Goal: Task Accomplishment & Management: Manage account settings

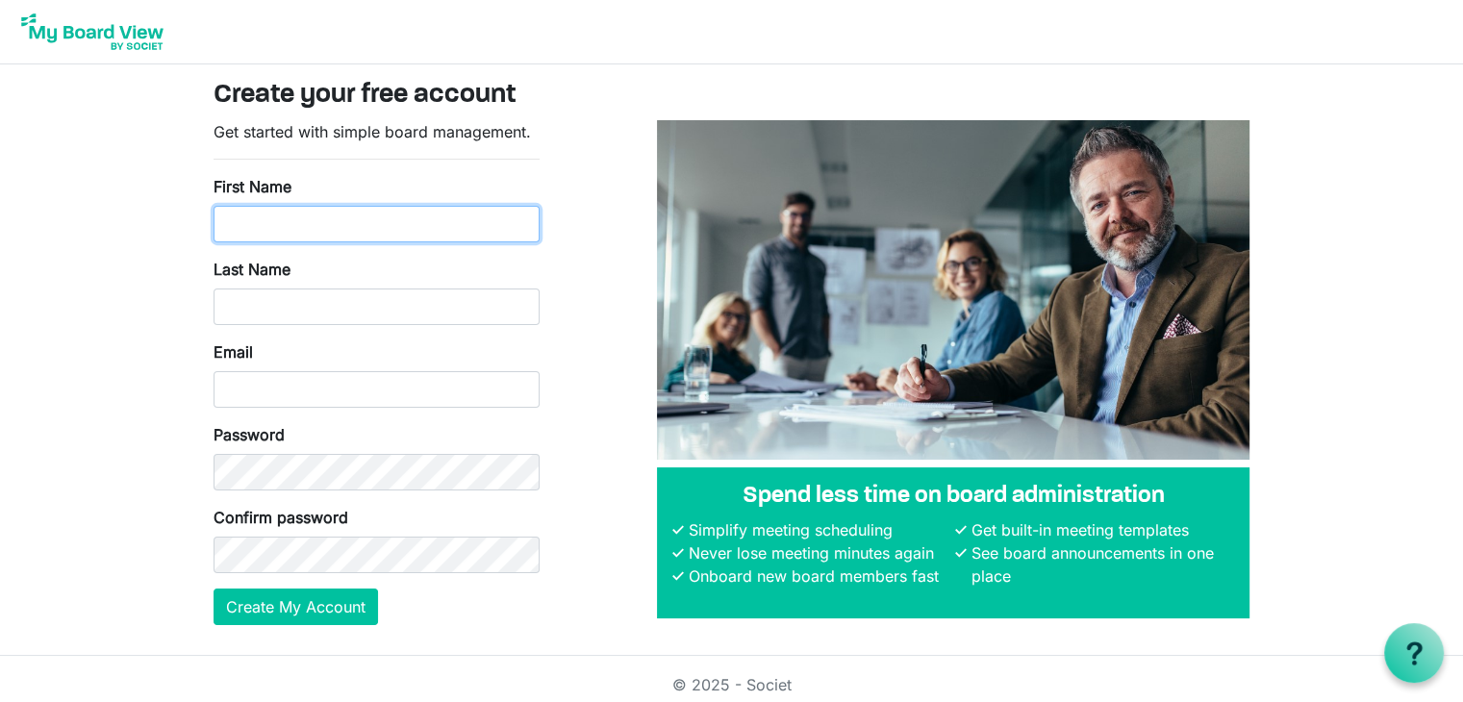
click at [344, 223] on input "First Name" at bounding box center [377, 224] width 326 height 37
type input "Matteo Cosimo"
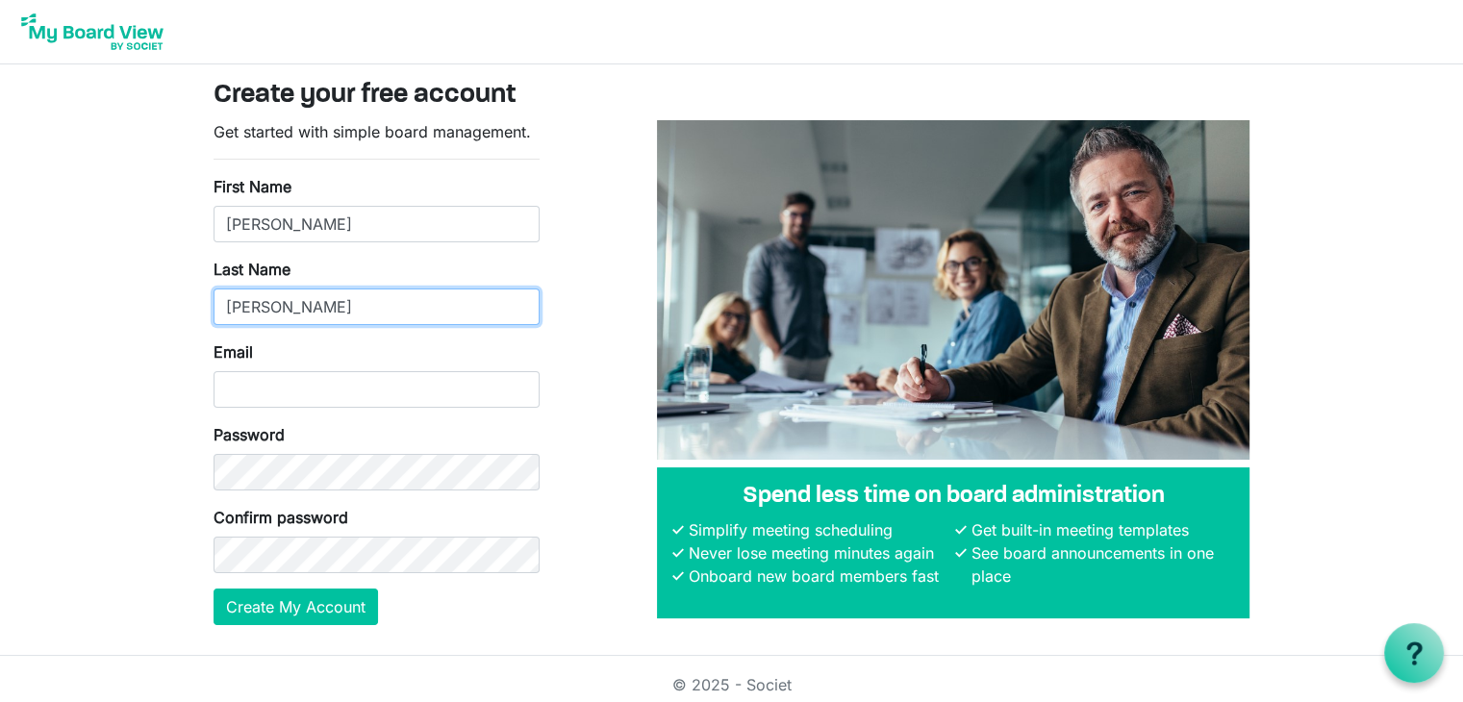
type input "Desantis"
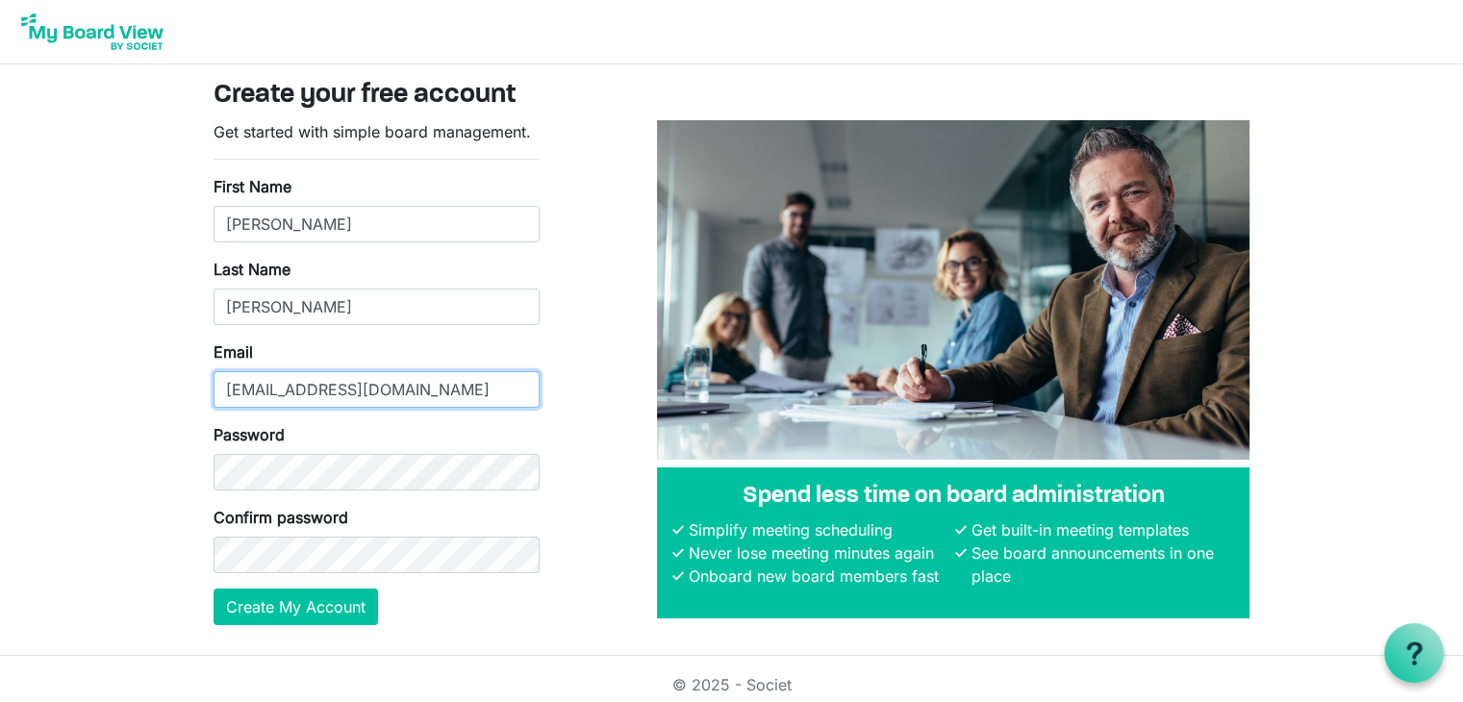
type input "min.aff.ist-pragmatista@outlook.it"
click at [214, 589] on button "Create My Account" at bounding box center [296, 607] width 165 height 37
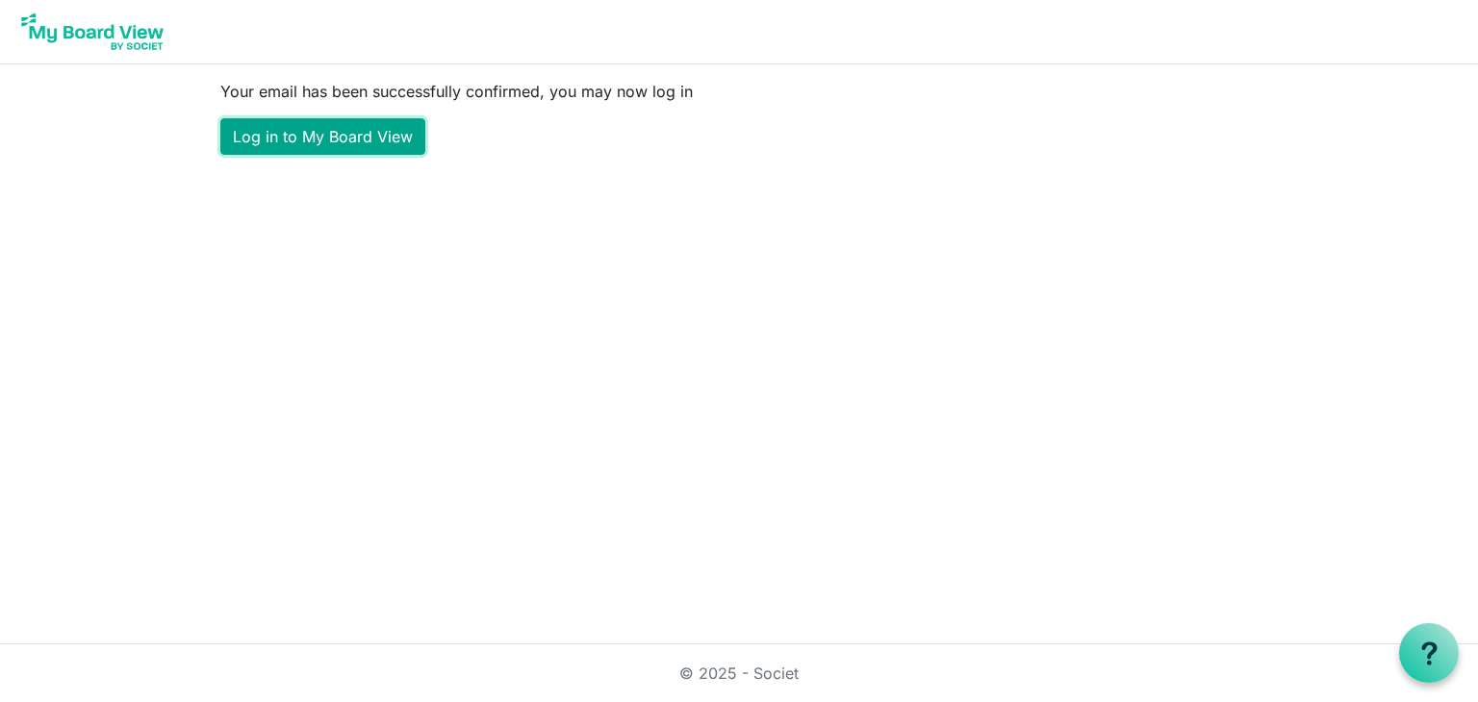
click at [373, 140] on link "Log in to My Board View" at bounding box center [322, 136] width 205 height 37
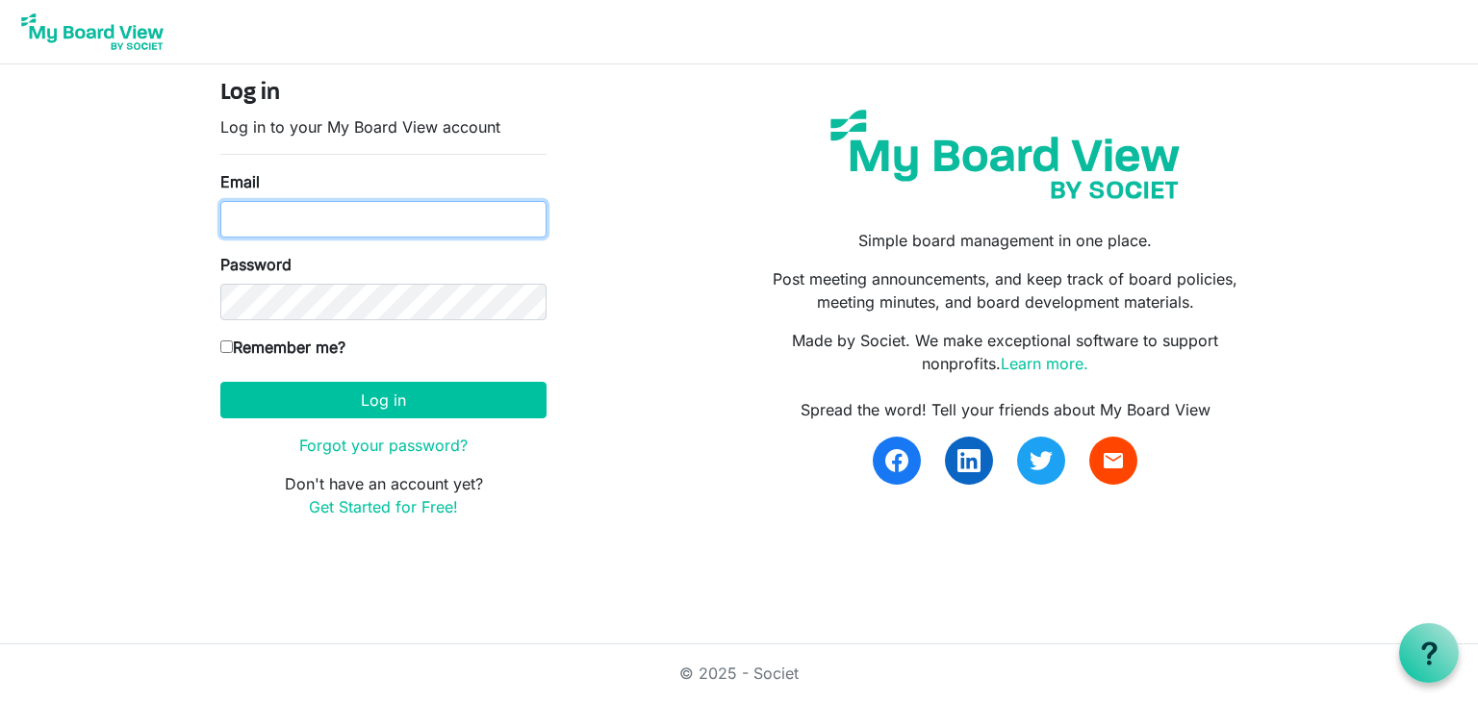
click at [408, 208] on input "Email" at bounding box center [383, 219] width 326 height 37
type input "[EMAIL_ADDRESS][DOMAIN_NAME]"
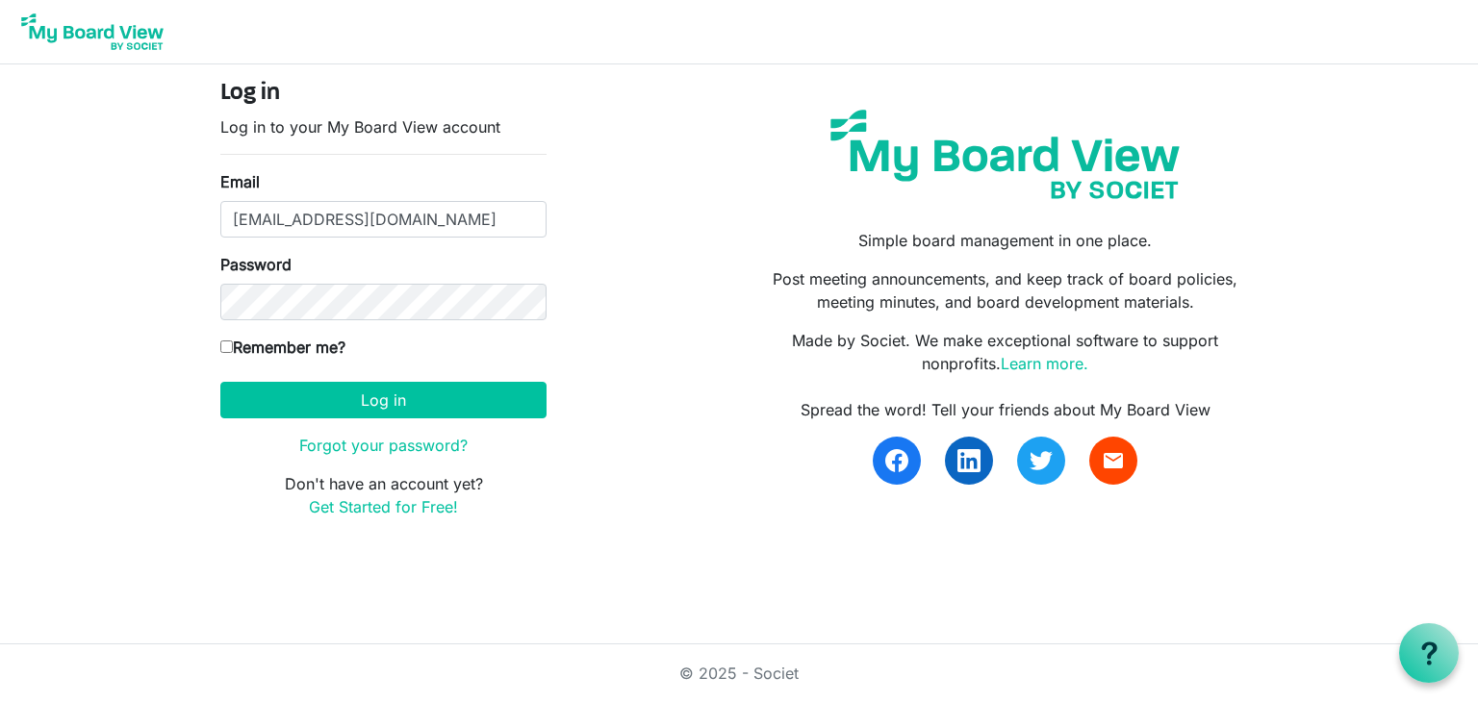
click at [228, 341] on input "Remember me?" at bounding box center [226, 347] width 13 height 13
checkbox input "true"
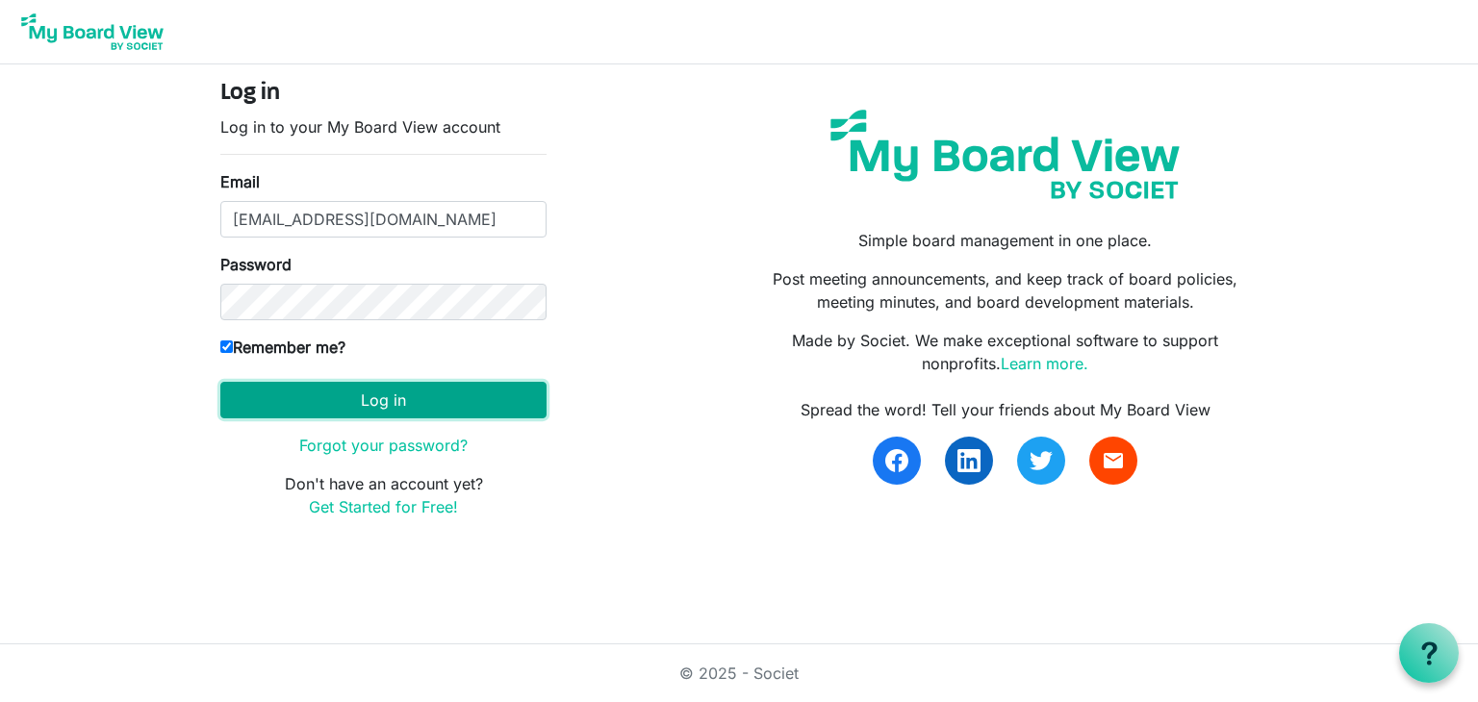
click at [387, 396] on button "Log in" at bounding box center [383, 400] width 326 height 37
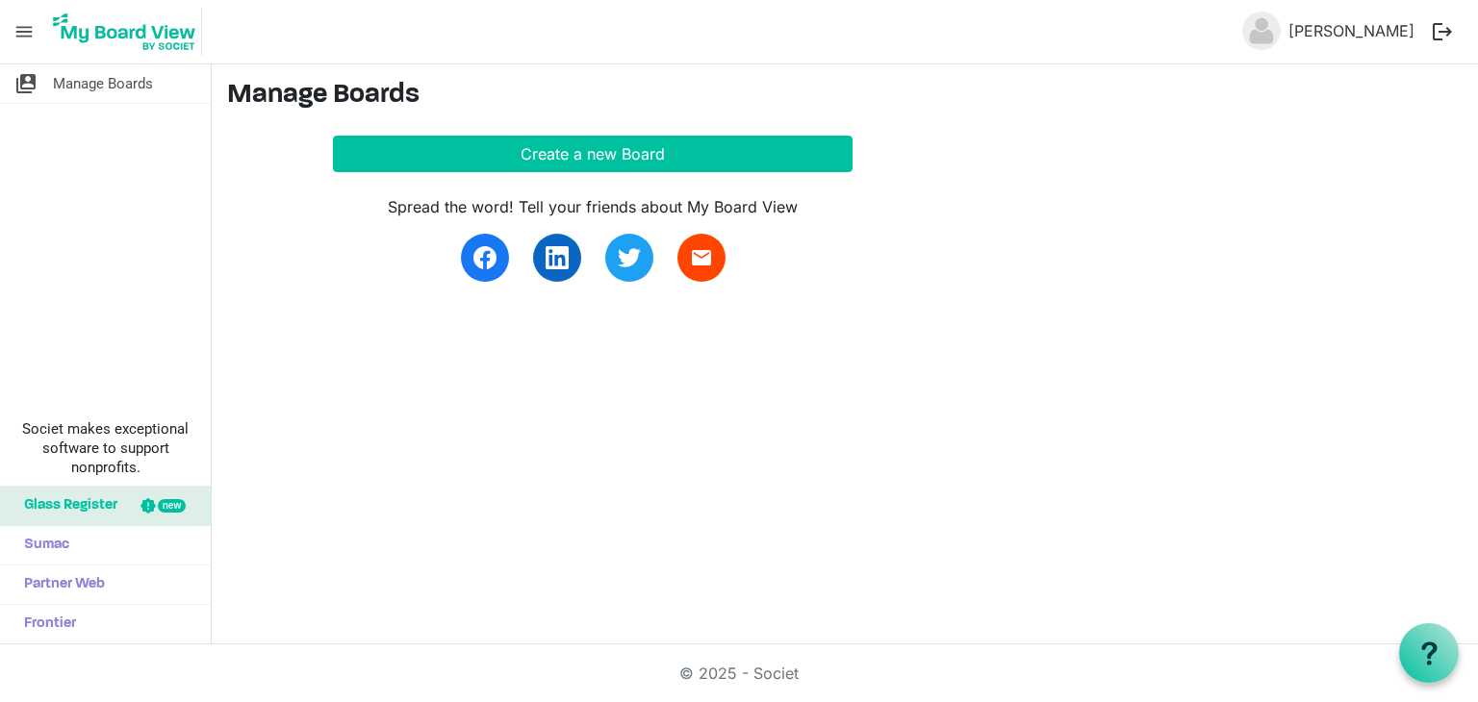
click at [89, 511] on span "Glass Register" at bounding box center [65, 506] width 103 height 38
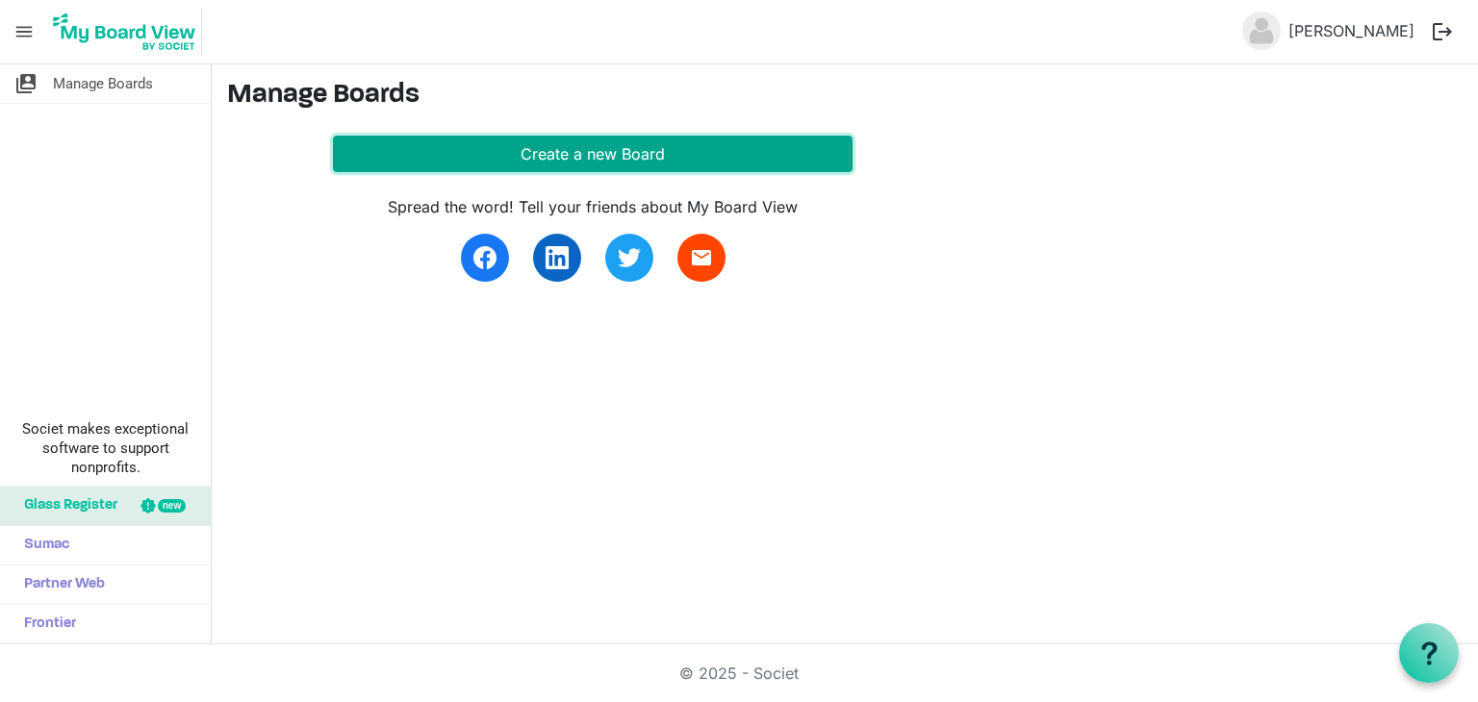
click at [690, 143] on button "Create a new Board" at bounding box center [593, 154] width 520 height 37
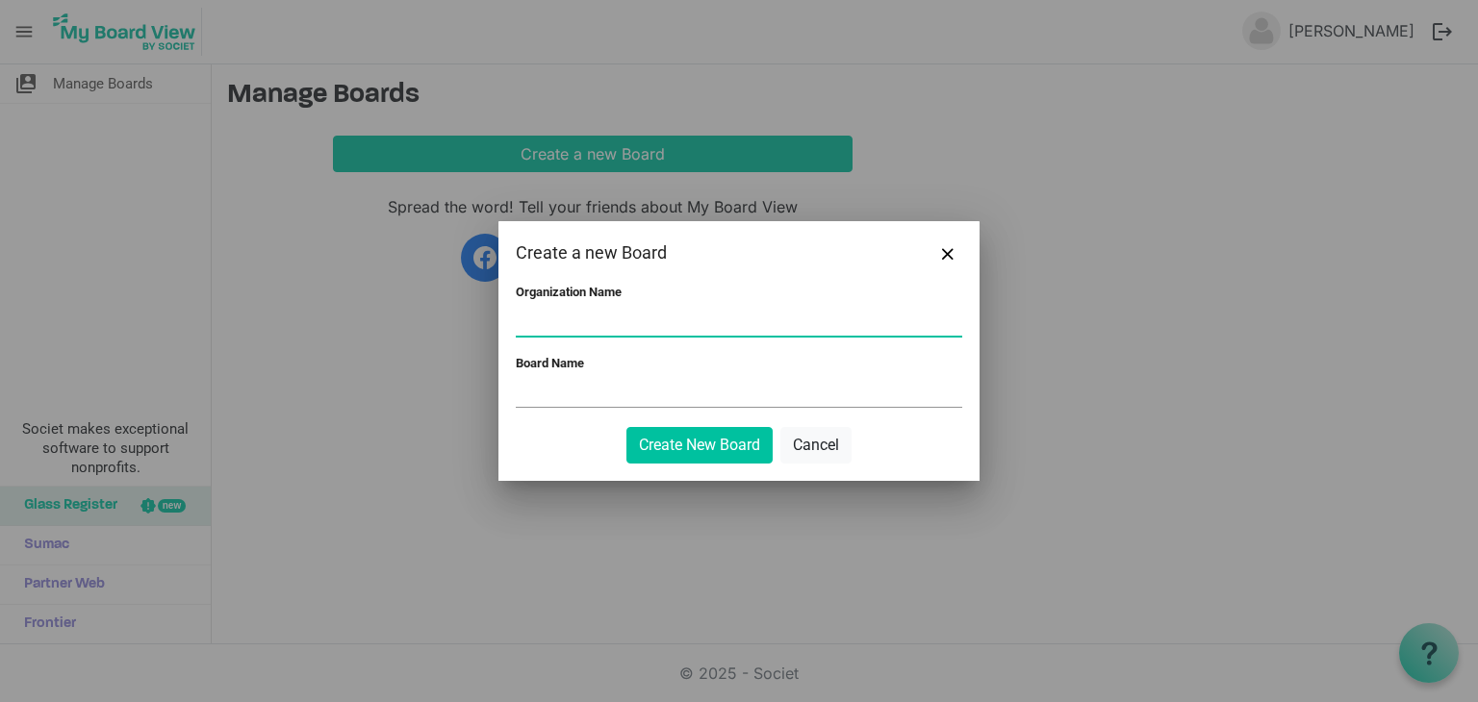
click at [627, 309] on input "Organization Name" at bounding box center [739, 321] width 446 height 29
type input "Partito Pragmatista"
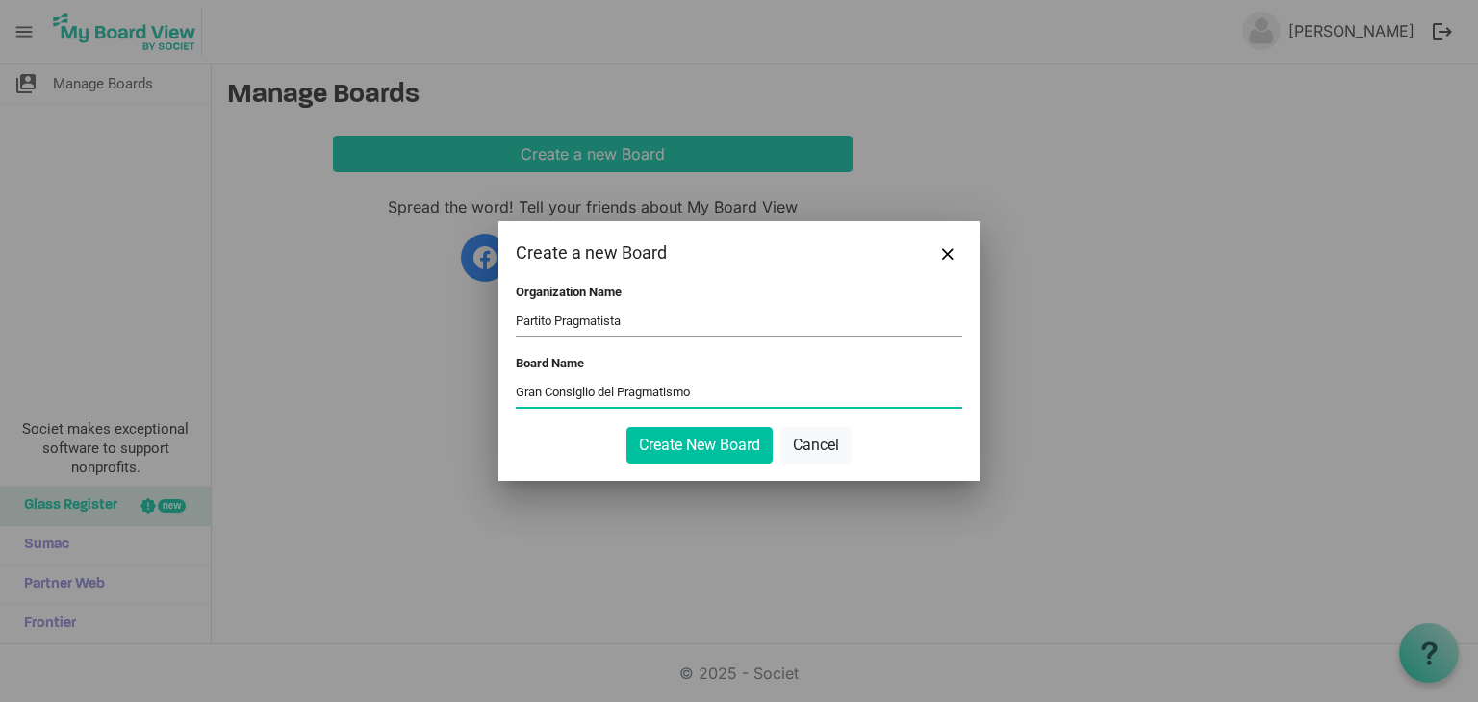
type input "Gran Consiglio del Pragmatismo"
click at [626, 427] on button "Create New Board" at bounding box center [699, 445] width 146 height 37
click at [693, 437] on button "Create New Board" at bounding box center [699, 445] width 146 height 37
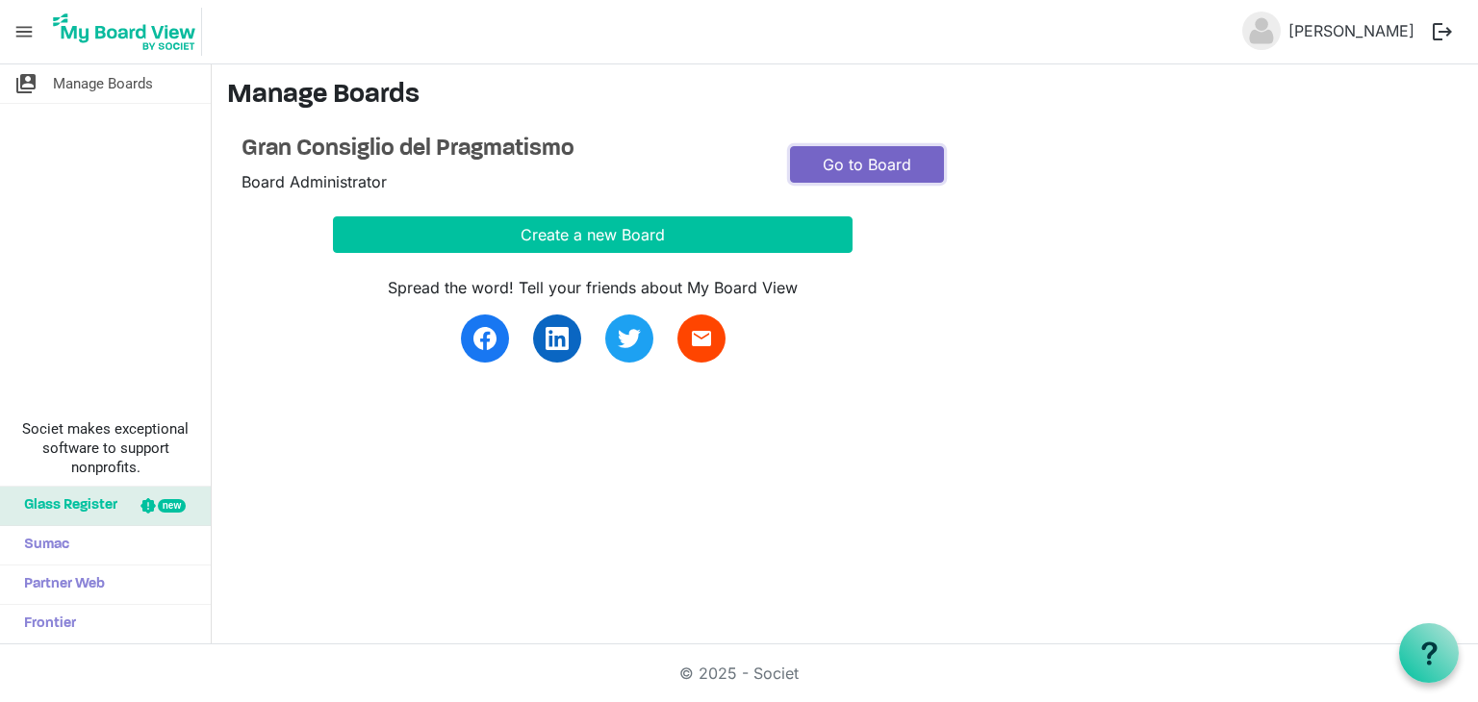
click at [873, 165] on link "Go to Board" at bounding box center [867, 164] width 154 height 37
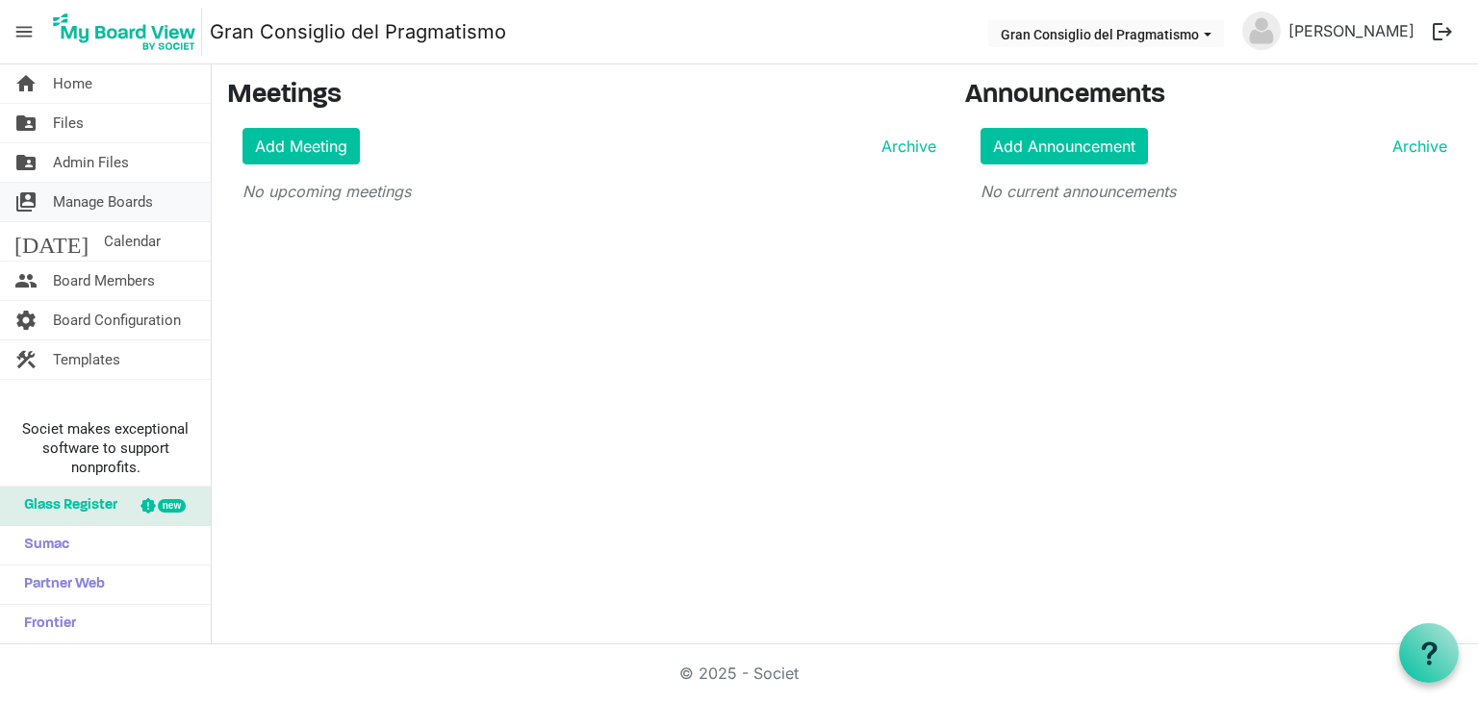
click at [113, 194] on span "Manage Boards" at bounding box center [103, 202] width 100 height 38
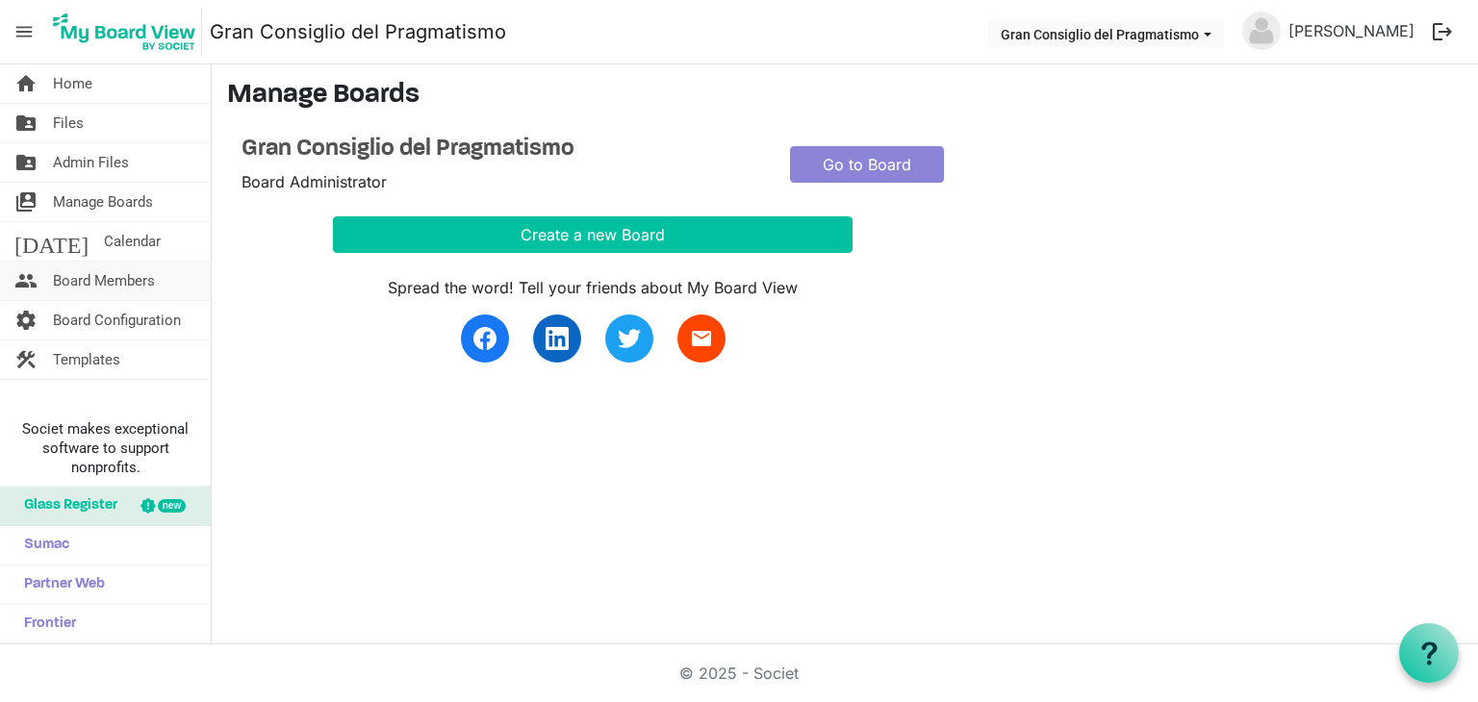
click at [162, 270] on link "people Board Members" at bounding box center [105, 281] width 211 height 38
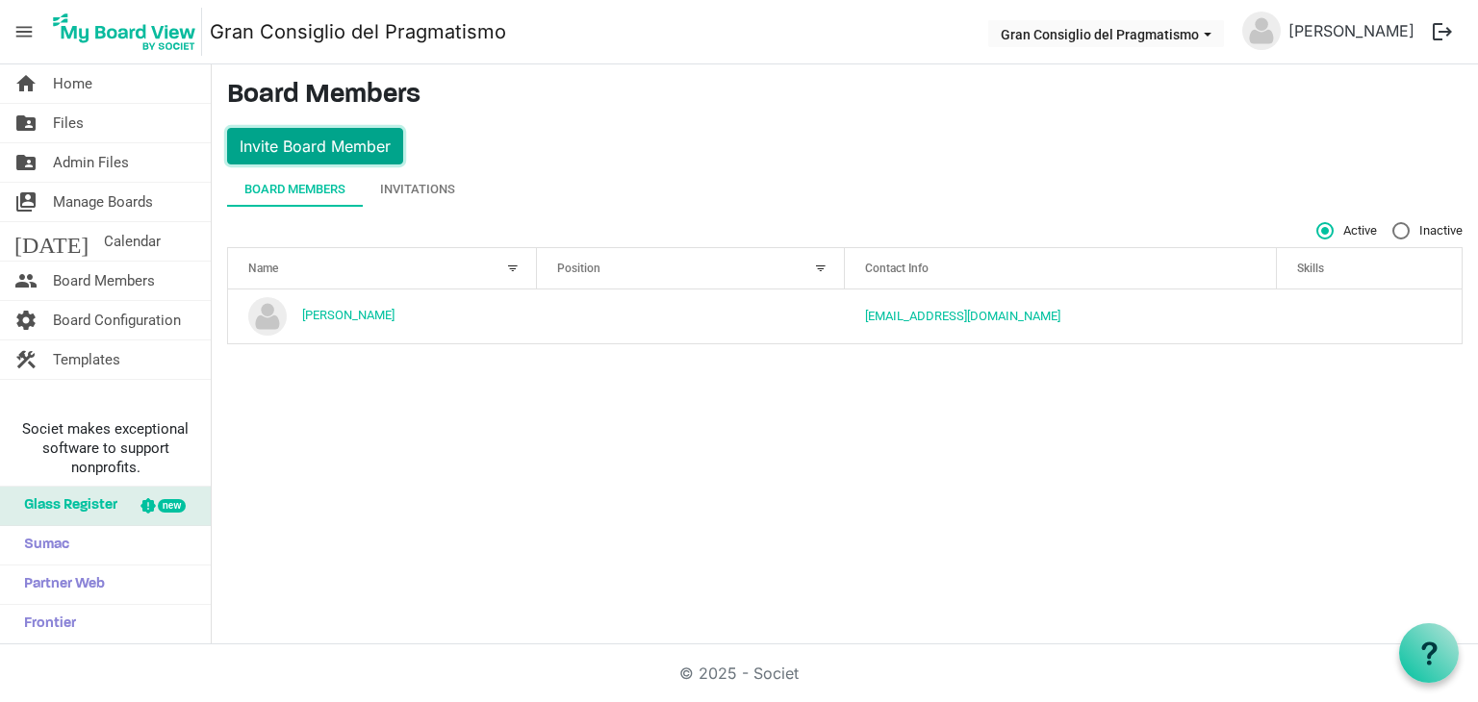
click at [366, 136] on button "Invite Board Member" at bounding box center [315, 146] width 176 height 37
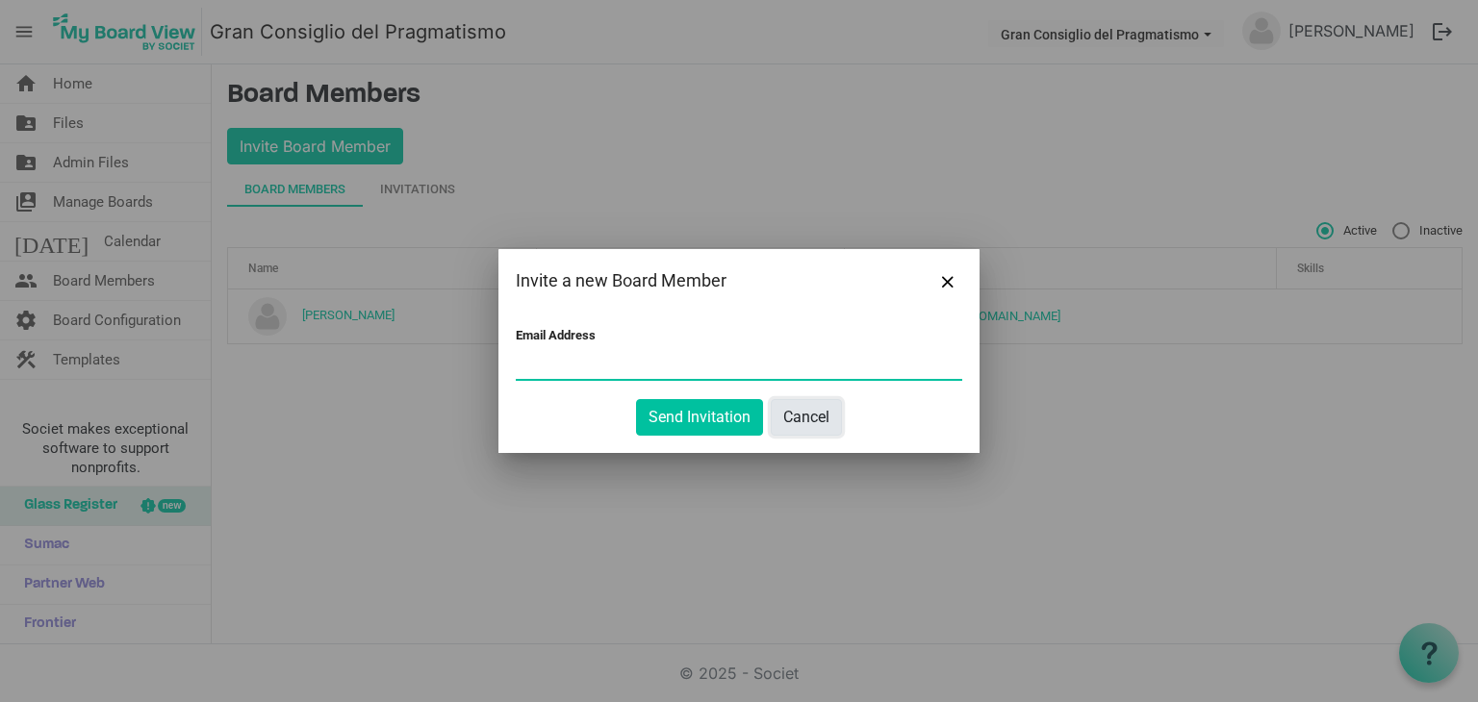
click at [808, 415] on button "Cancel" at bounding box center [806, 417] width 71 height 37
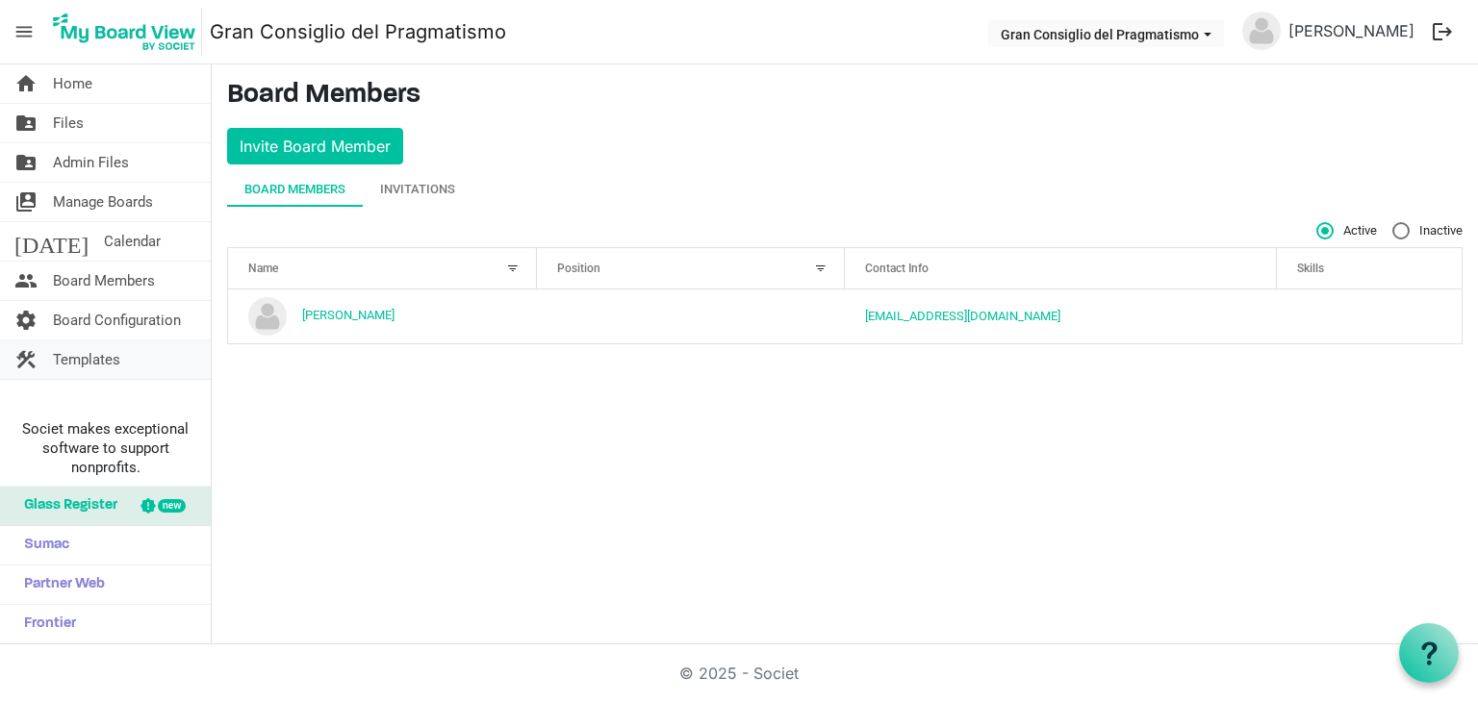
click at [123, 360] on link "construction Templates" at bounding box center [105, 360] width 211 height 38
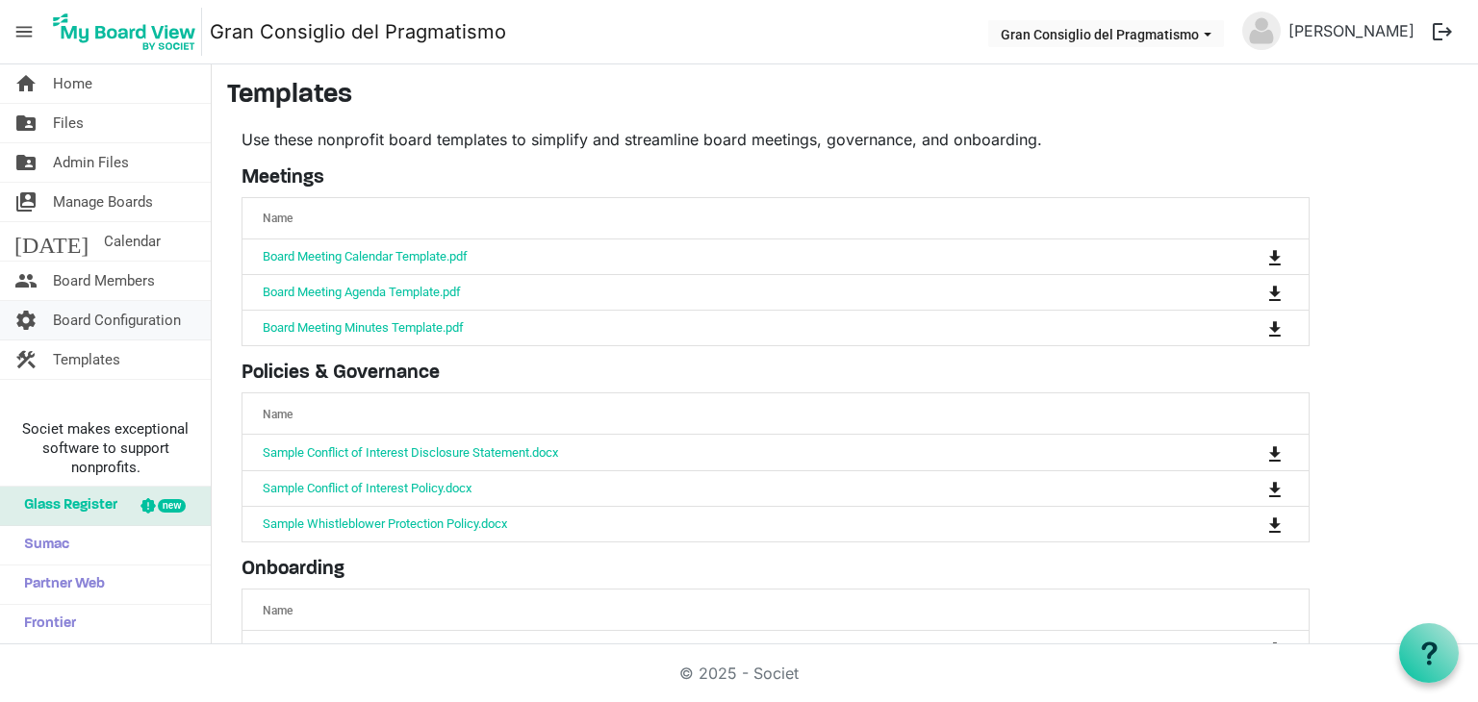
click at [142, 324] on span "Board Configuration" at bounding box center [117, 320] width 128 height 38
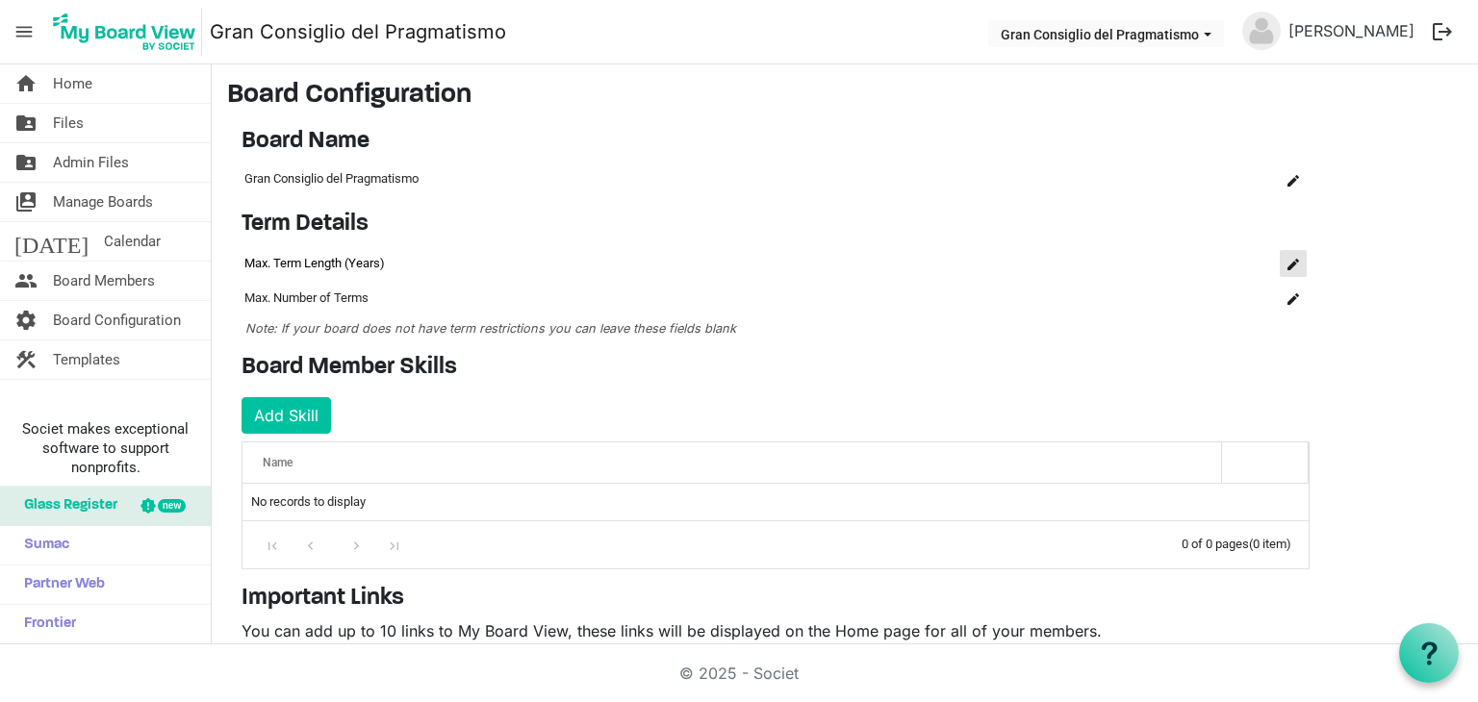
click at [1289, 260] on span "is Command column column header" at bounding box center [1293, 265] width 12 height 12
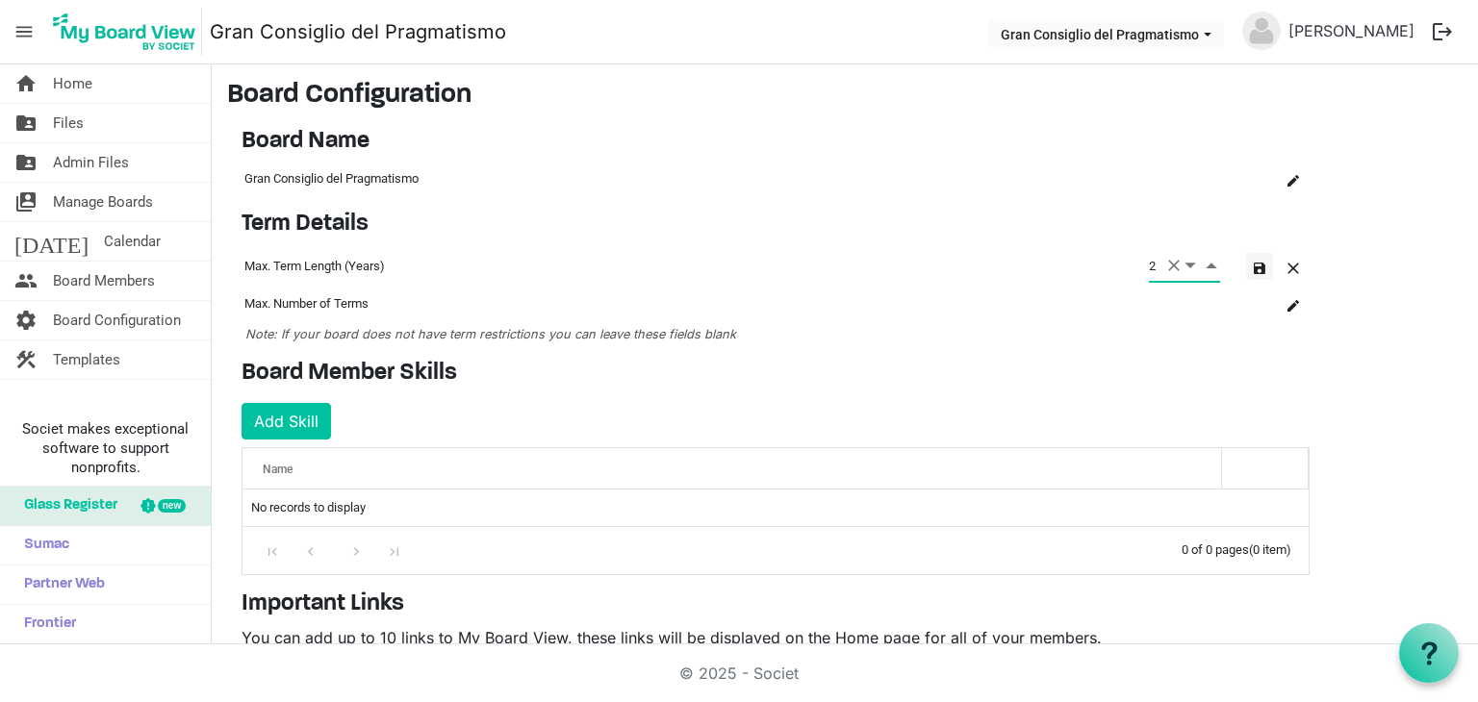
type input "2"
click at [1256, 267] on span "button" at bounding box center [1260, 269] width 12 height 12
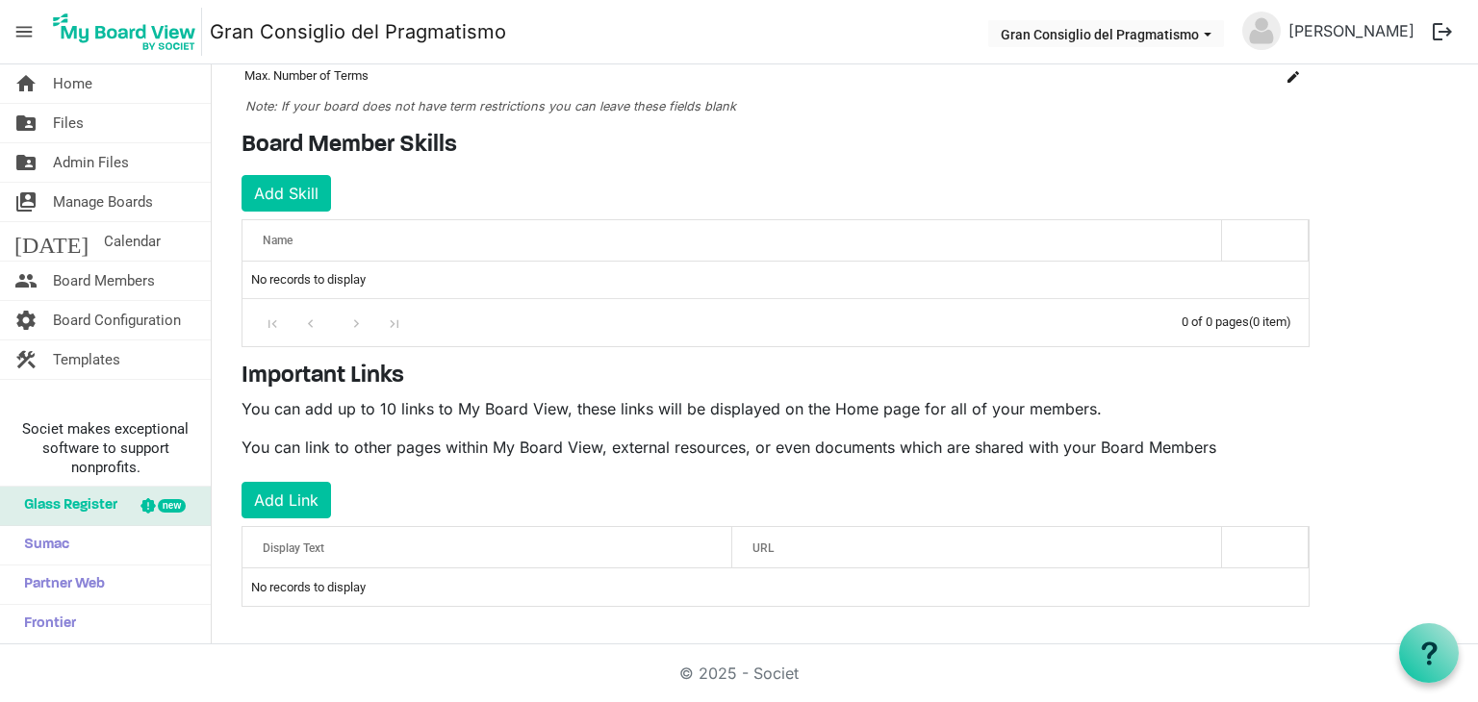
scroll to position [227, 0]
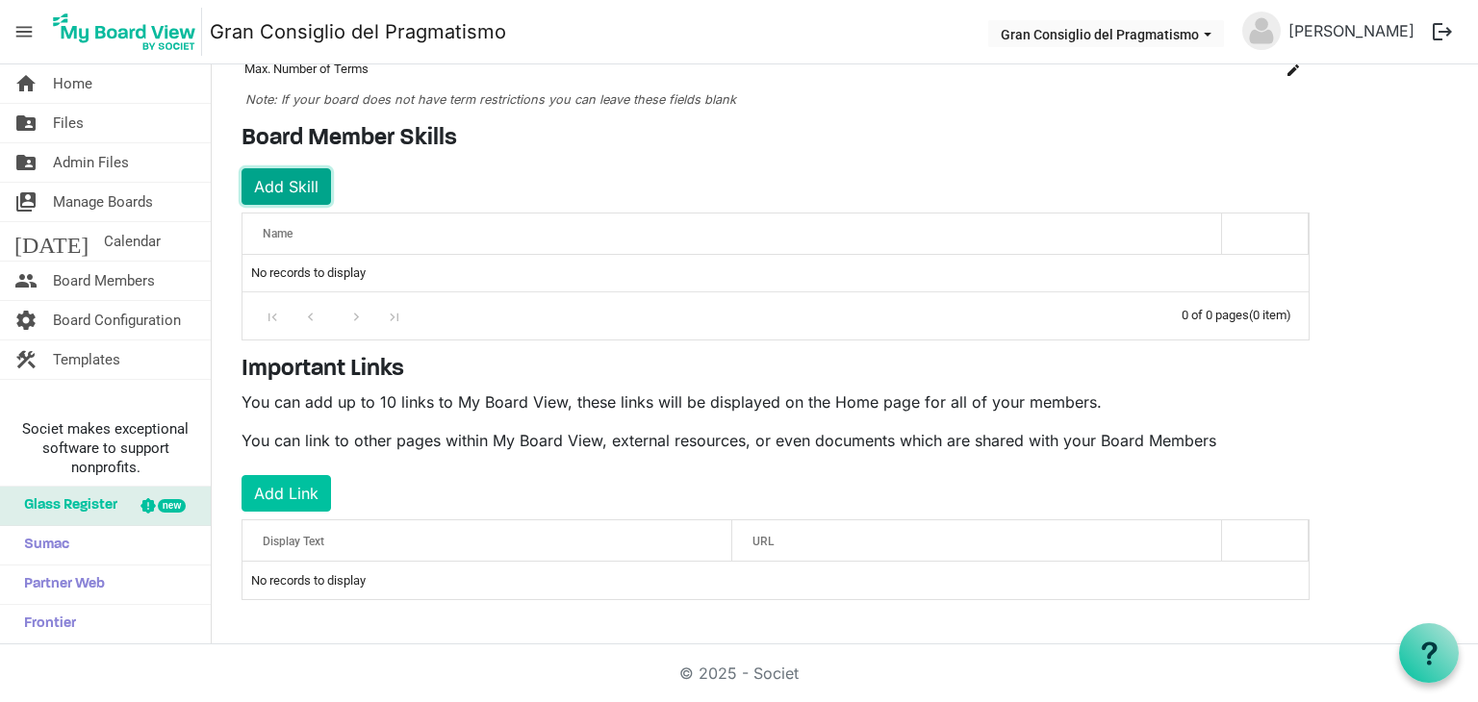
click at [289, 200] on button "Add Skill" at bounding box center [285, 186] width 89 height 37
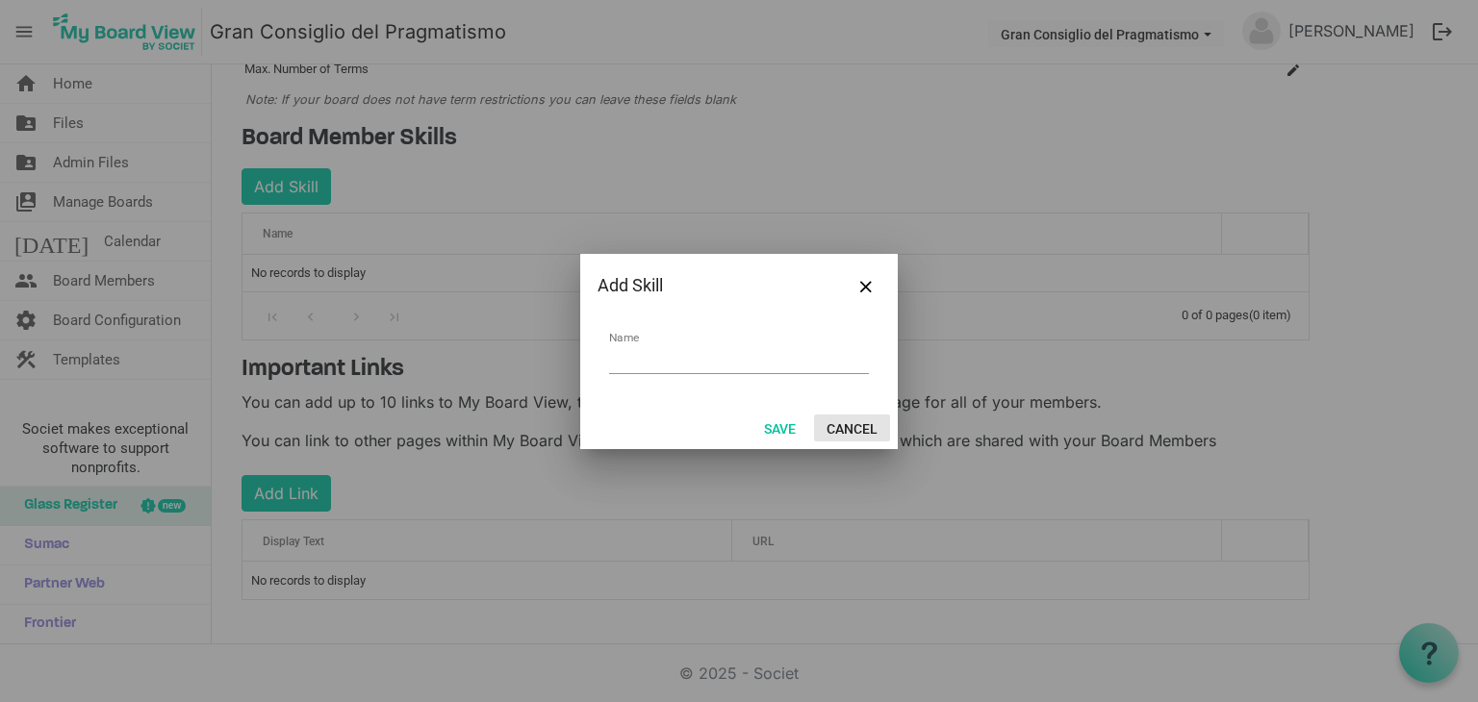
click at [835, 421] on button "Cancel" at bounding box center [852, 428] width 76 height 27
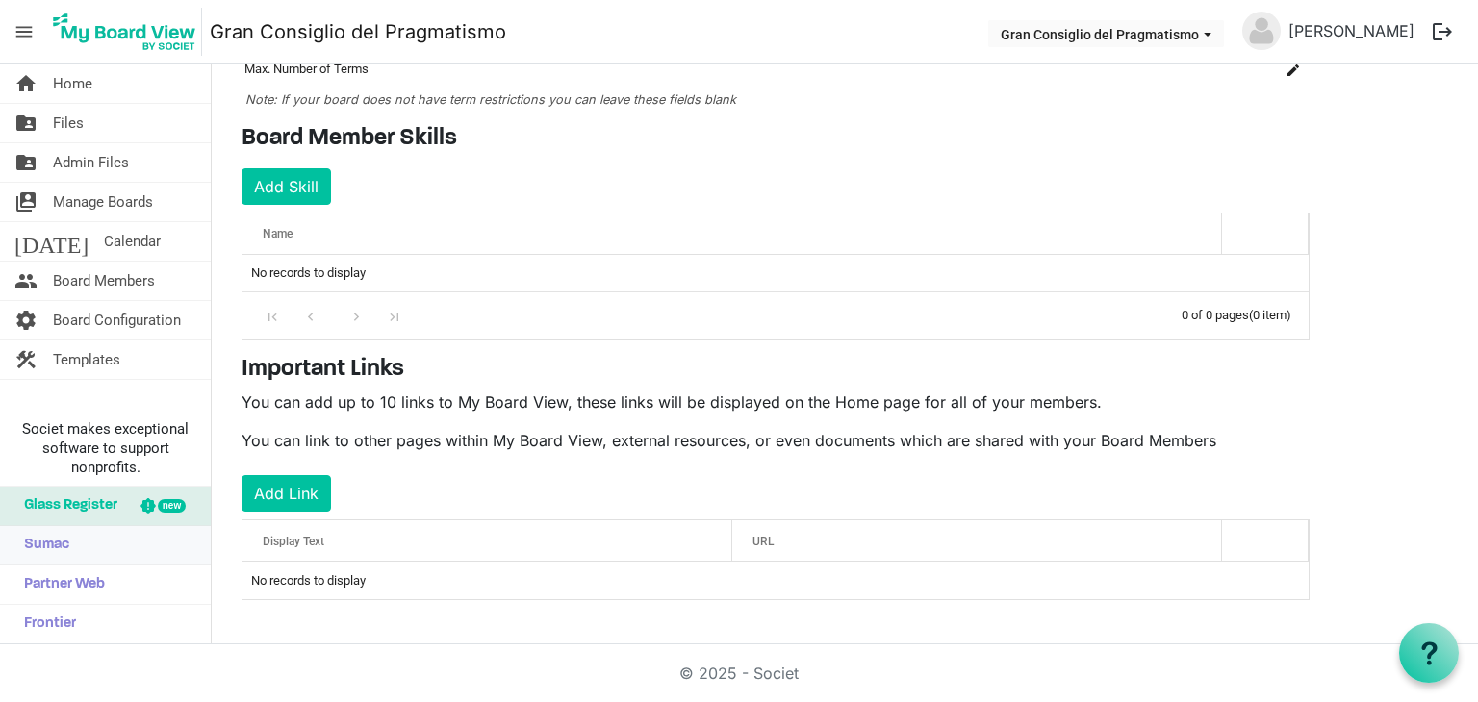
click at [81, 532] on link "Sumac" at bounding box center [105, 545] width 211 height 38
click at [162, 243] on link "today Calendar" at bounding box center [105, 241] width 211 height 38
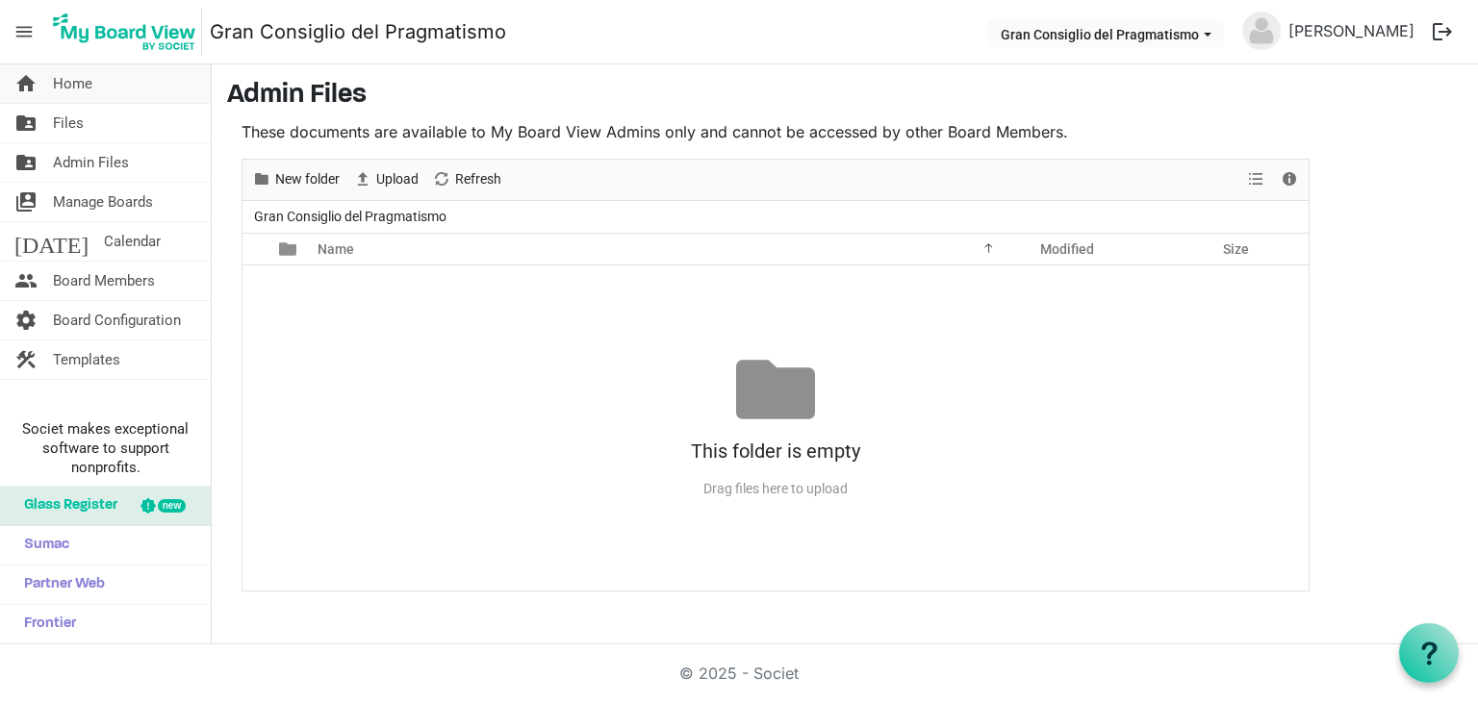
click at [139, 92] on link "home Home" at bounding box center [105, 83] width 211 height 38
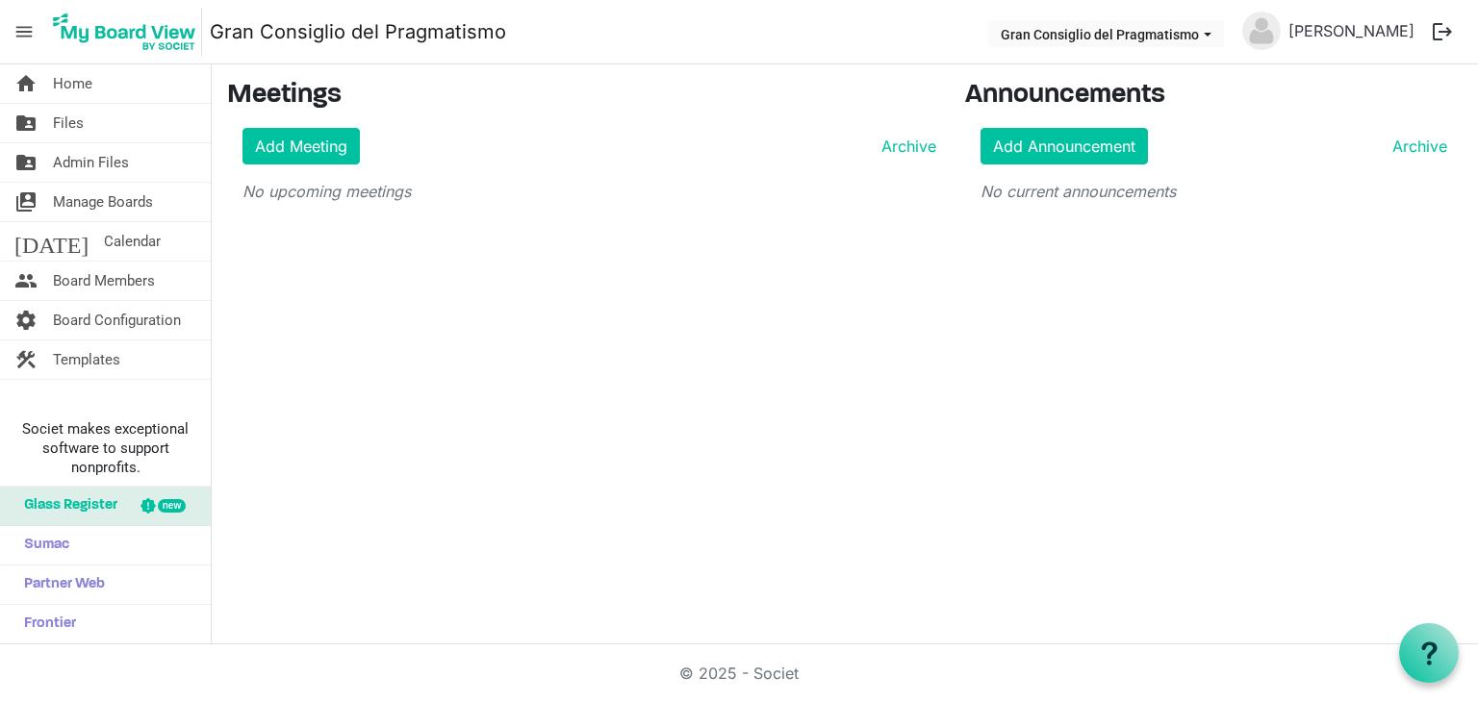
click at [98, 38] on img at bounding box center [124, 32] width 155 height 48
click at [31, 36] on span "menu" at bounding box center [24, 31] width 37 height 37
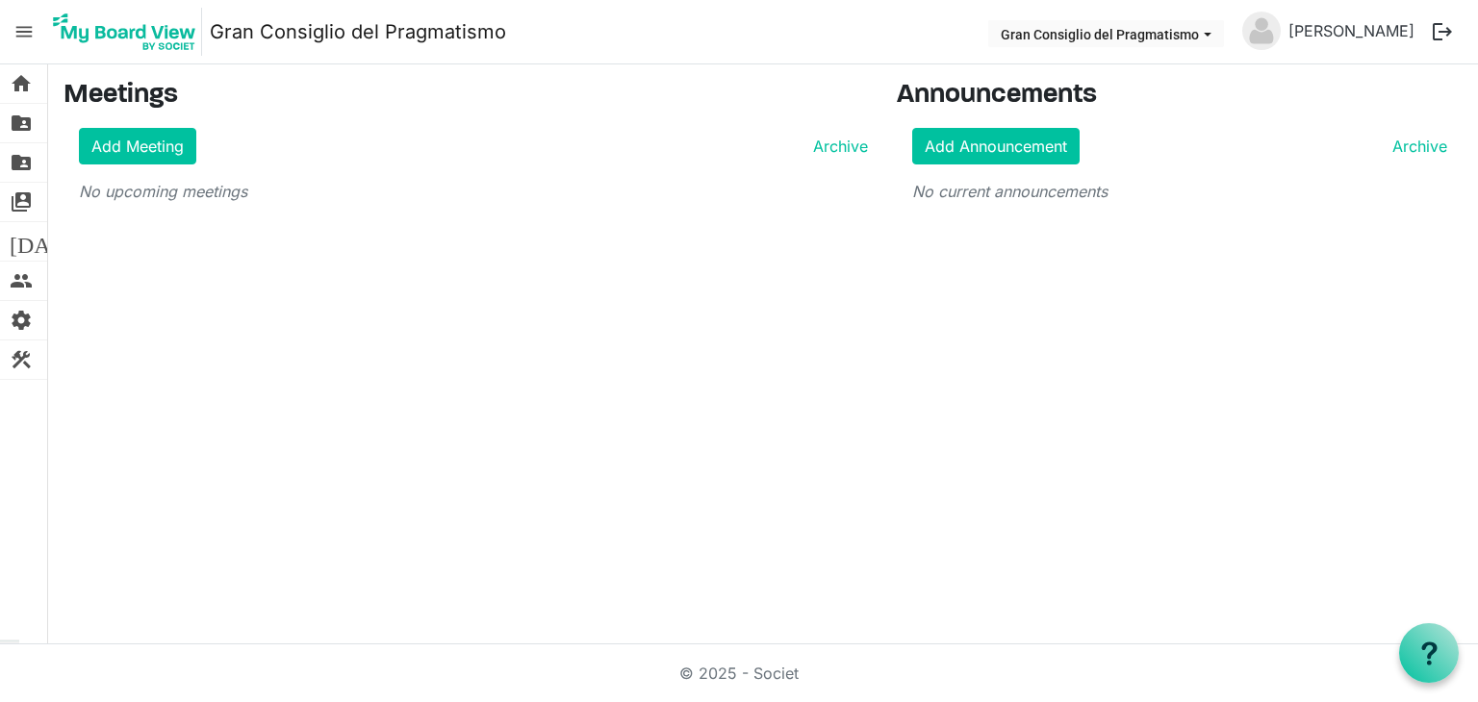
click at [31, 36] on span "menu" at bounding box center [24, 31] width 37 height 37
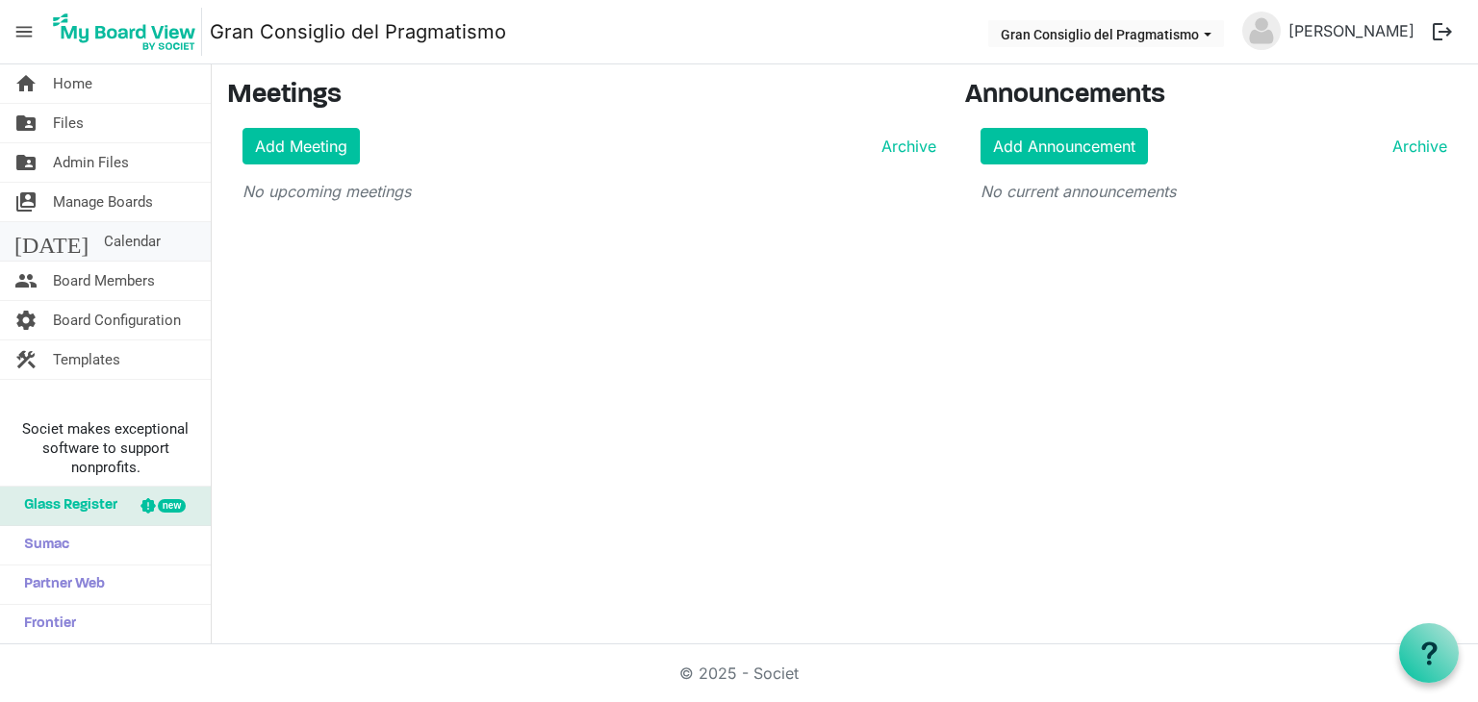
click at [143, 251] on link "today Calendar" at bounding box center [105, 241] width 211 height 38
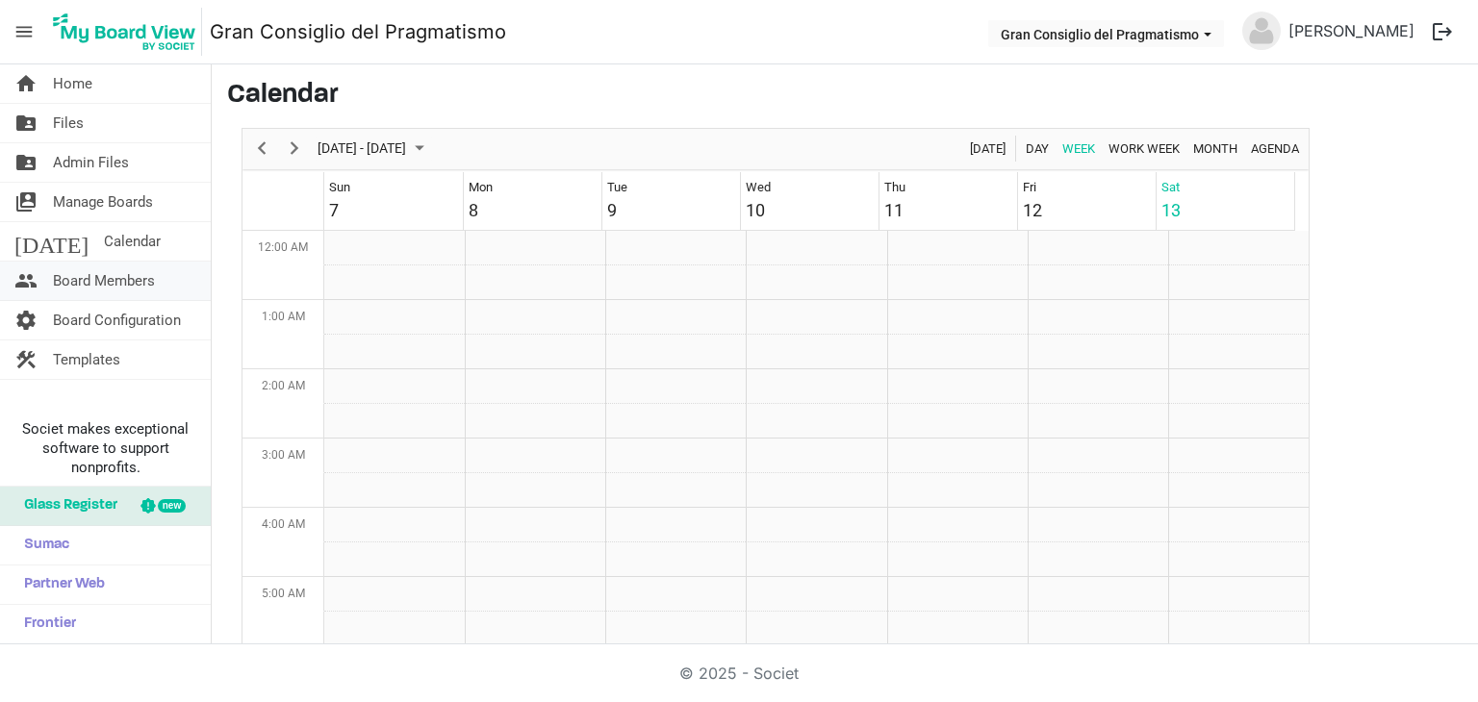
scroll to position [623, 0]
click at [75, 82] on span "Home" at bounding box center [72, 83] width 39 height 38
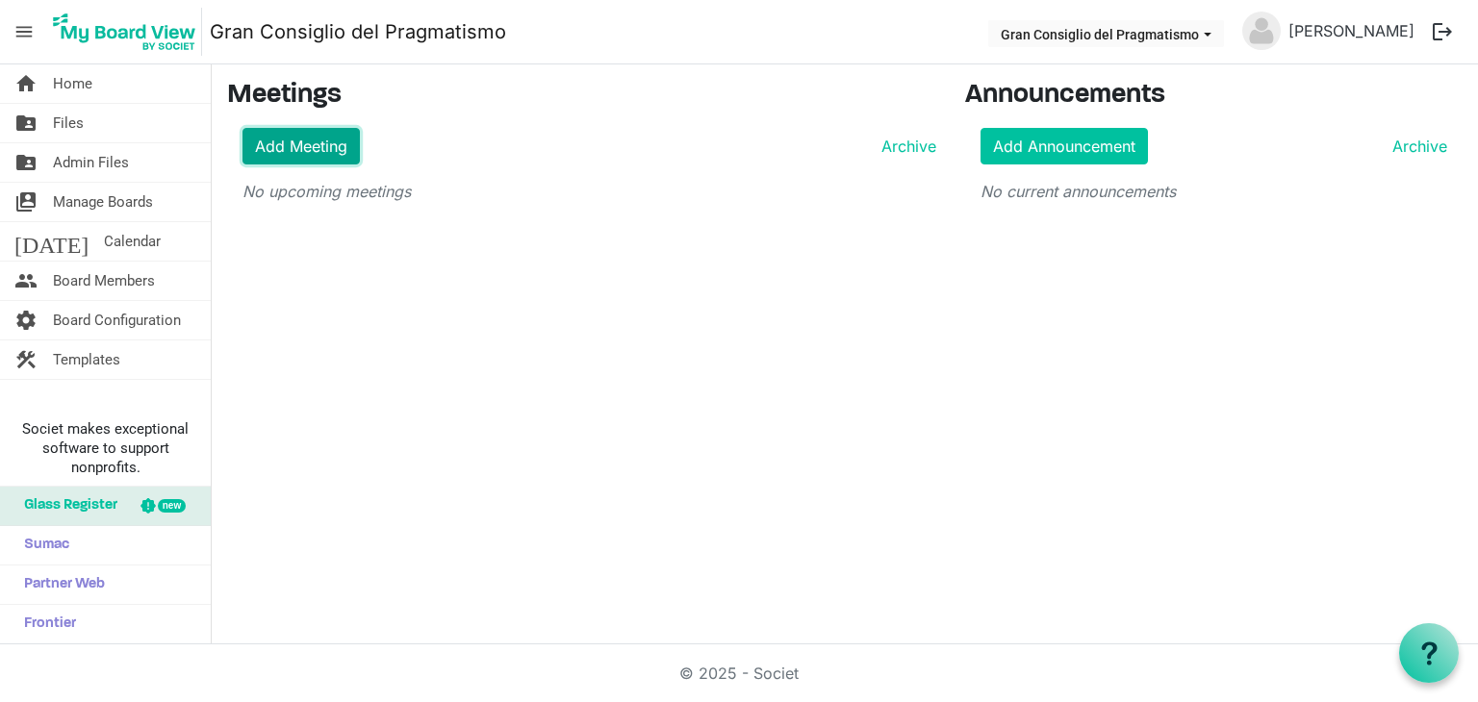
click at [292, 155] on link "Add Meeting" at bounding box center [300, 146] width 117 height 37
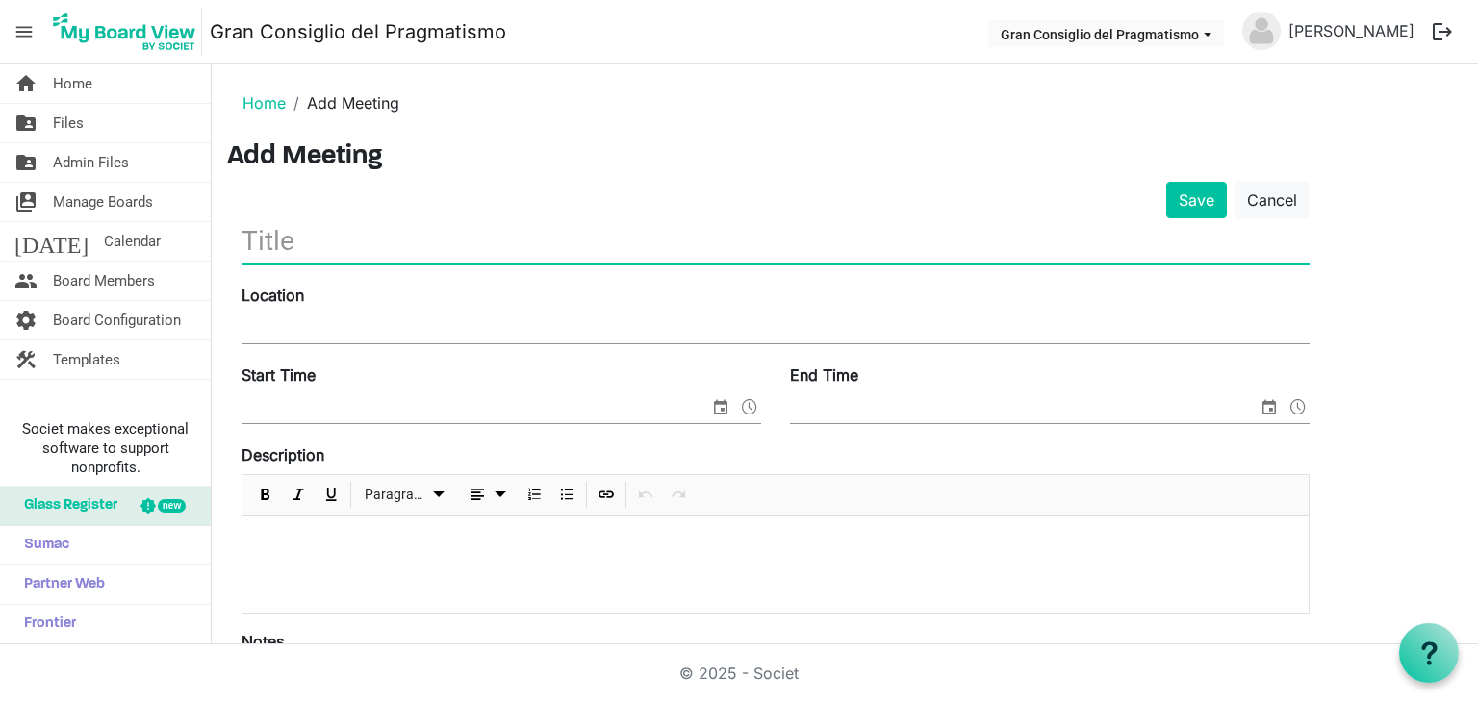
click at [512, 241] on input "text" at bounding box center [775, 240] width 1068 height 45
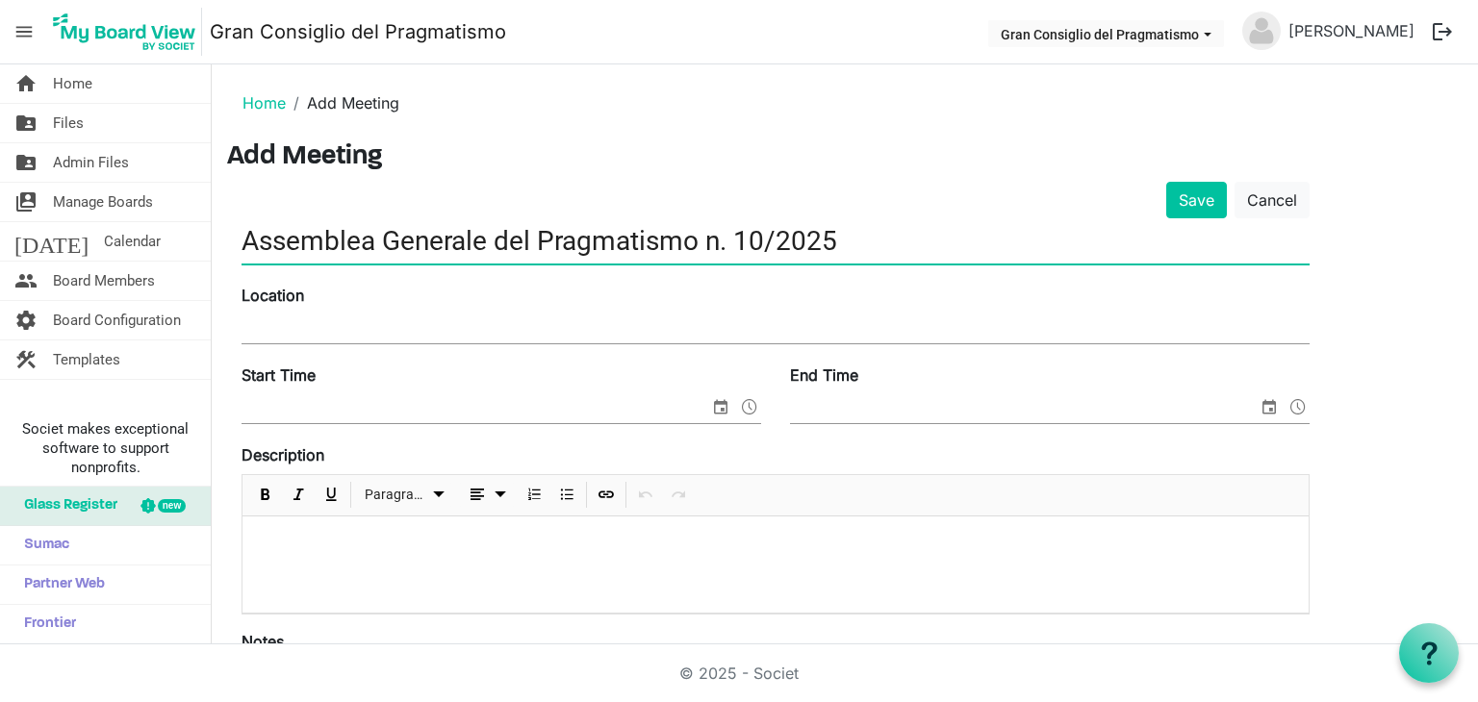
type input "Assemblea Generale del Pragmatismo n. 10/2025"
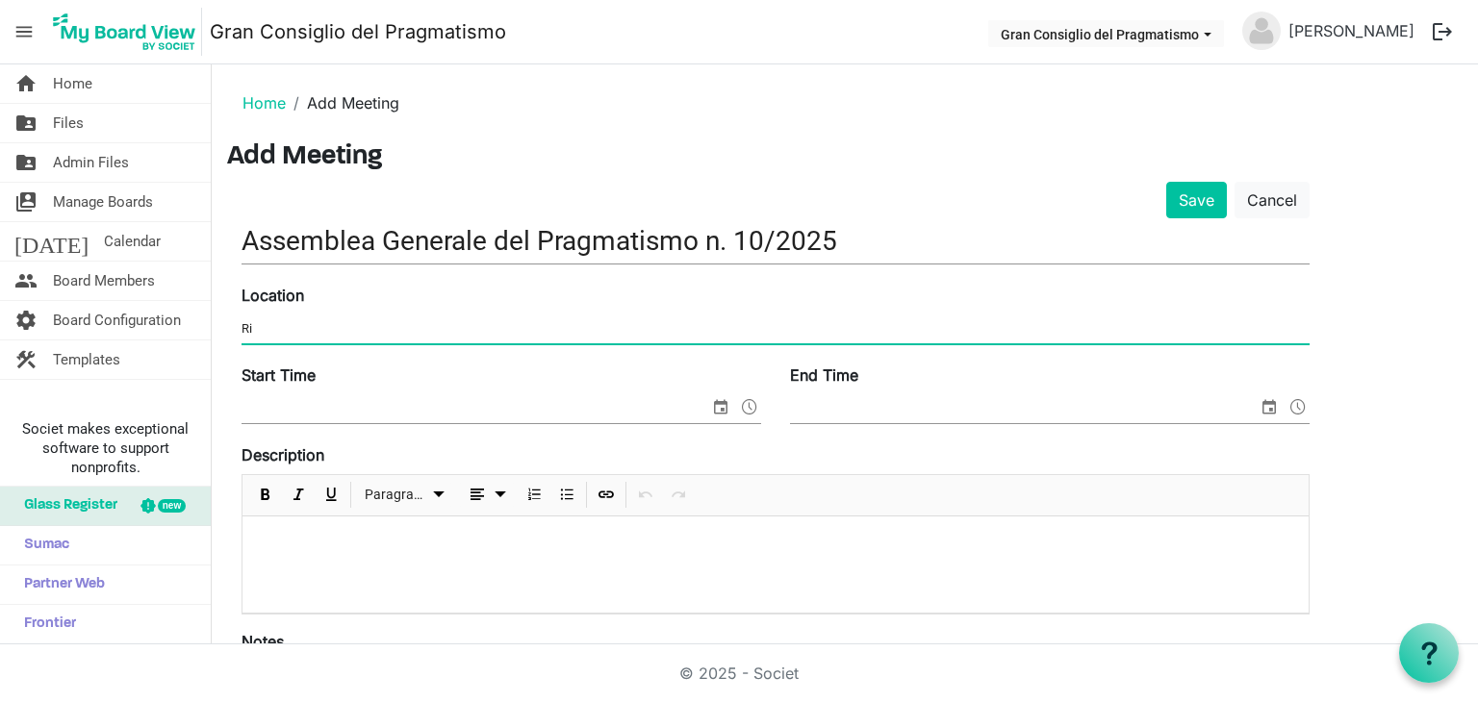
type input "R"
type input "L"
type input "Liceo Classico Statale "Tito Livio" - PADOVA 35123 - classe III D"
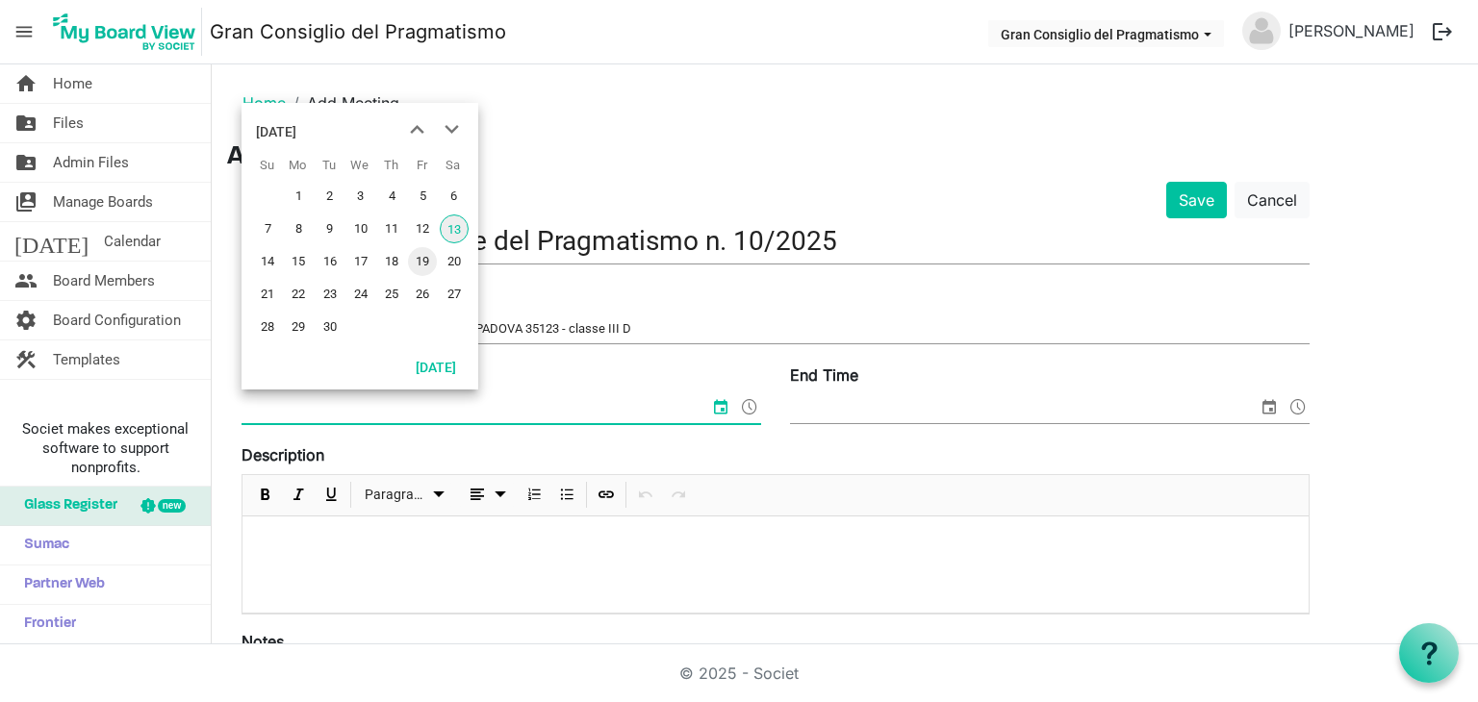
click at [424, 263] on span "19" at bounding box center [422, 261] width 29 height 29
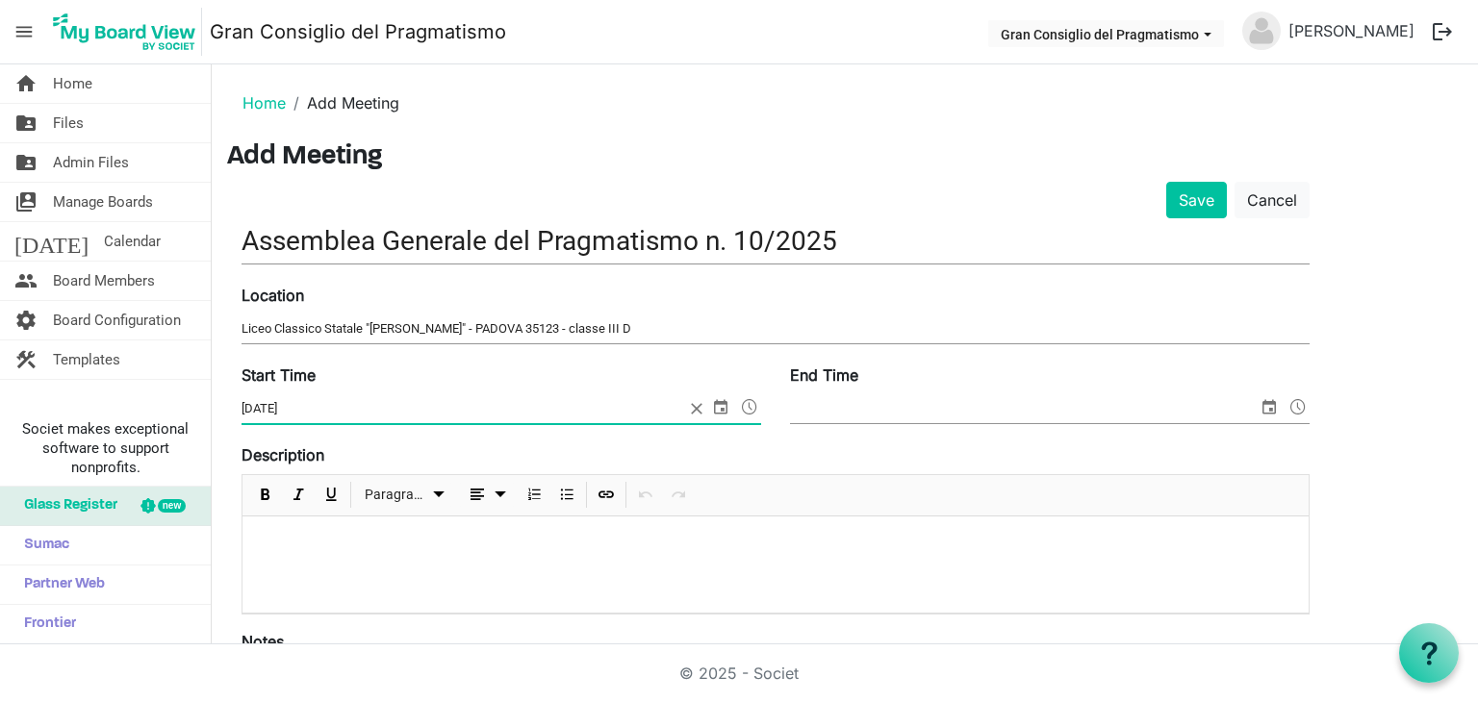
click at [742, 403] on span at bounding box center [749, 406] width 23 height 25
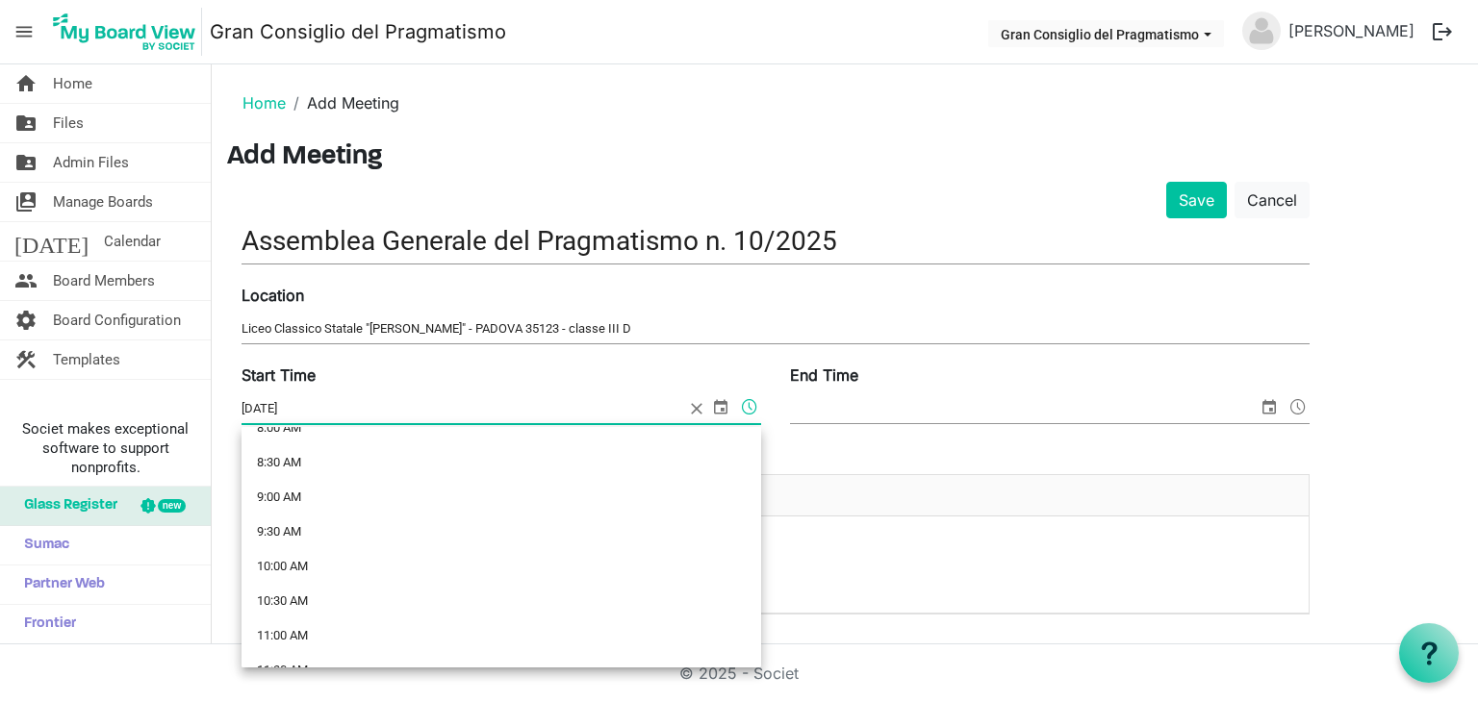
scroll to position [585, 0]
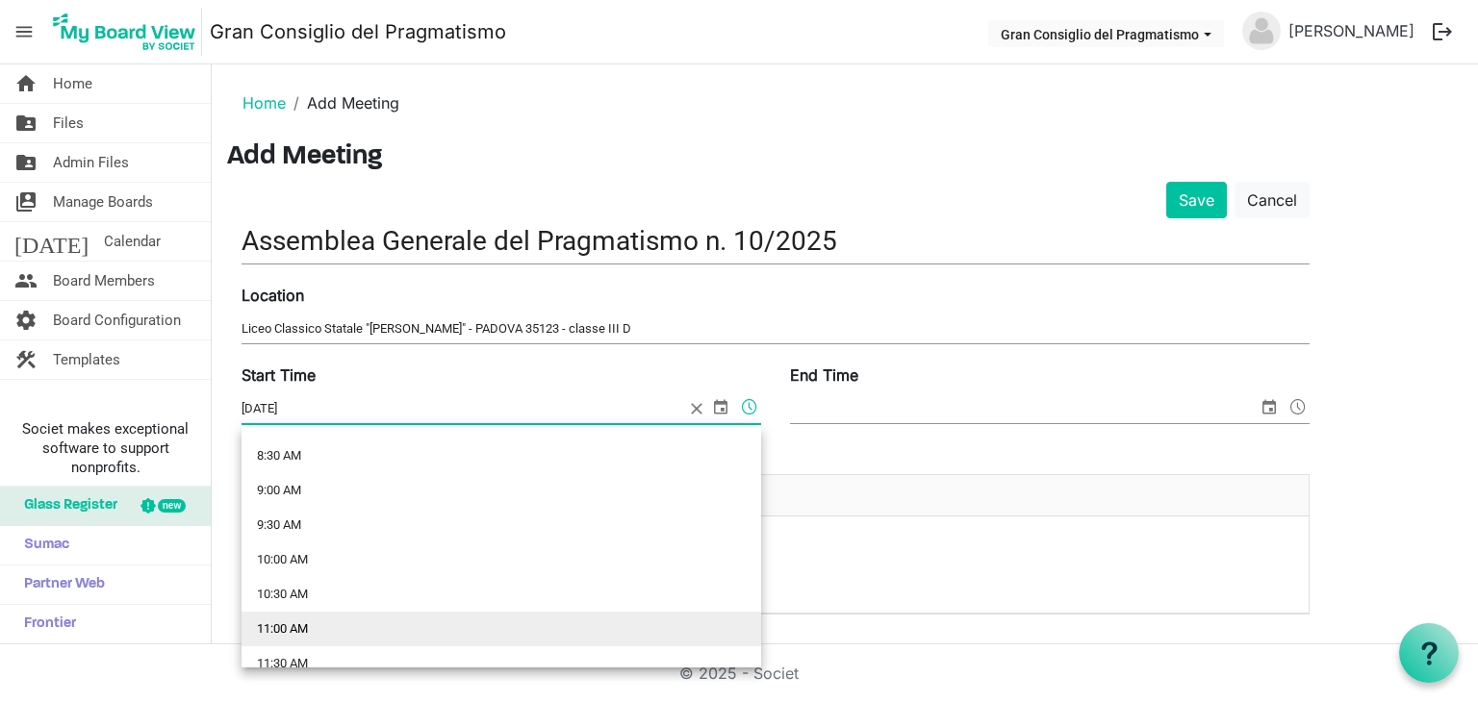
click at [358, 619] on li "11:00 AM" at bounding box center [501, 629] width 520 height 35
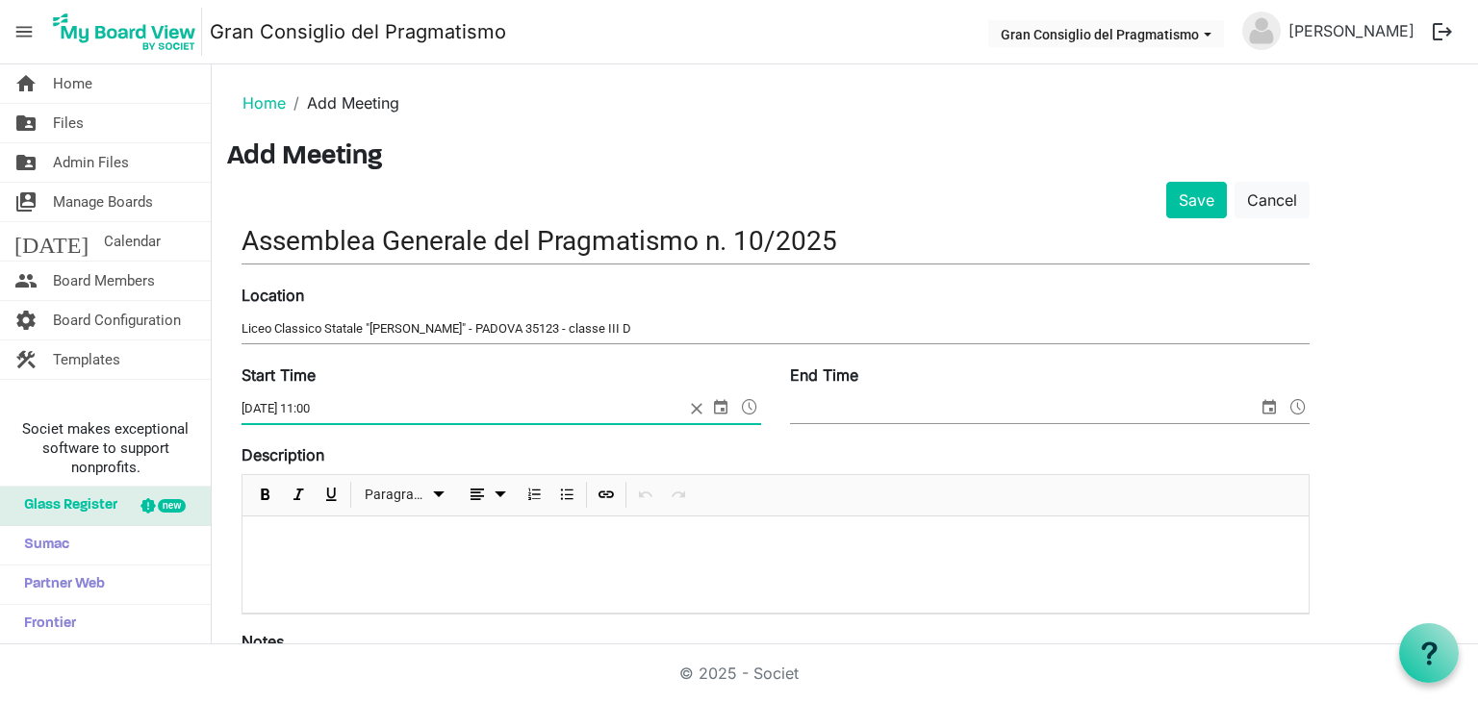
type input "19/09/2025 11:00"
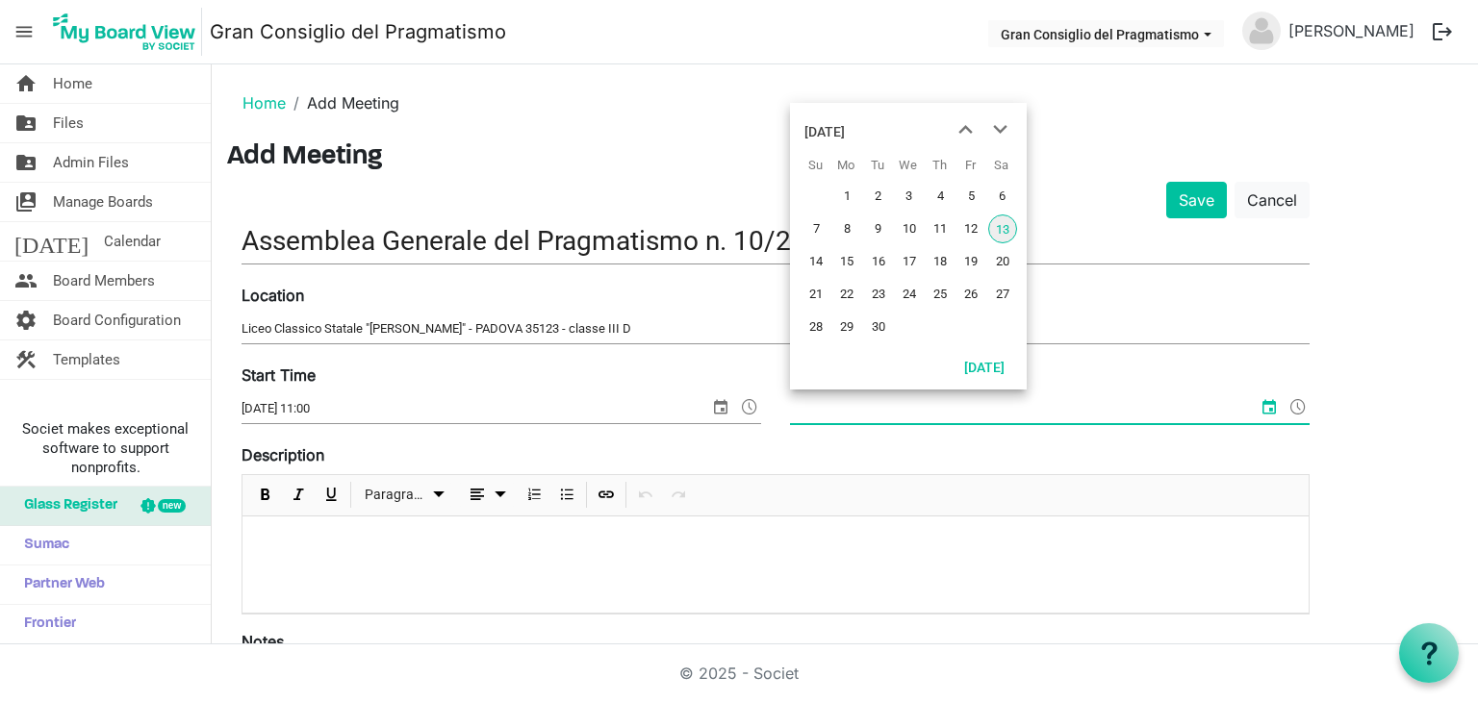
click at [901, 412] on input "End Time" at bounding box center [1024, 408] width 468 height 29
type input "19/09/2025 11:15"
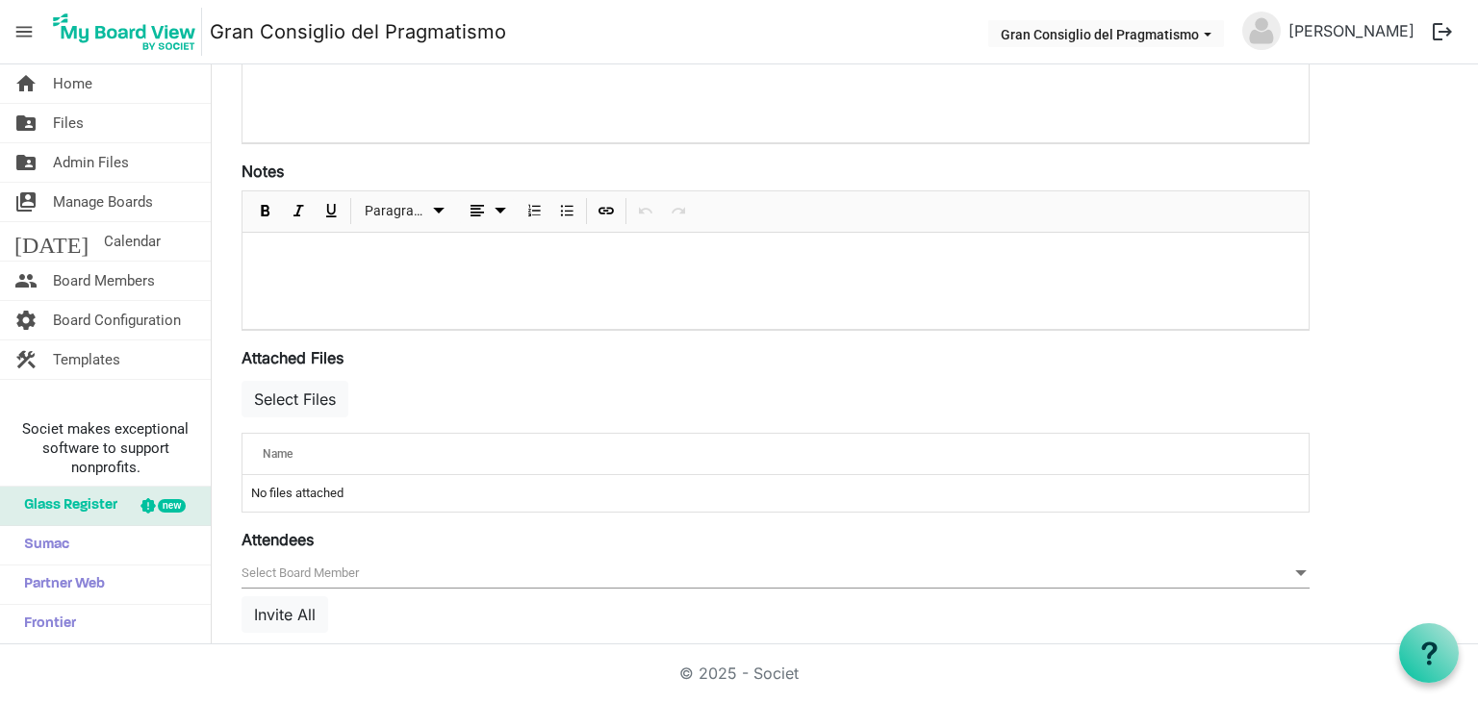
scroll to position [485, 0]
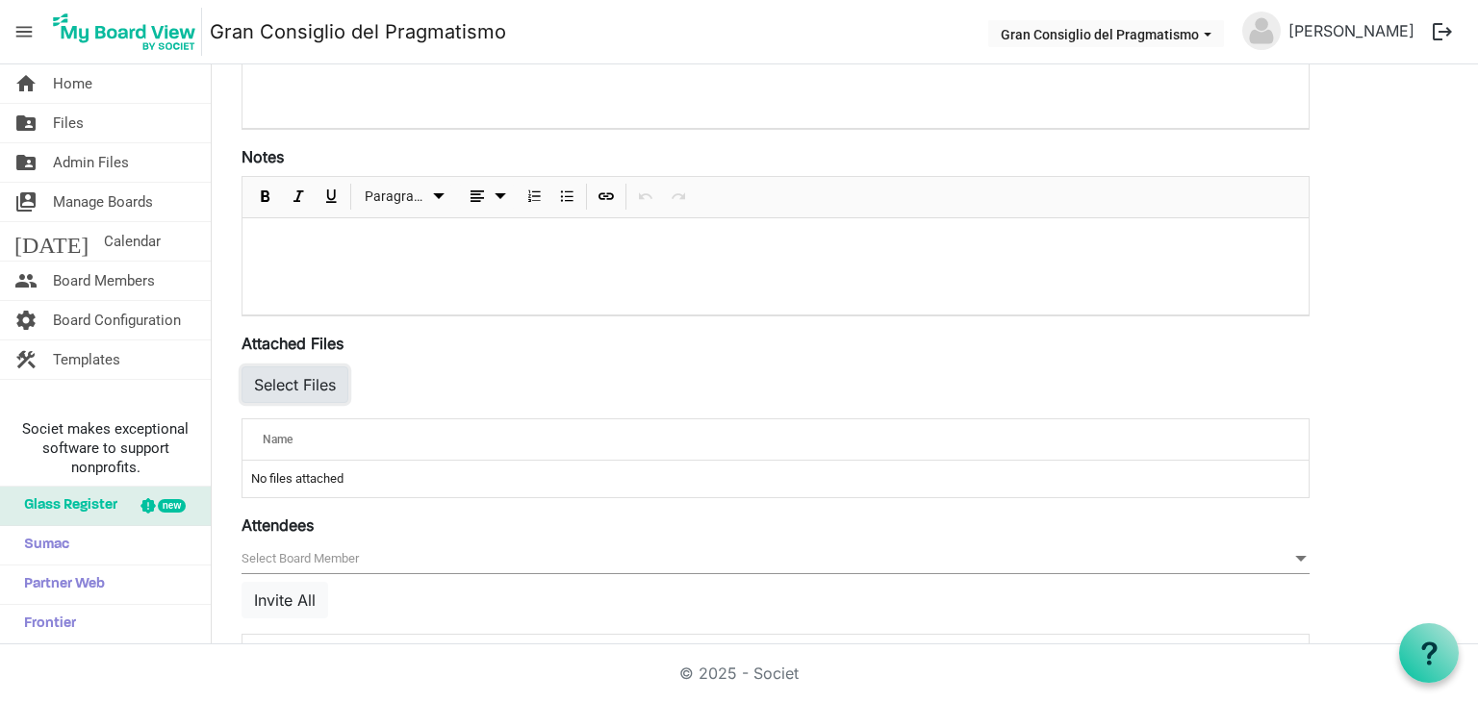
click at [327, 379] on button "Select Files" at bounding box center [294, 385] width 107 height 37
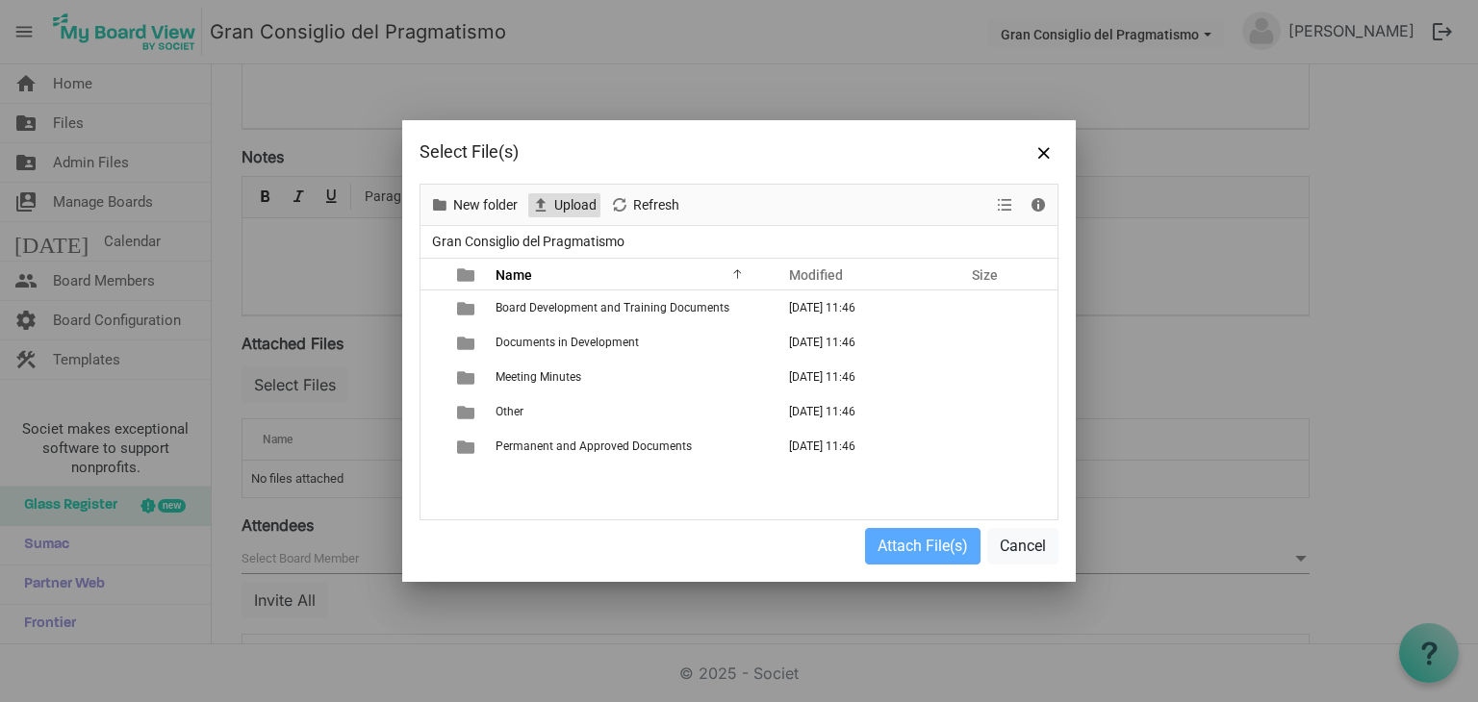
click at [554, 193] on span "Upload" at bounding box center [575, 205] width 46 height 24
click at [558, 209] on span "Upload" at bounding box center [575, 205] width 46 height 24
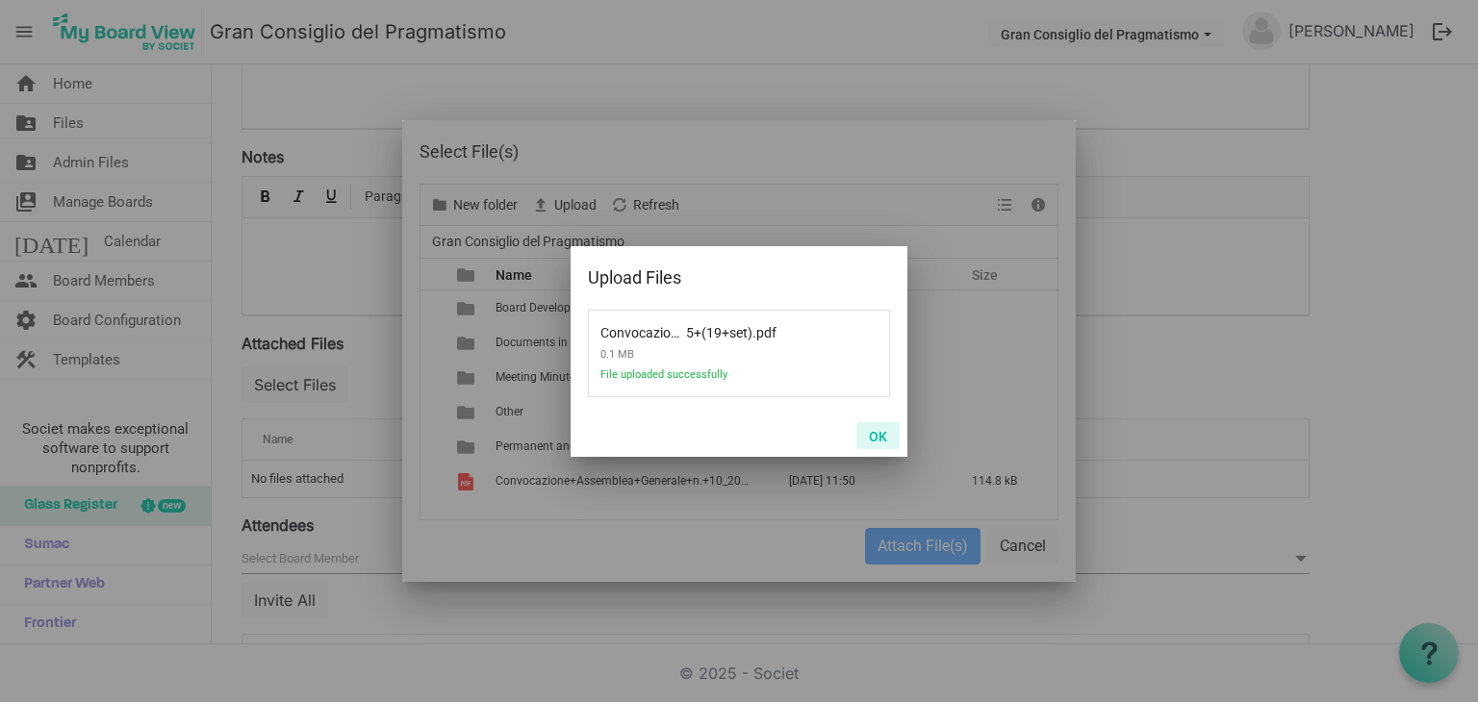
click at [881, 424] on button "OK" at bounding box center [877, 435] width 43 height 27
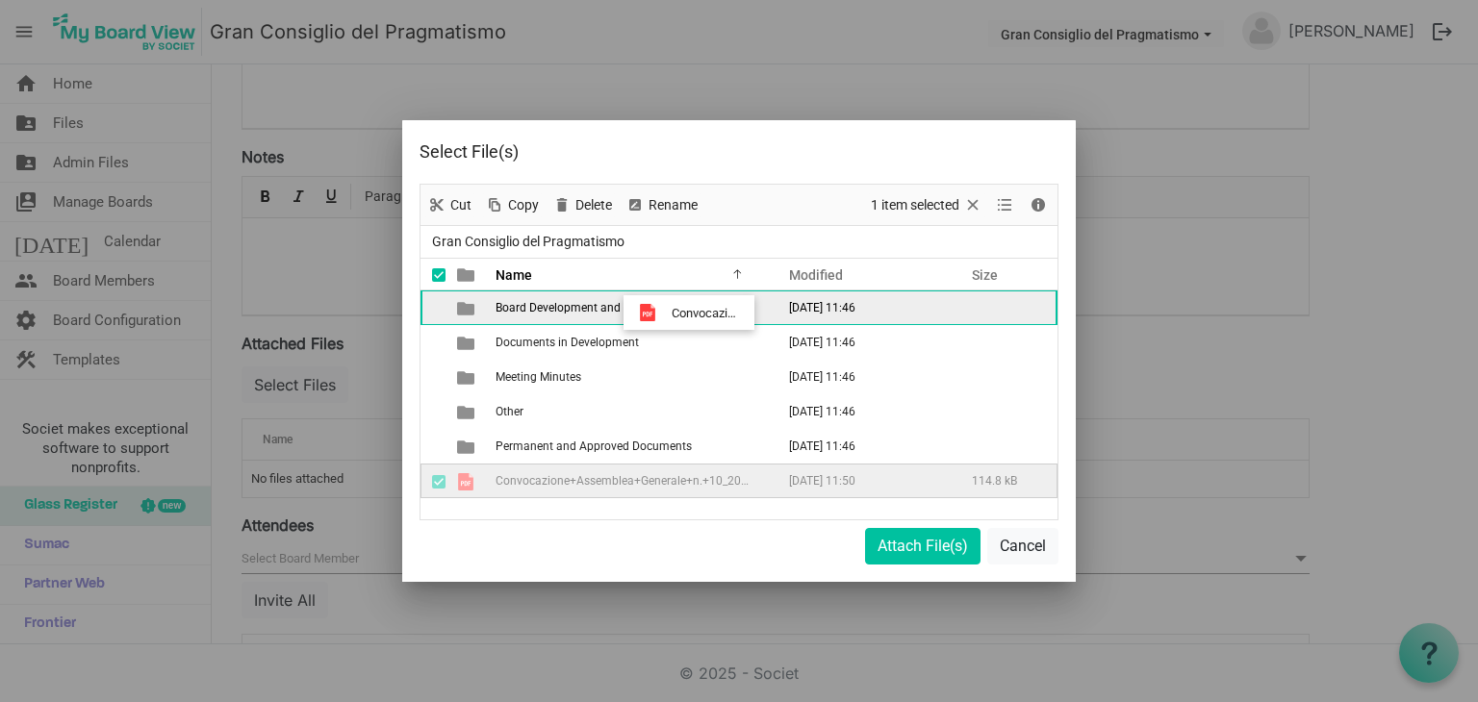
drag, startPoint x: 594, startPoint y: 490, endPoint x: 666, endPoint y: 313, distance: 191.2
click at [666, 313] on tbody "Board Development and Training Documents September 13, 2025 11:46 Documents in …" at bounding box center [738, 395] width 637 height 208
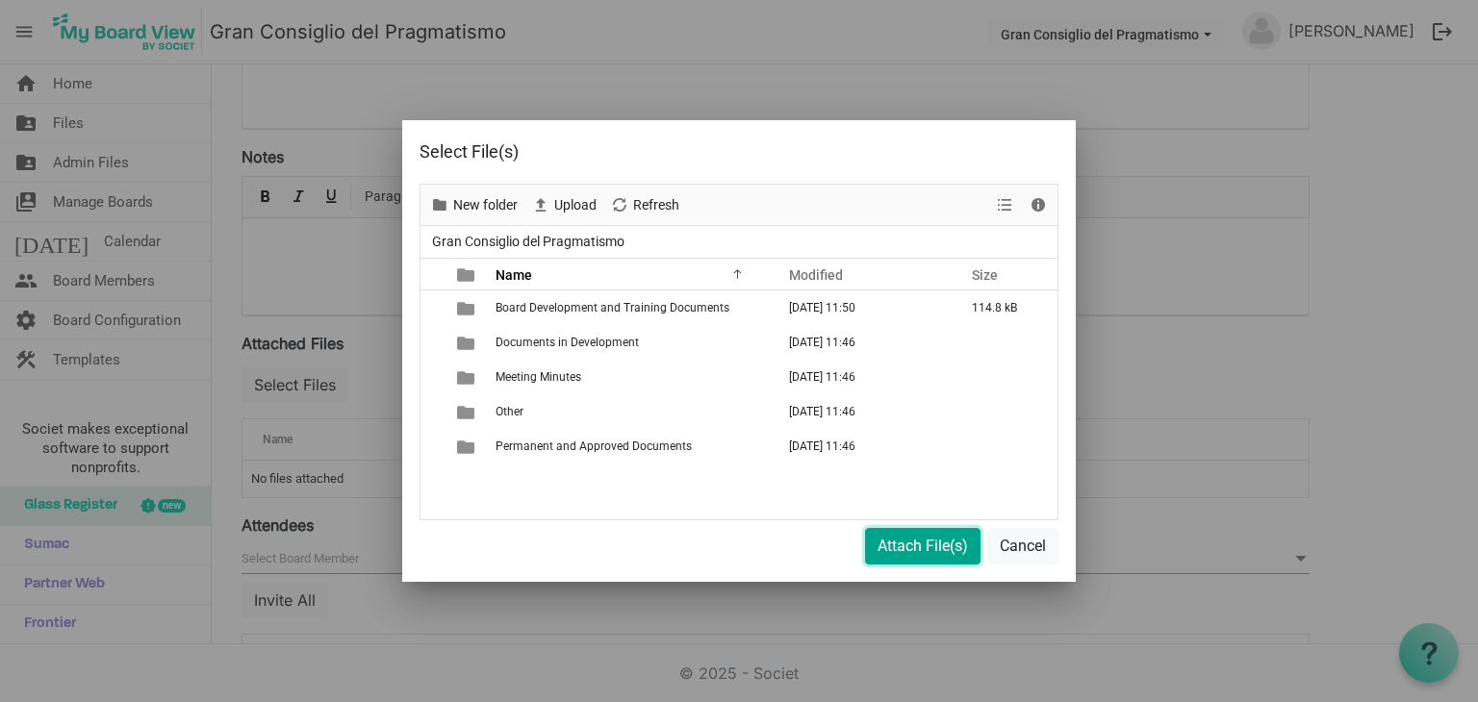
click at [935, 540] on button "Attach File(s)" at bounding box center [922, 546] width 115 height 37
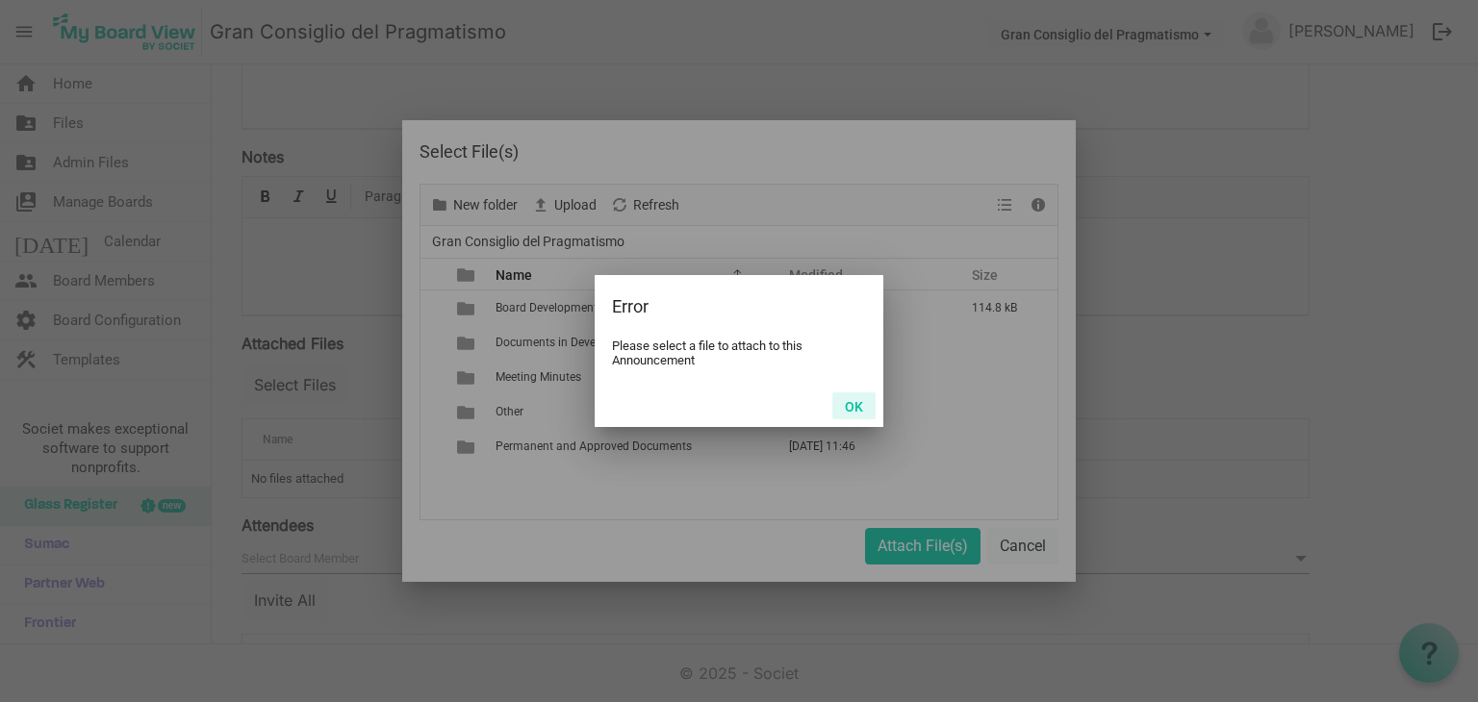
click at [839, 395] on button "OK" at bounding box center [853, 406] width 43 height 27
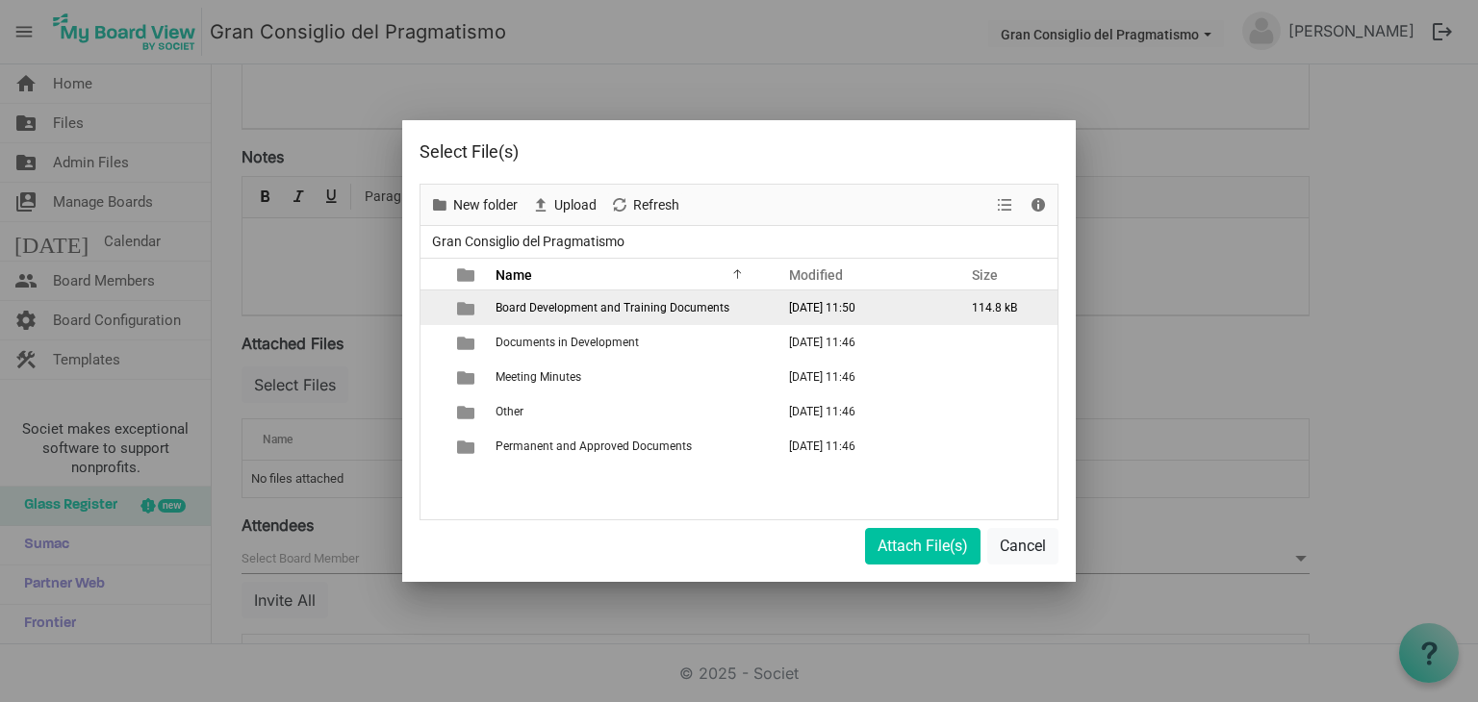
click at [586, 314] on td "Board Development and Training Documents" at bounding box center [629, 308] width 279 height 35
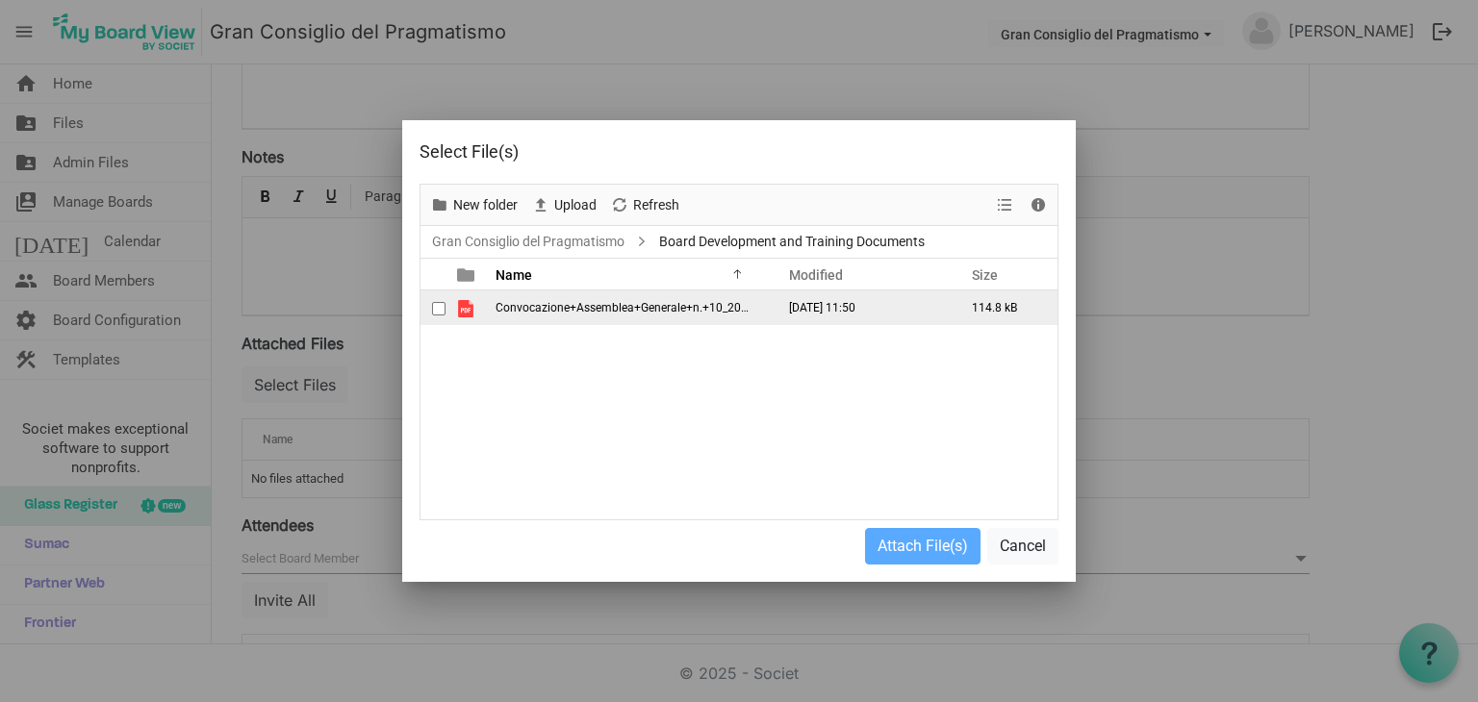
click at [586, 314] on td "Convocazione+Assemblea+Generale+n.+10_2025+(19+set).pdf" at bounding box center [629, 308] width 279 height 35
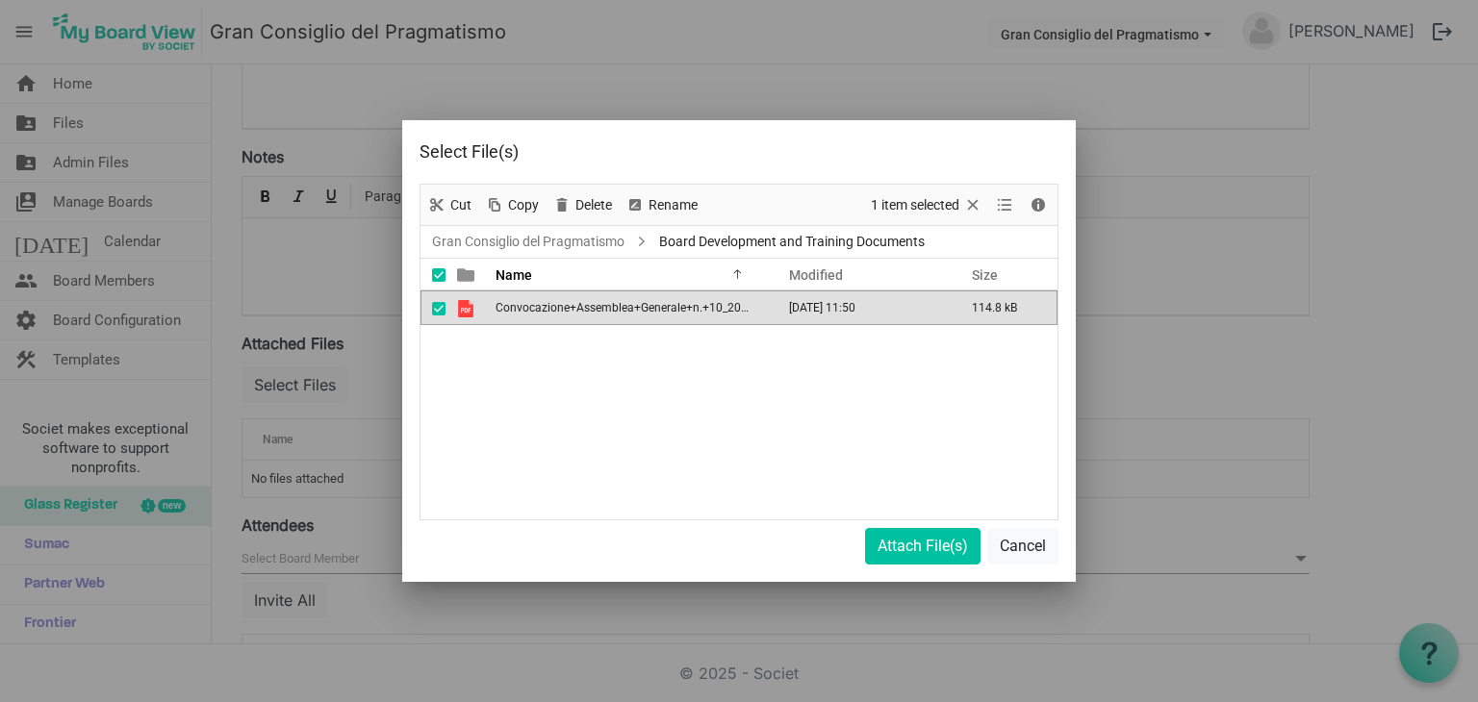
click at [586, 314] on td "Convocazione+Assemblea+Generale+n.+10_2025+(19+set).pdf" at bounding box center [629, 308] width 279 height 35
click at [924, 536] on button "Attach File(s)" at bounding box center [922, 546] width 115 height 37
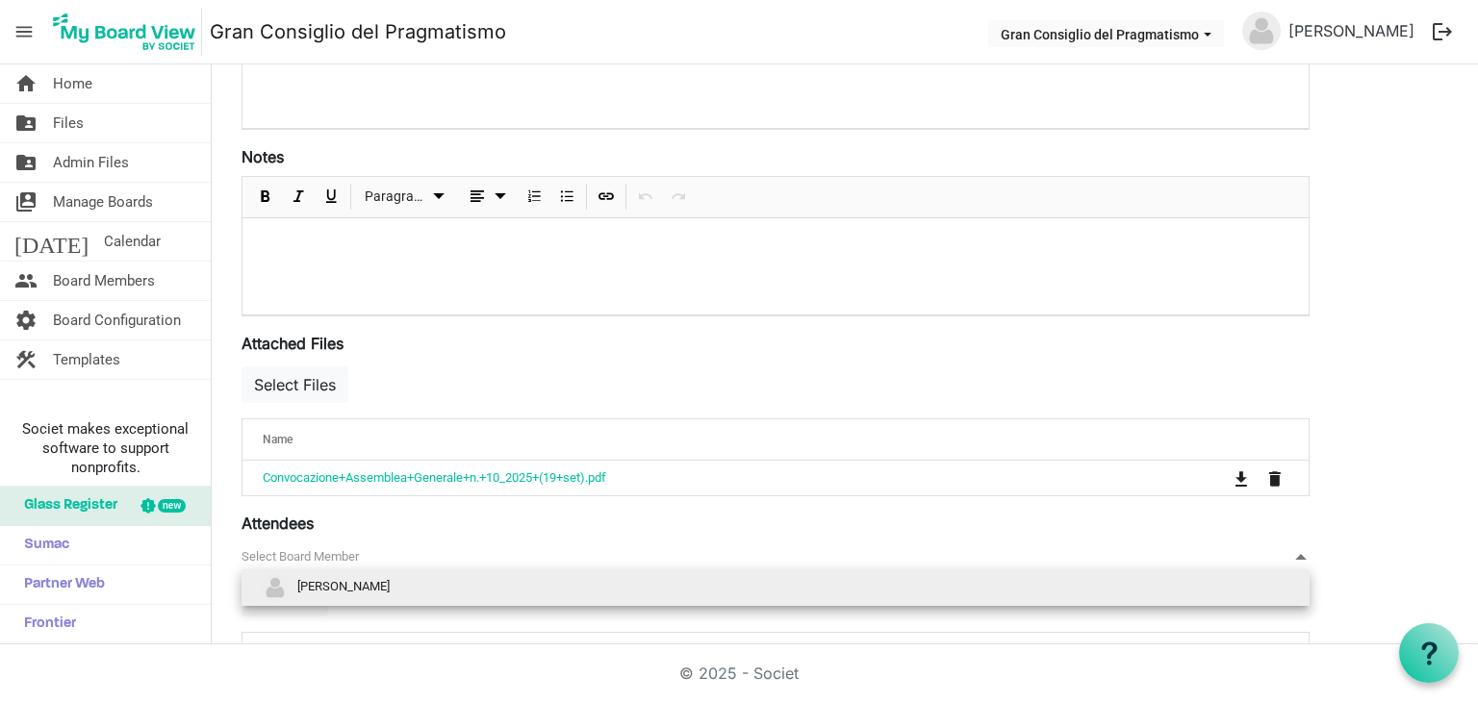
click at [972, 543] on span "null" at bounding box center [775, 558] width 1068 height 30
click at [1028, 587] on li "[PERSON_NAME]" at bounding box center [775, 588] width 1068 height 37
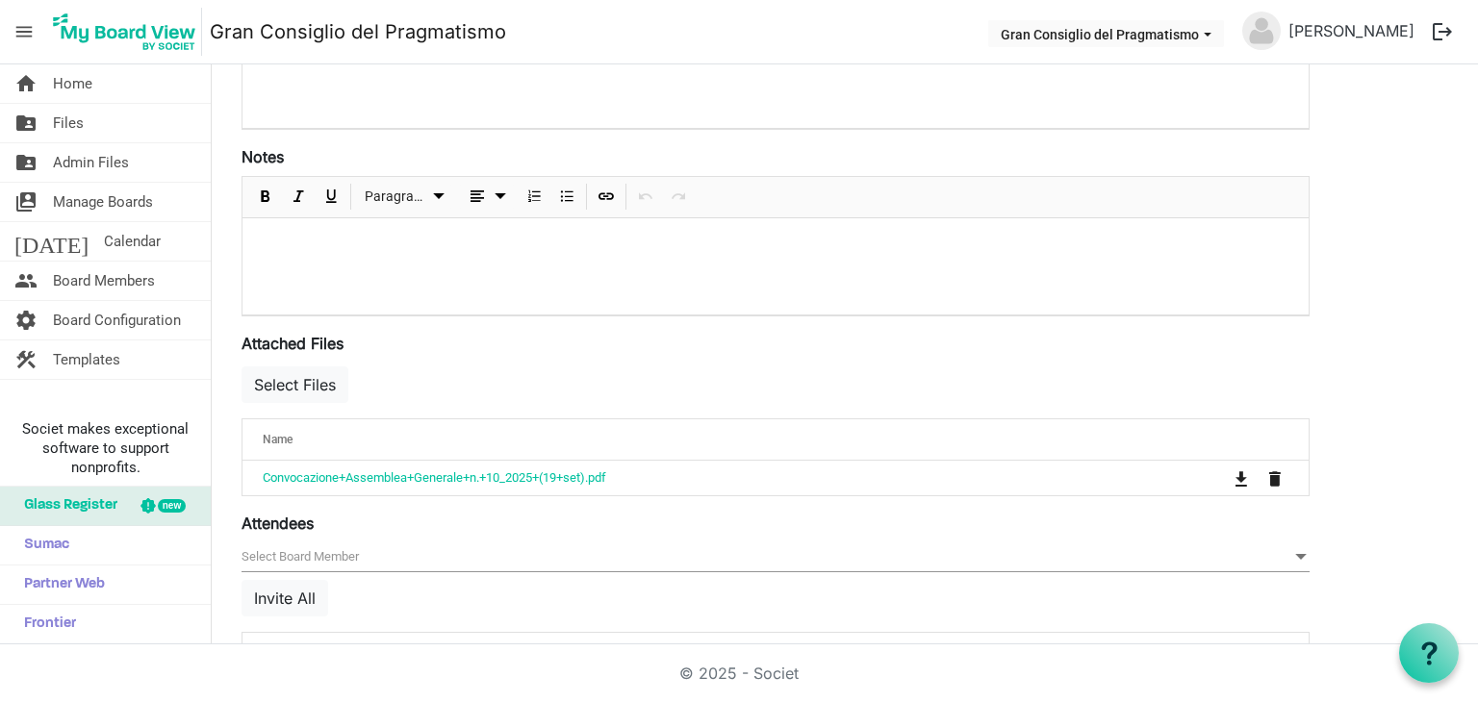
scroll to position [586, 0]
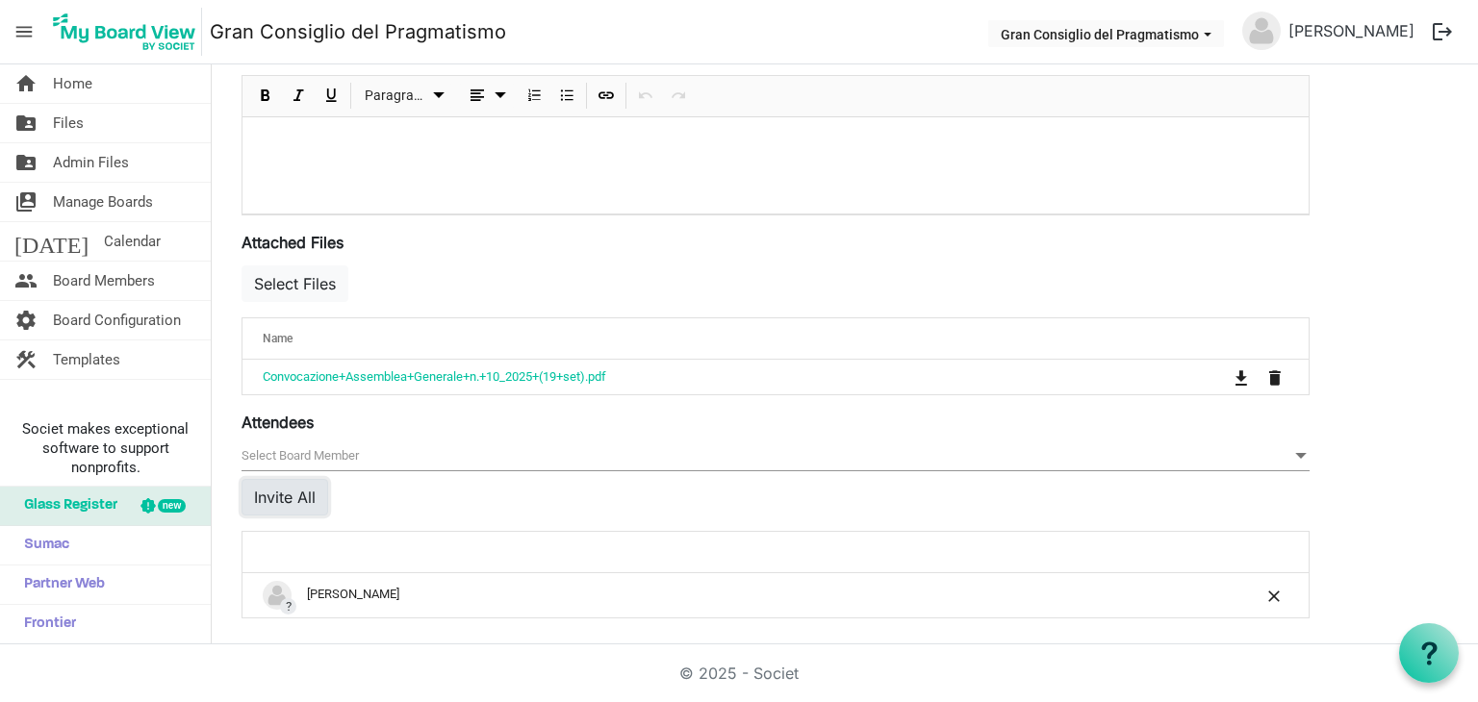
click at [309, 497] on button "Invite All" at bounding box center [284, 497] width 87 height 37
drag, startPoint x: 1476, startPoint y: 448, endPoint x: 1477, endPoint y: 143, distance: 305.0
click at [1477, 143] on div at bounding box center [1477, 351] width 1 height 702
drag, startPoint x: 1477, startPoint y: 370, endPoint x: 1469, endPoint y: 358, distance: 14.7
click at [1469, 358] on html "menu Gran Consiglio del Pragmatismo Gran Consiglio del Pragmatismo Matteo Cosim…" at bounding box center [739, 351] width 1478 height 702
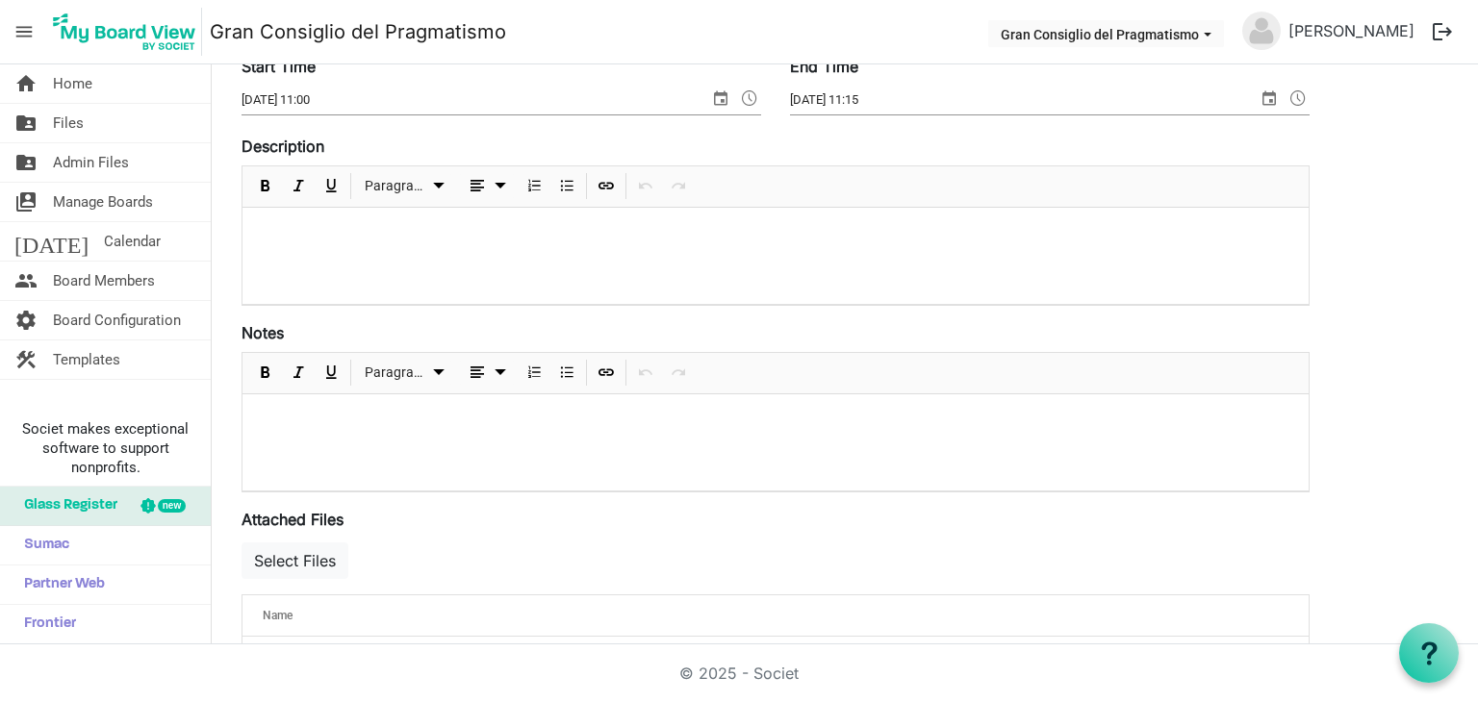
scroll to position [0, 0]
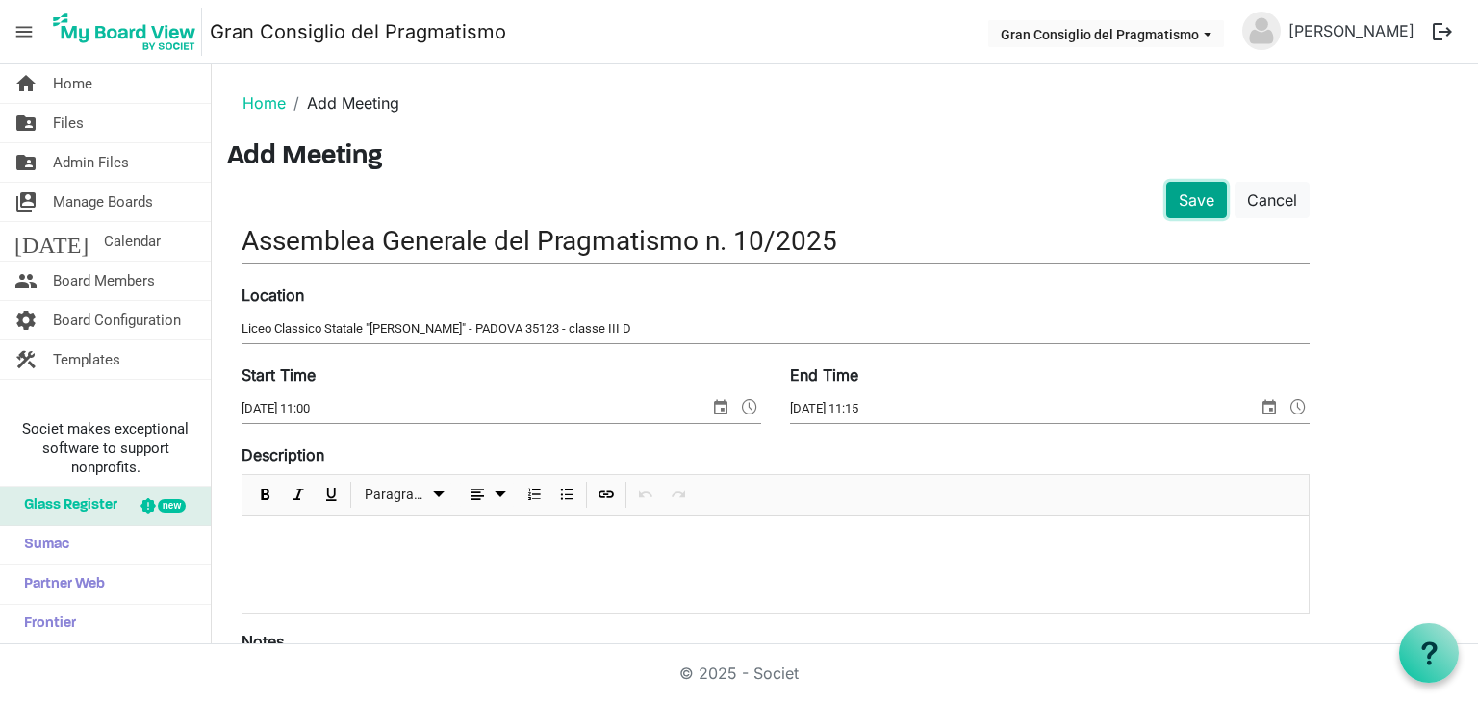
click at [1189, 205] on button "Save" at bounding box center [1196, 200] width 61 height 37
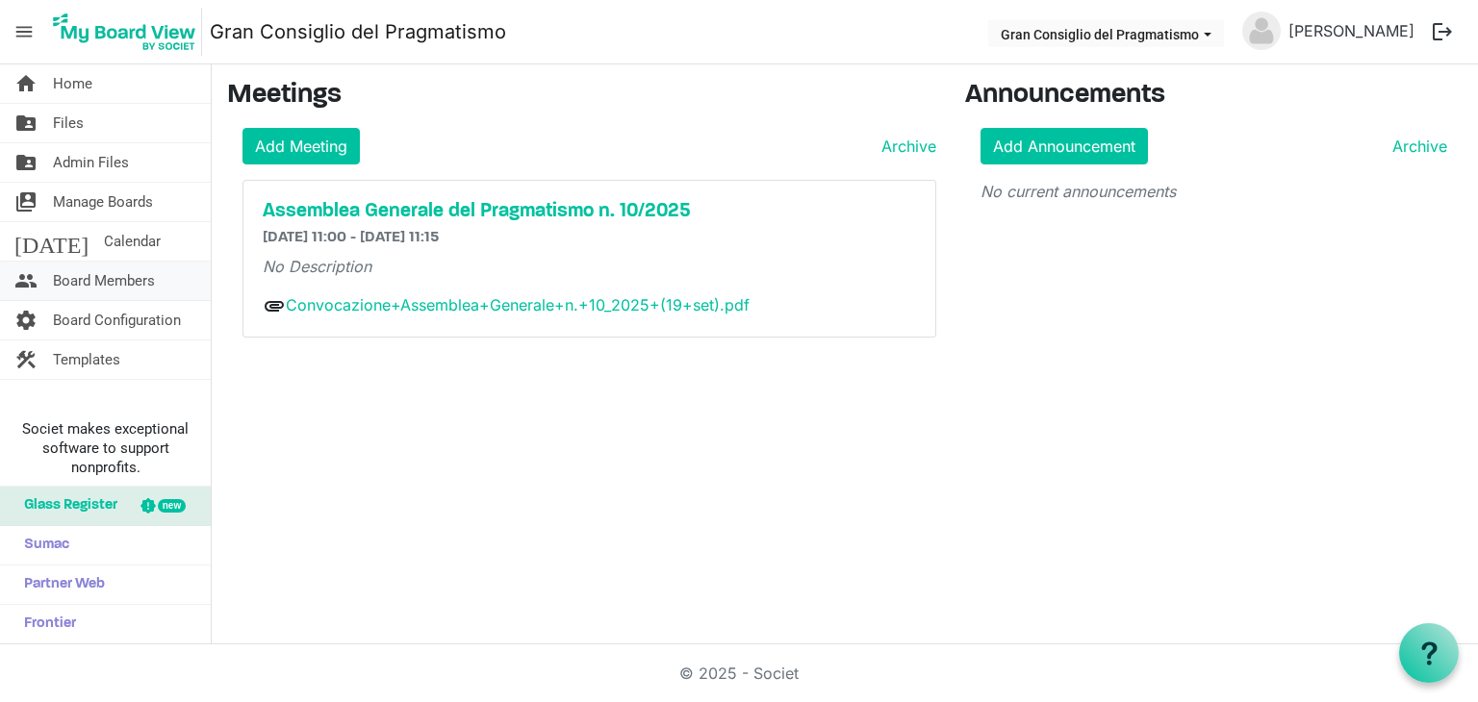
click at [103, 285] on span "Board Members" at bounding box center [104, 281] width 102 height 38
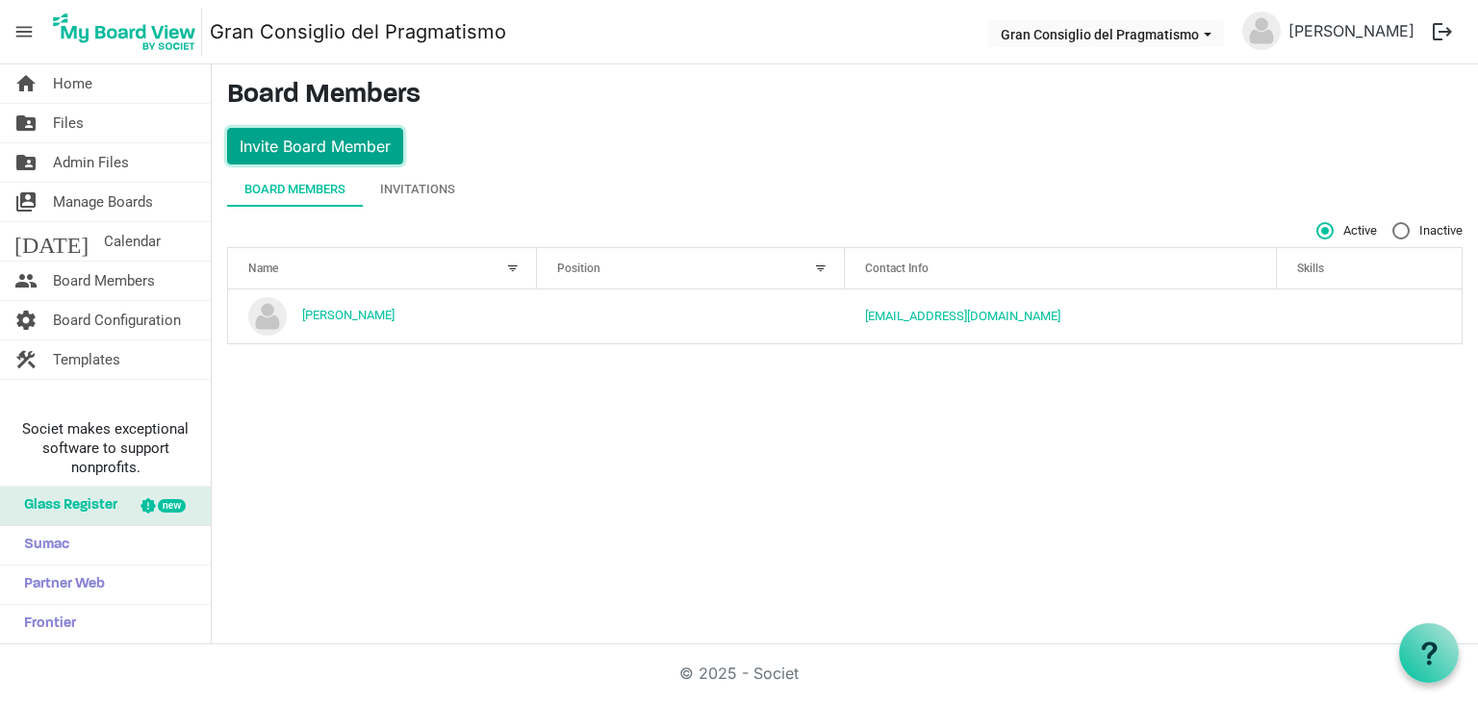
click at [346, 141] on button "Invite Board Member" at bounding box center [315, 146] width 176 height 37
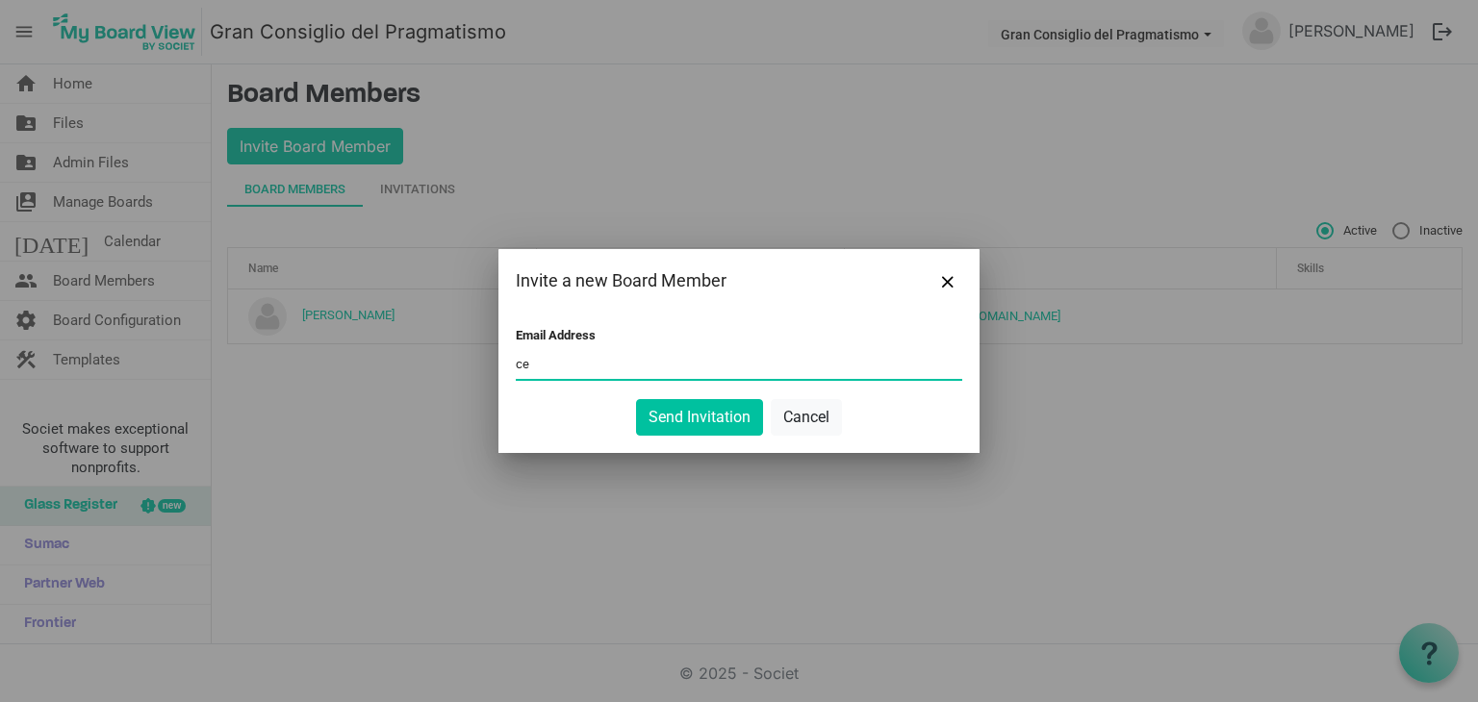
type input "c"
type input "segr.gen-pragmatista@outlook.it"
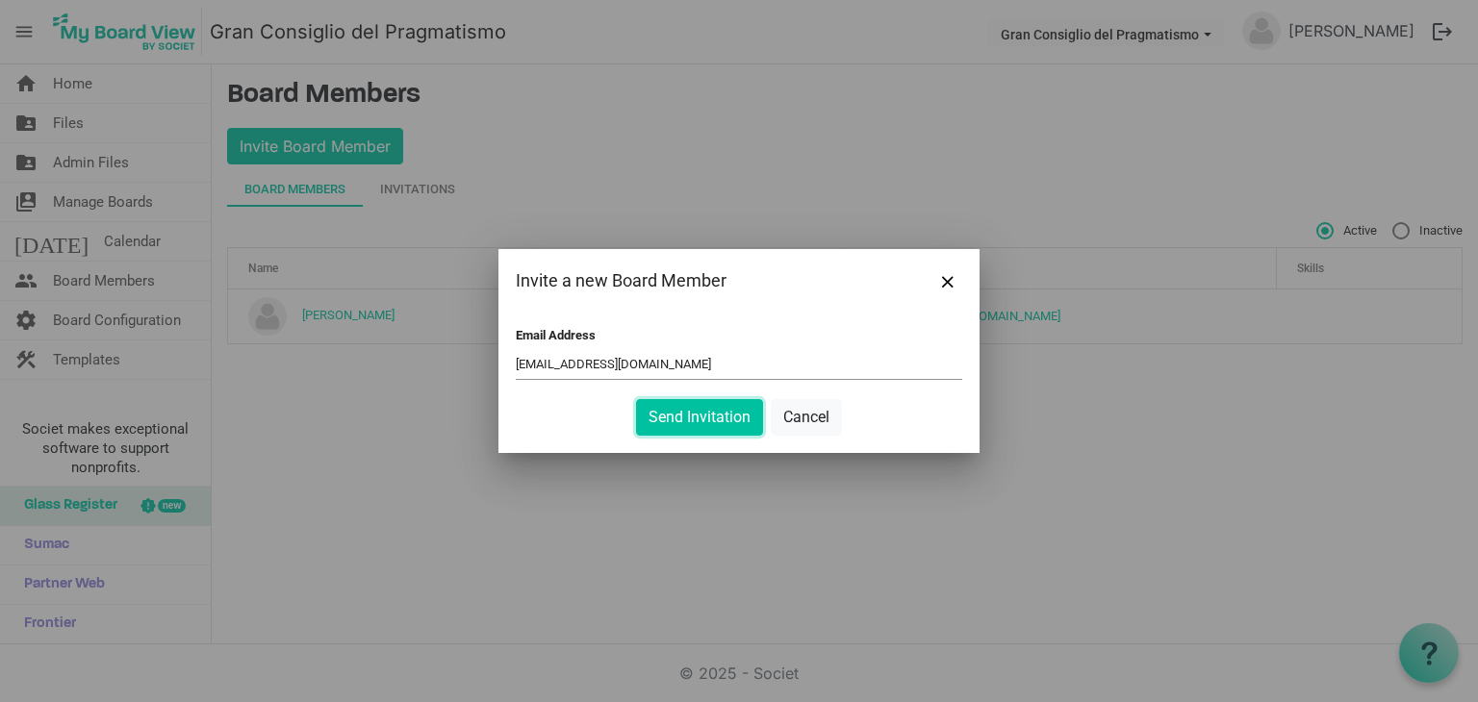
click at [636, 399] on button "Send Invitation" at bounding box center [699, 417] width 127 height 37
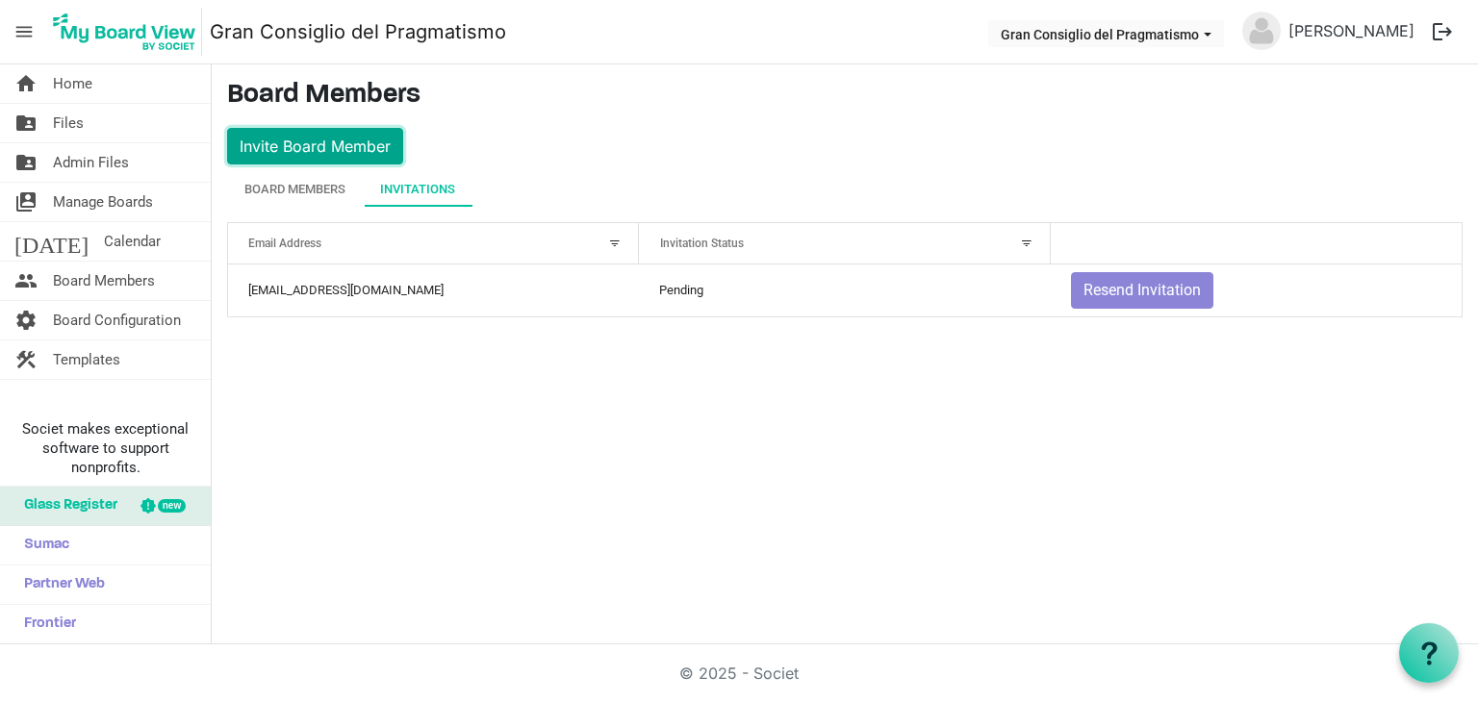
click at [302, 150] on button "Invite Board Member" at bounding box center [315, 146] width 176 height 37
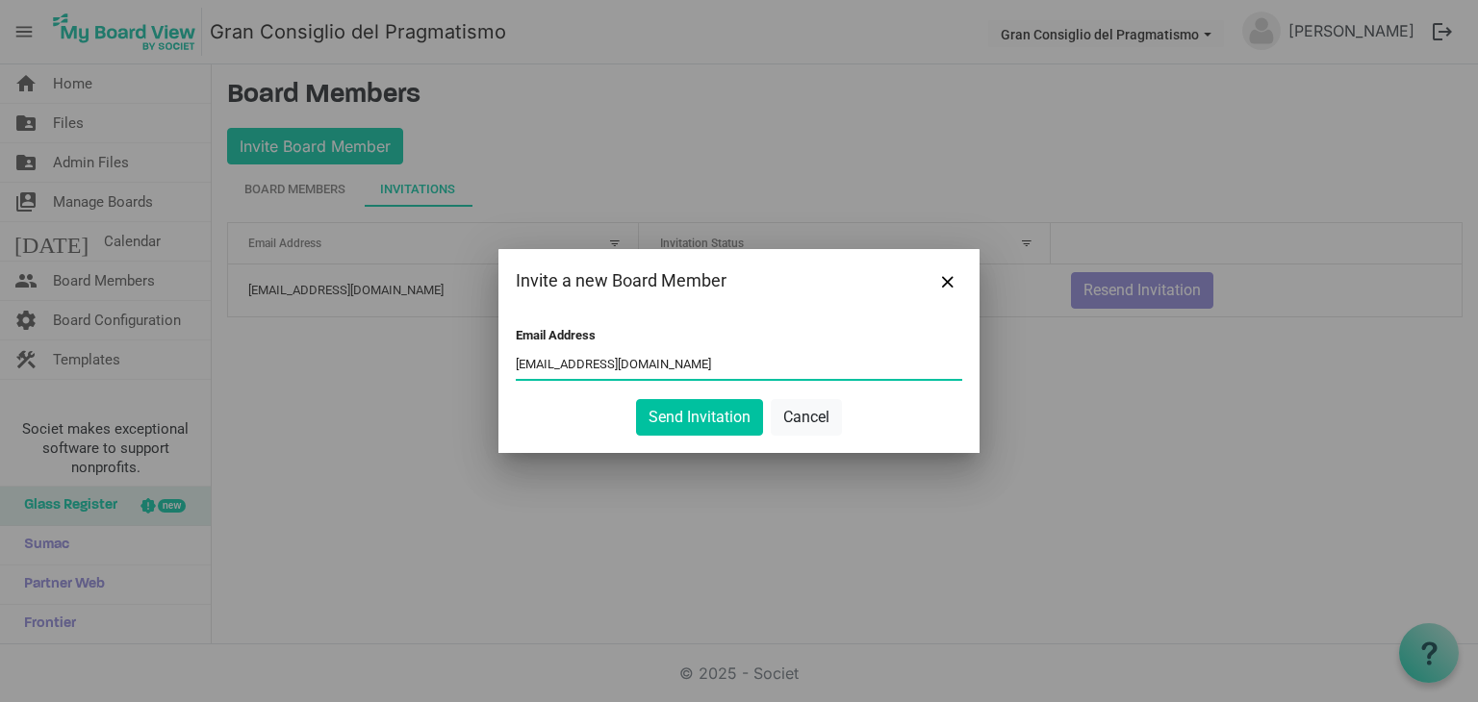
type input "polo.samuele-pragmatista@outlook.it"
click at [636, 399] on button "Send Invitation" at bounding box center [699, 417] width 127 height 37
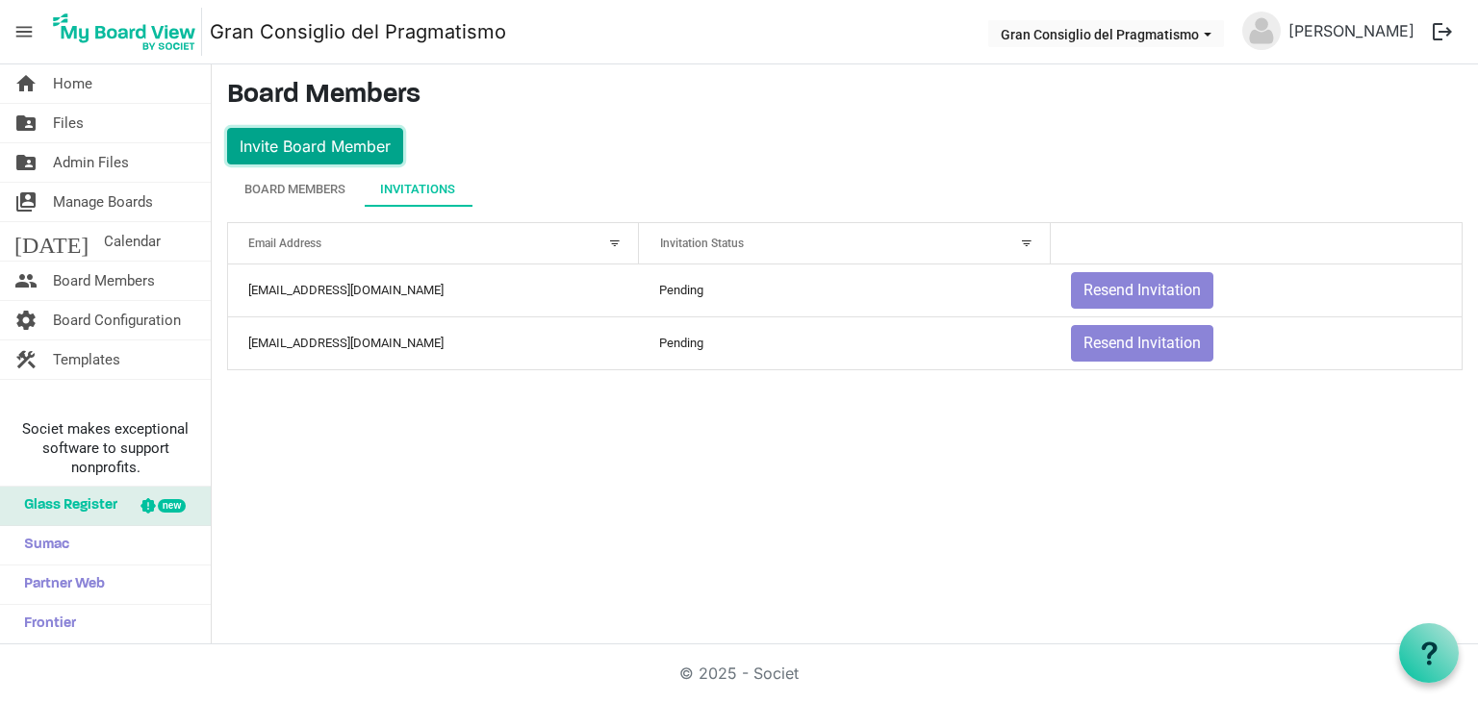
click at [366, 148] on button "Invite Board Member" at bounding box center [315, 146] width 176 height 37
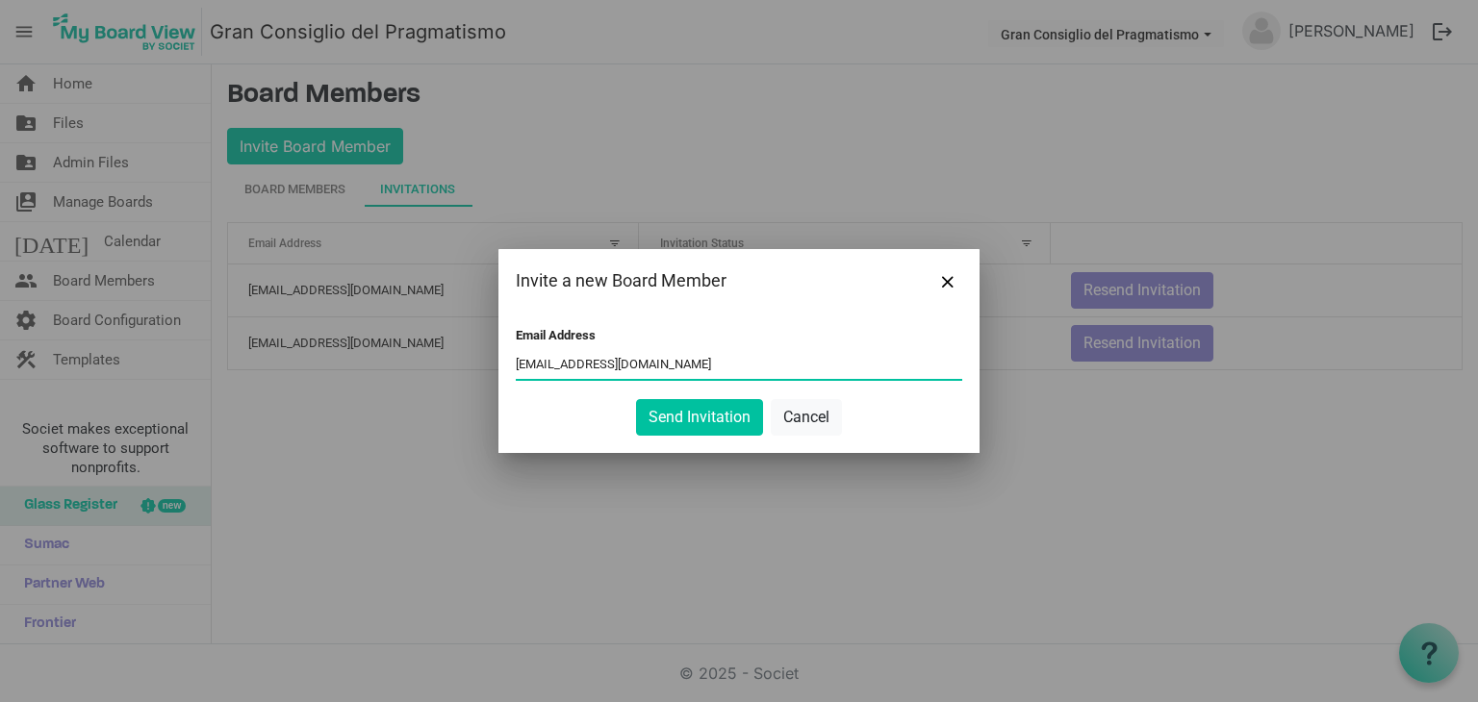
type input "rambaldo.tommaso-pragmatista@outlook.it"
click at [636, 399] on button "Send Invitation" at bounding box center [699, 417] width 127 height 37
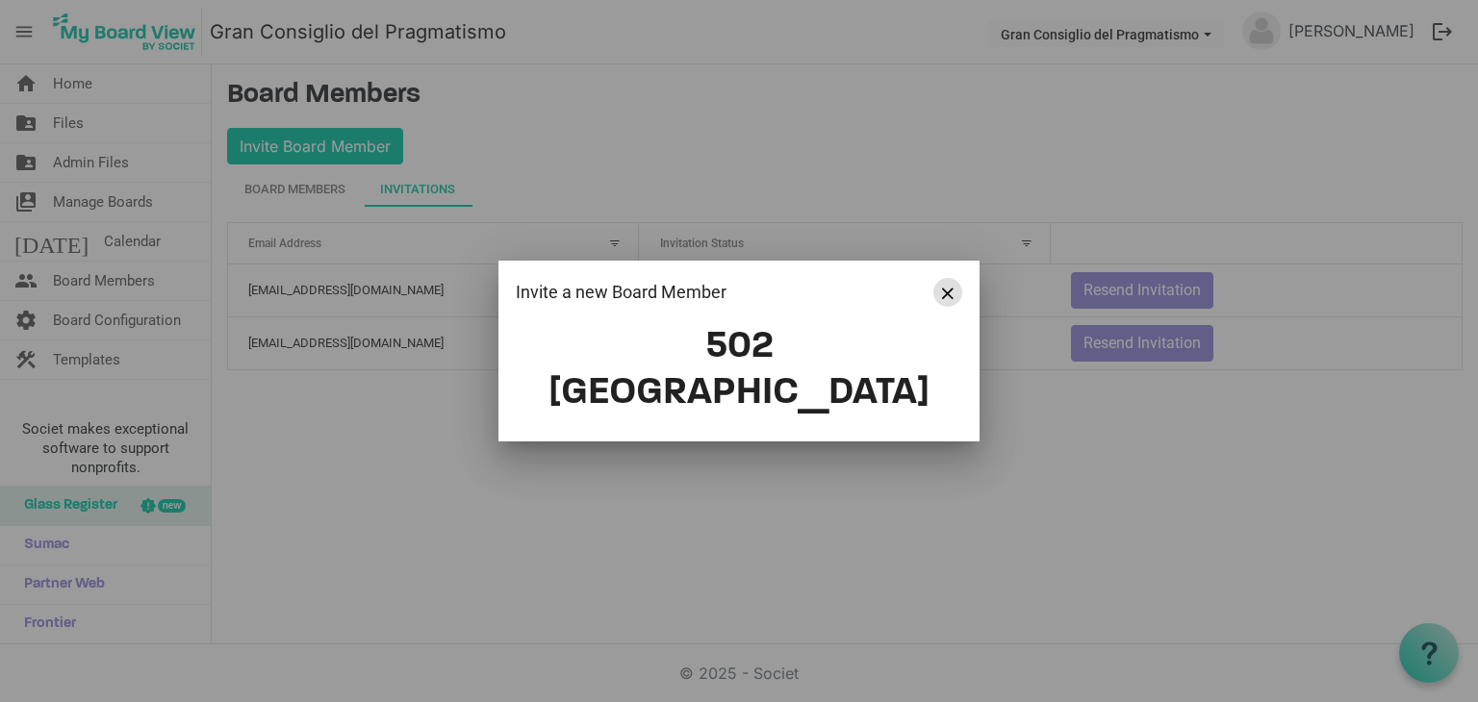
click at [942, 305] on button "Close" at bounding box center [947, 292] width 29 height 29
click at [959, 307] on button "Close" at bounding box center [947, 292] width 29 height 29
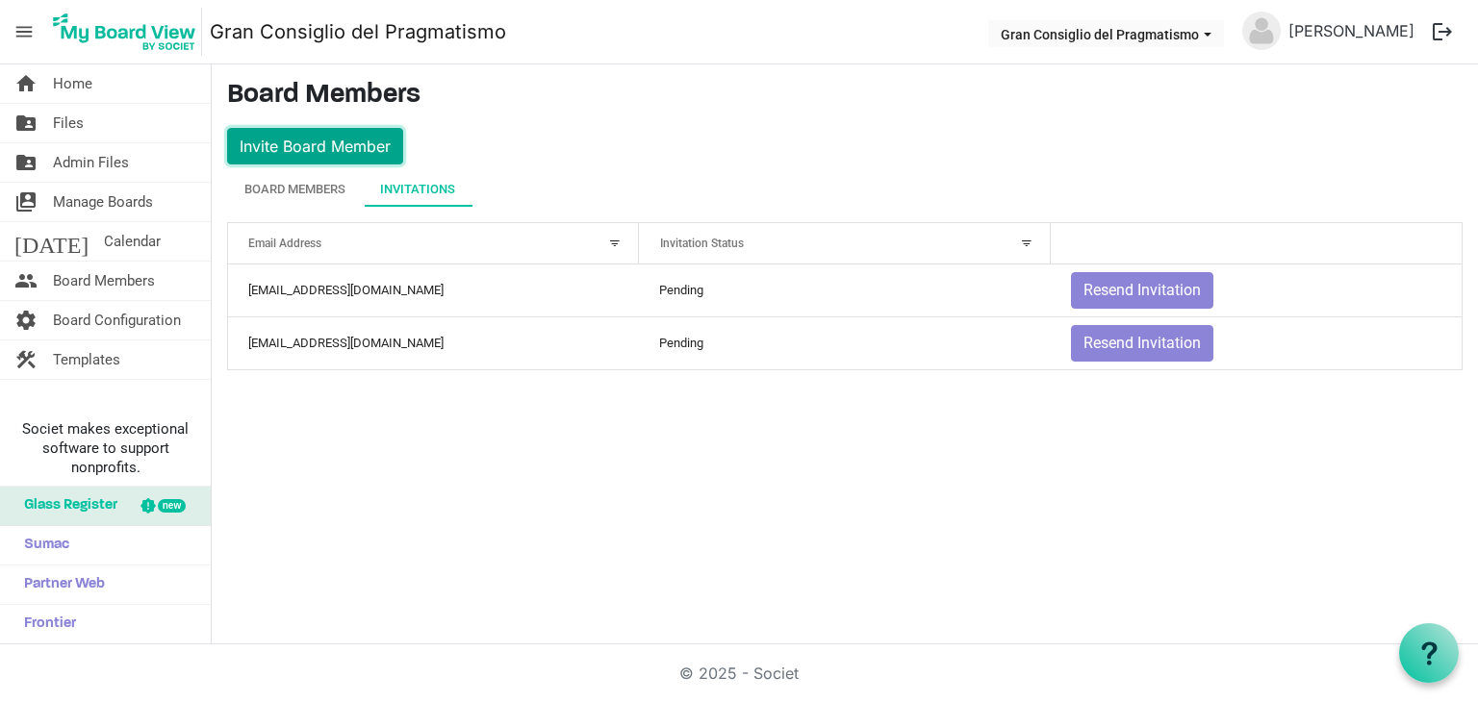
click at [360, 153] on button "Invite Board Member" at bounding box center [315, 146] width 176 height 37
click at [354, 140] on button "Invite Board Member" at bounding box center [315, 146] width 176 height 37
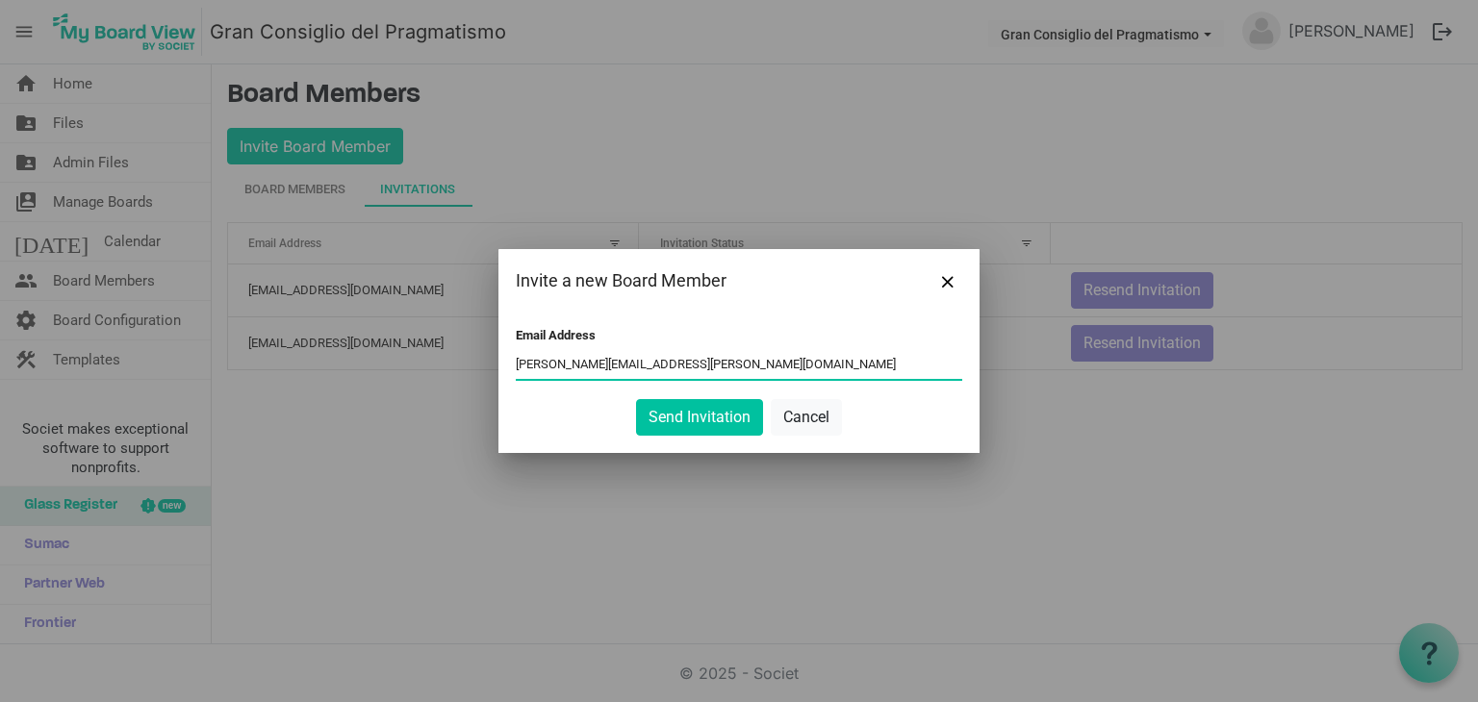
type input "alberti.vittorio-pragmatista@outlook.it"
click at [636, 399] on button "Send Invitation" at bounding box center [699, 417] width 127 height 37
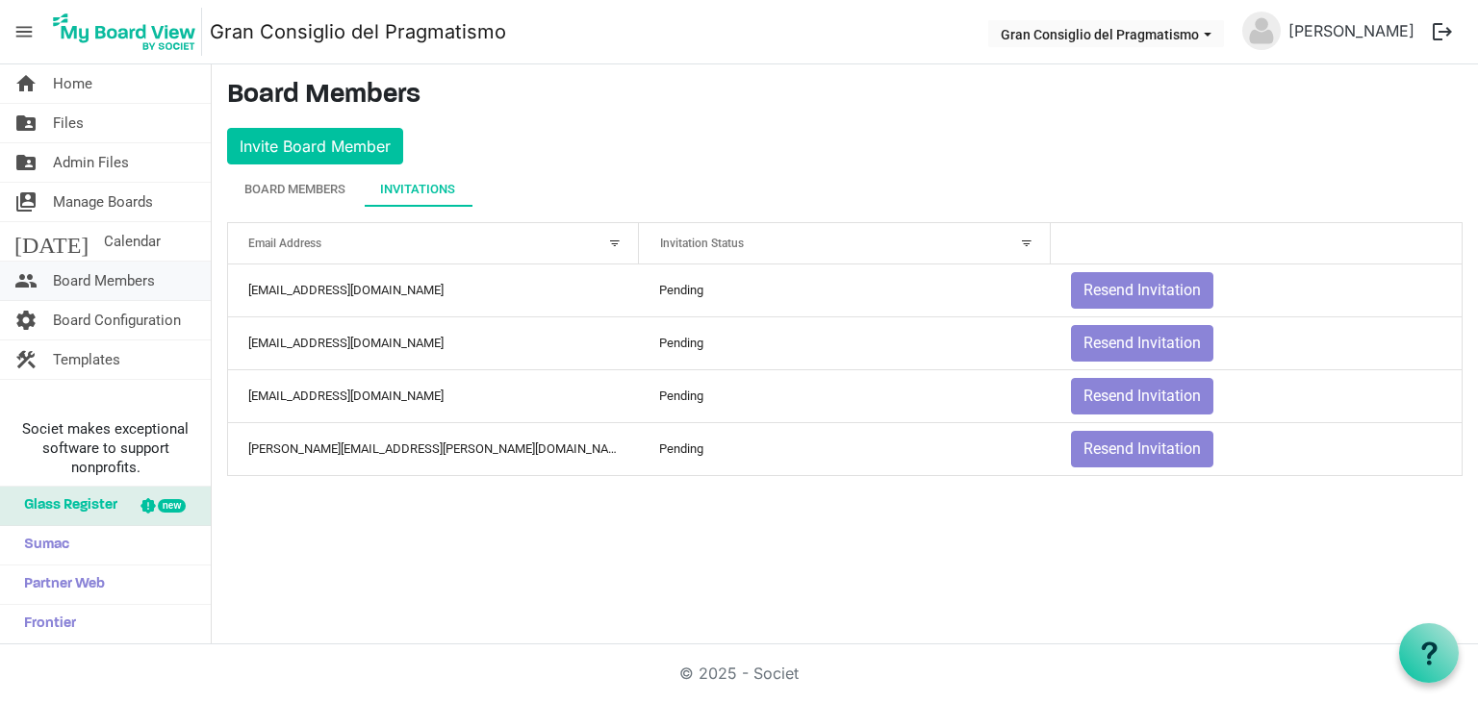
click at [153, 274] on span "Board Members" at bounding box center [104, 281] width 102 height 38
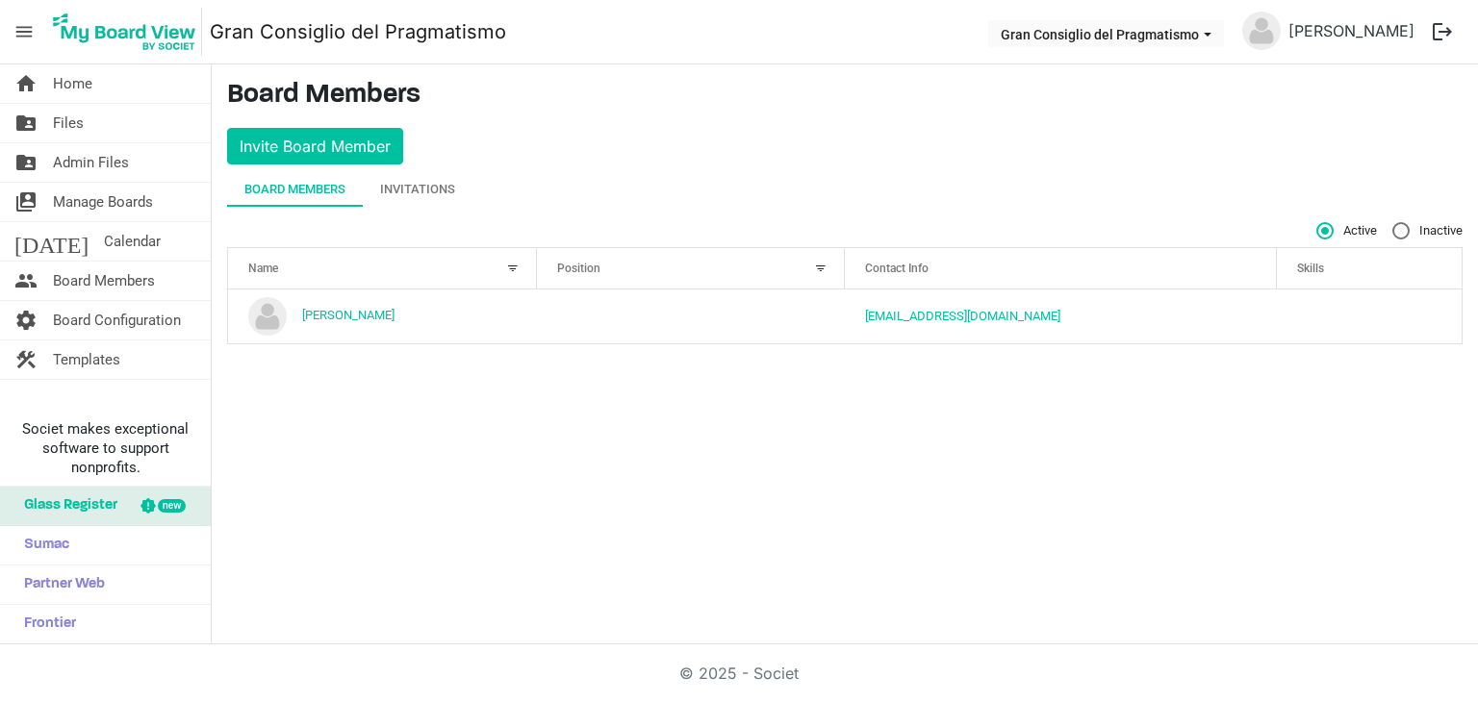
click at [163, 322] on span "Board Configuration" at bounding box center [117, 320] width 128 height 38
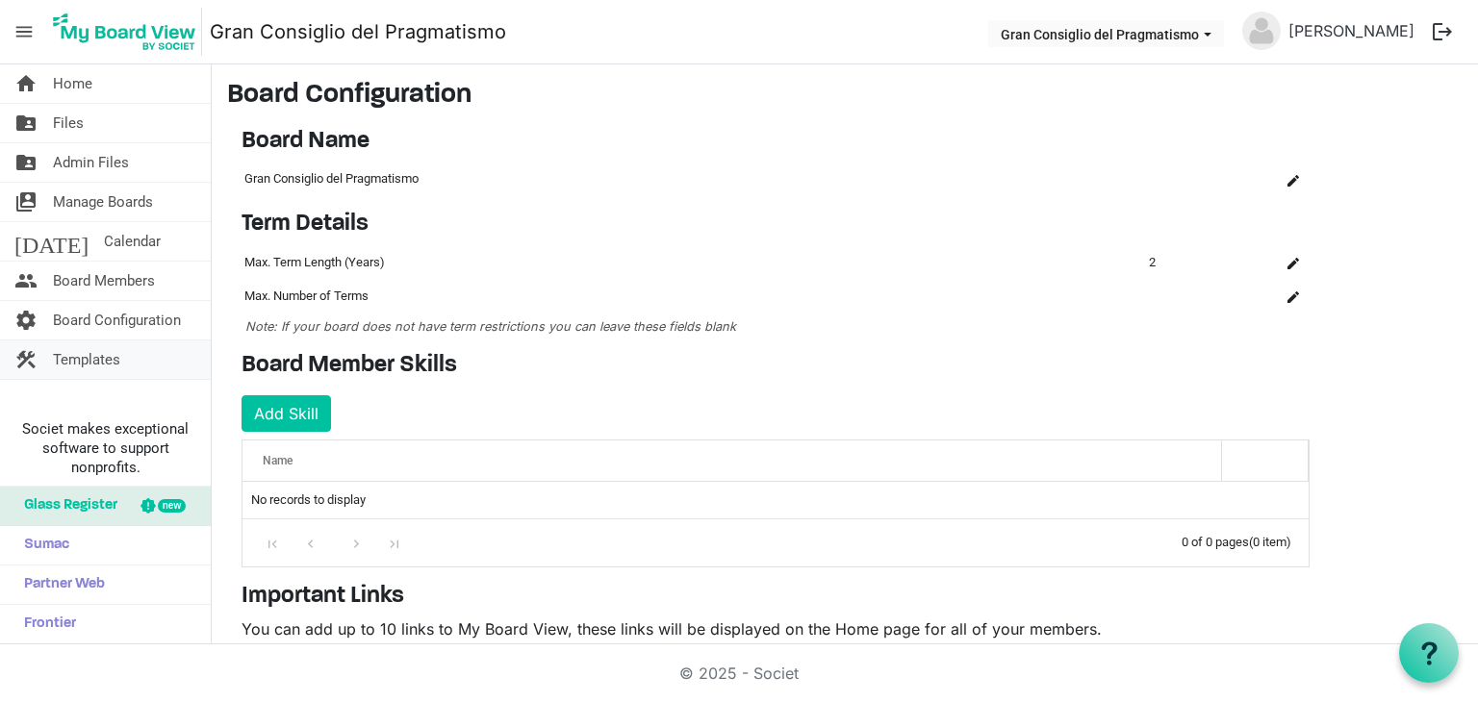
click at [123, 357] on link "construction Templates" at bounding box center [105, 360] width 211 height 38
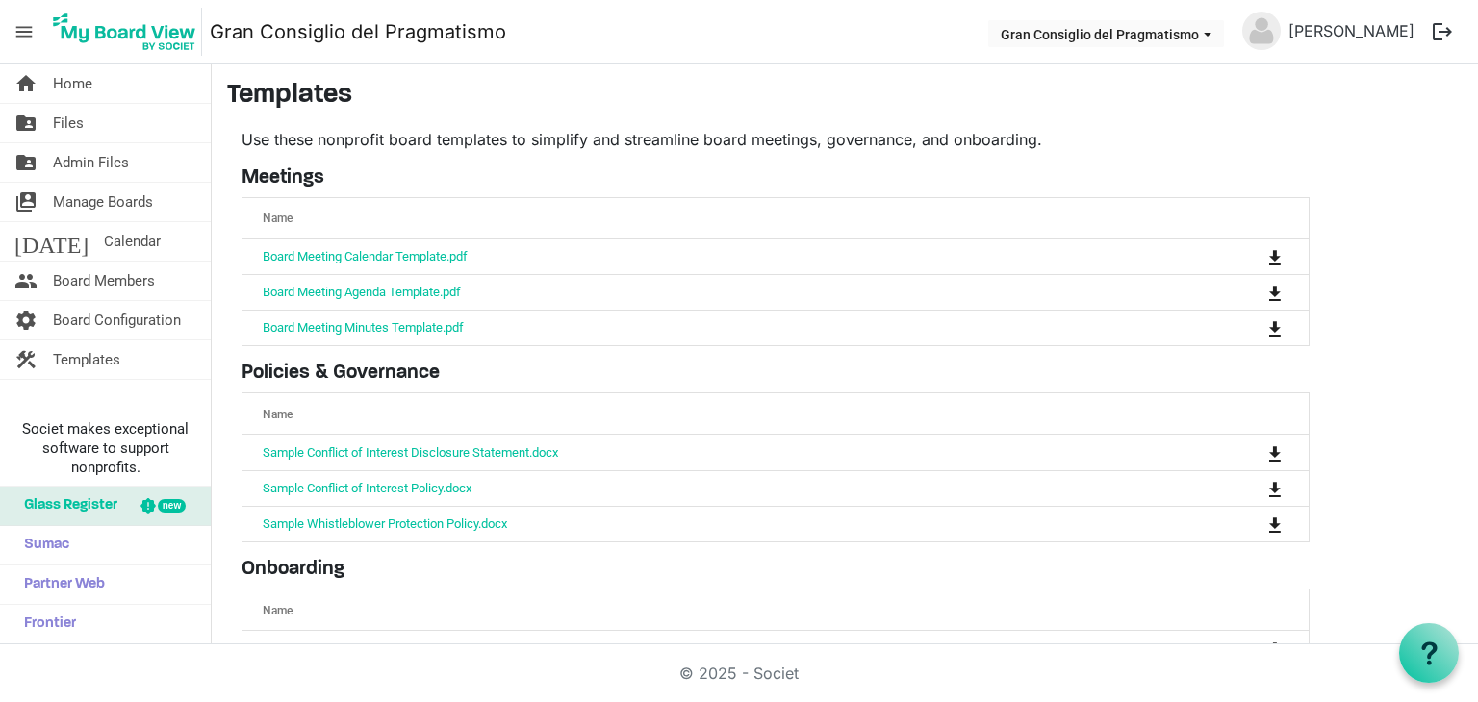
drag, startPoint x: 1477, startPoint y: 319, endPoint x: 1466, endPoint y: 320, distance: 10.6
click at [1466, 320] on html "menu Gran Consiglio del Pragmatismo Gran Consiglio del Pragmatismo [PERSON_NAME…" at bounding box center [739, 351] width 1478 height 702
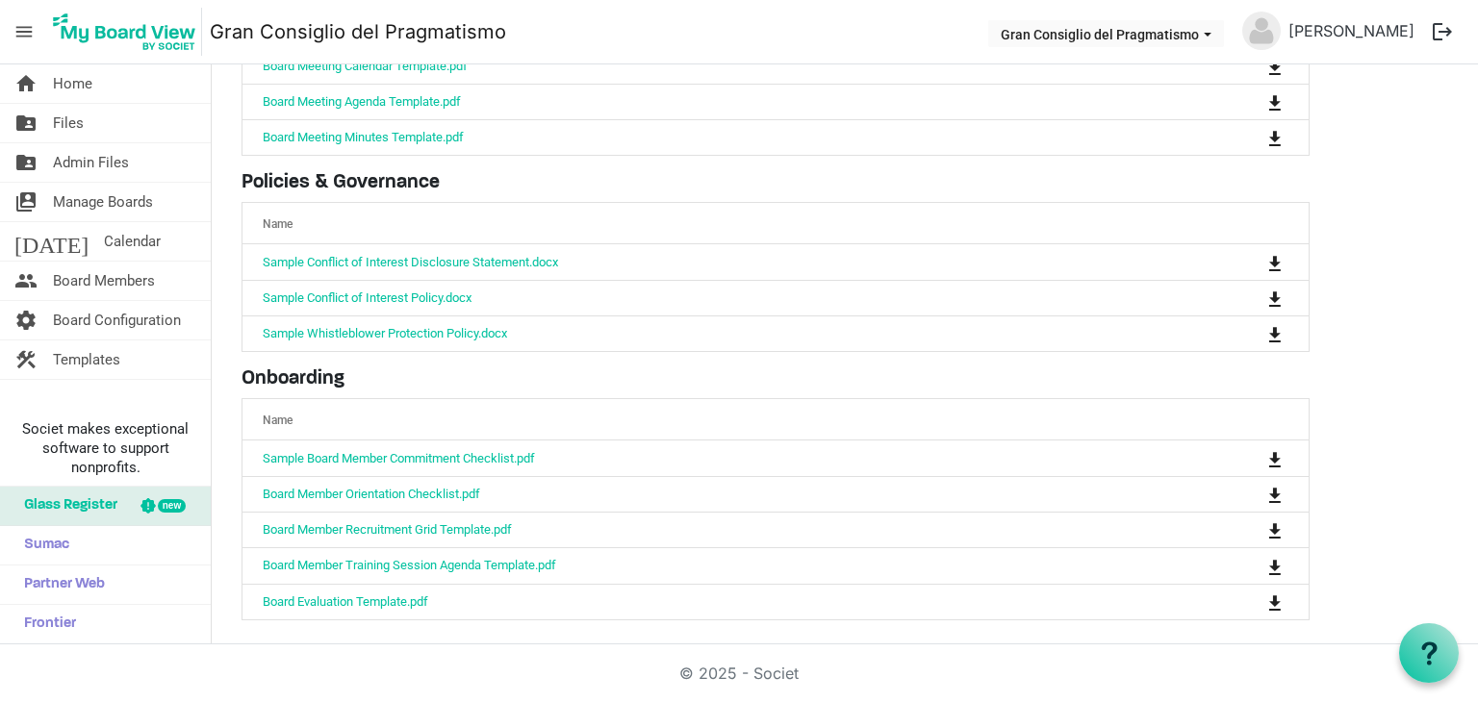
drag, startPoint x: 1477, startPoint y: 477, endPoint x: 1474, endPoint y: 347, distance: 129.9
click at [1474, 347] on html "menu Gran Consiglio del Pragmatismo Gran Consiglio del Pragmatismo [PERSON_NAME…" at bounding box center [739, 351] width 1478 height 702
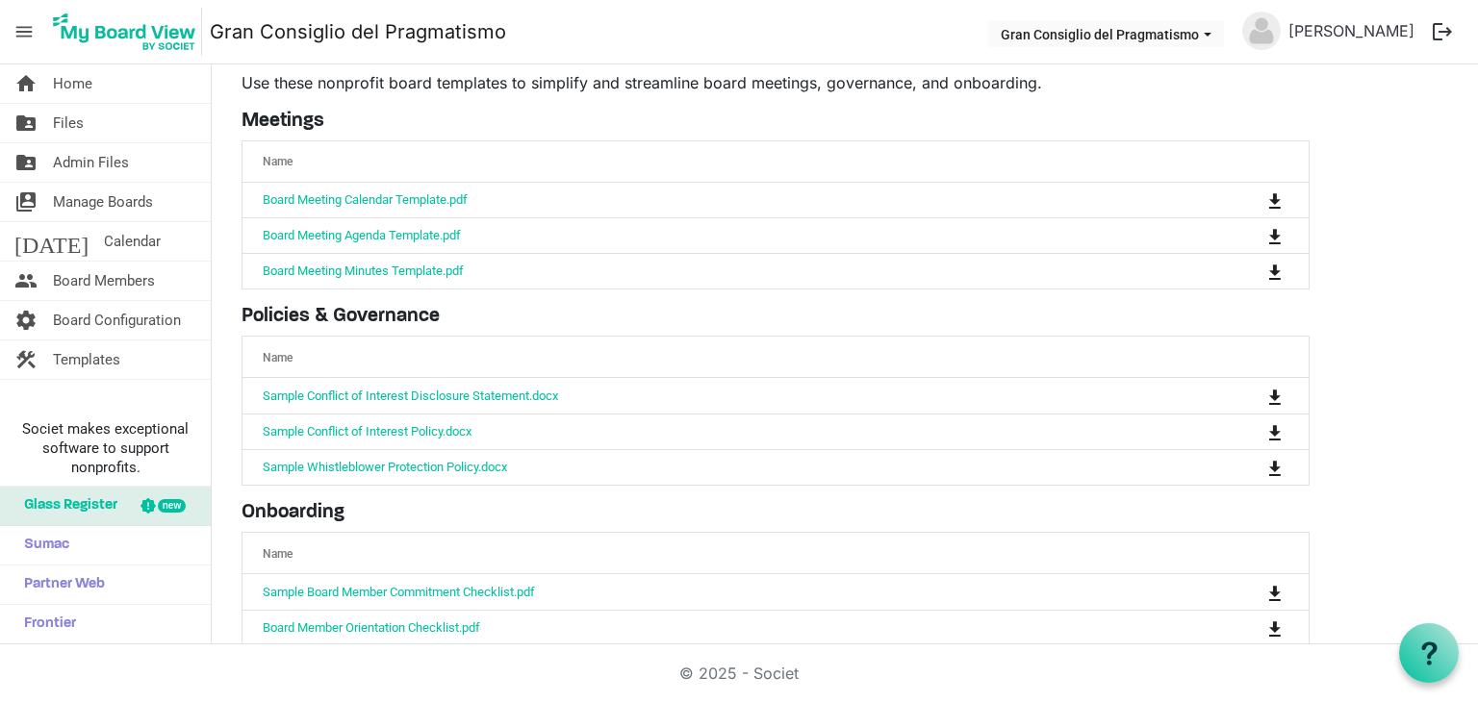
scroll to position [49, 0]
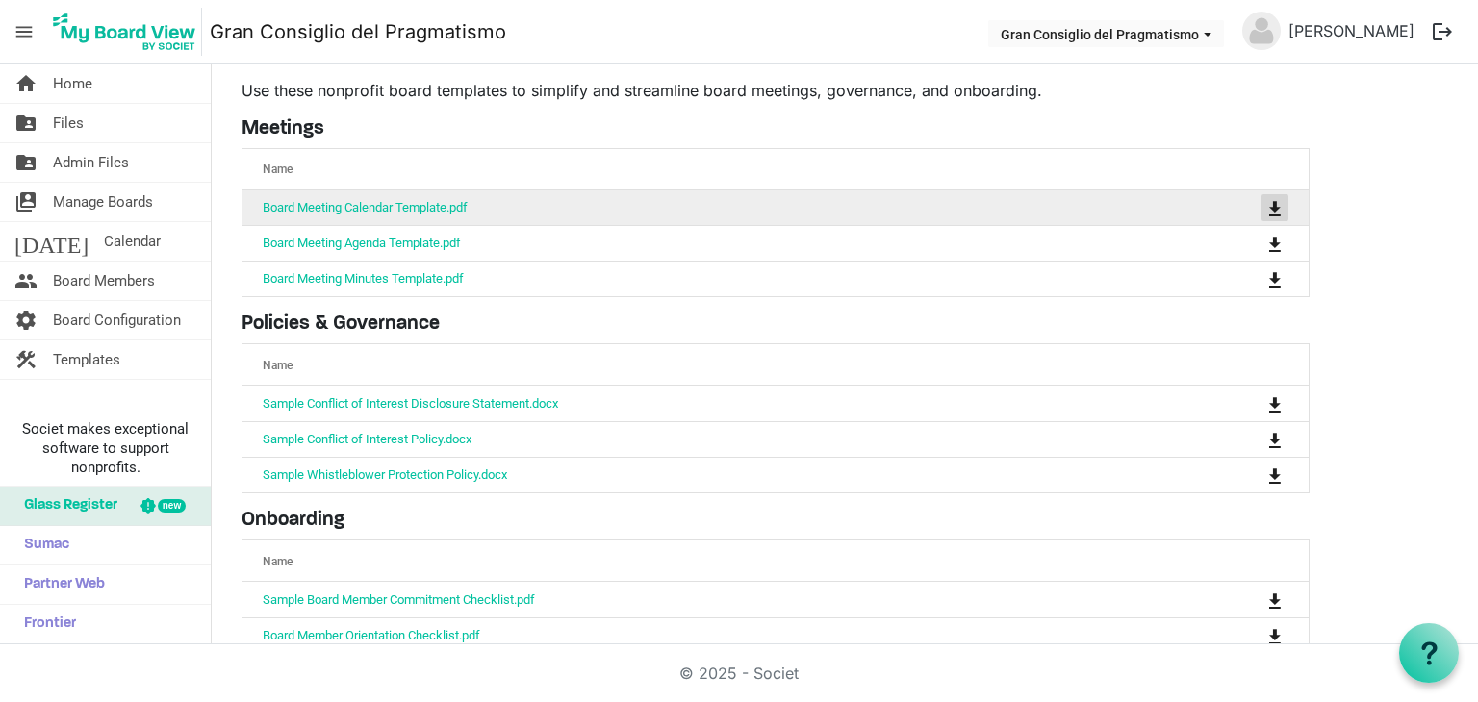
click at [1275, 210] on span "is Command column column header" at bounding box center [1275, 208] width 12 height 15
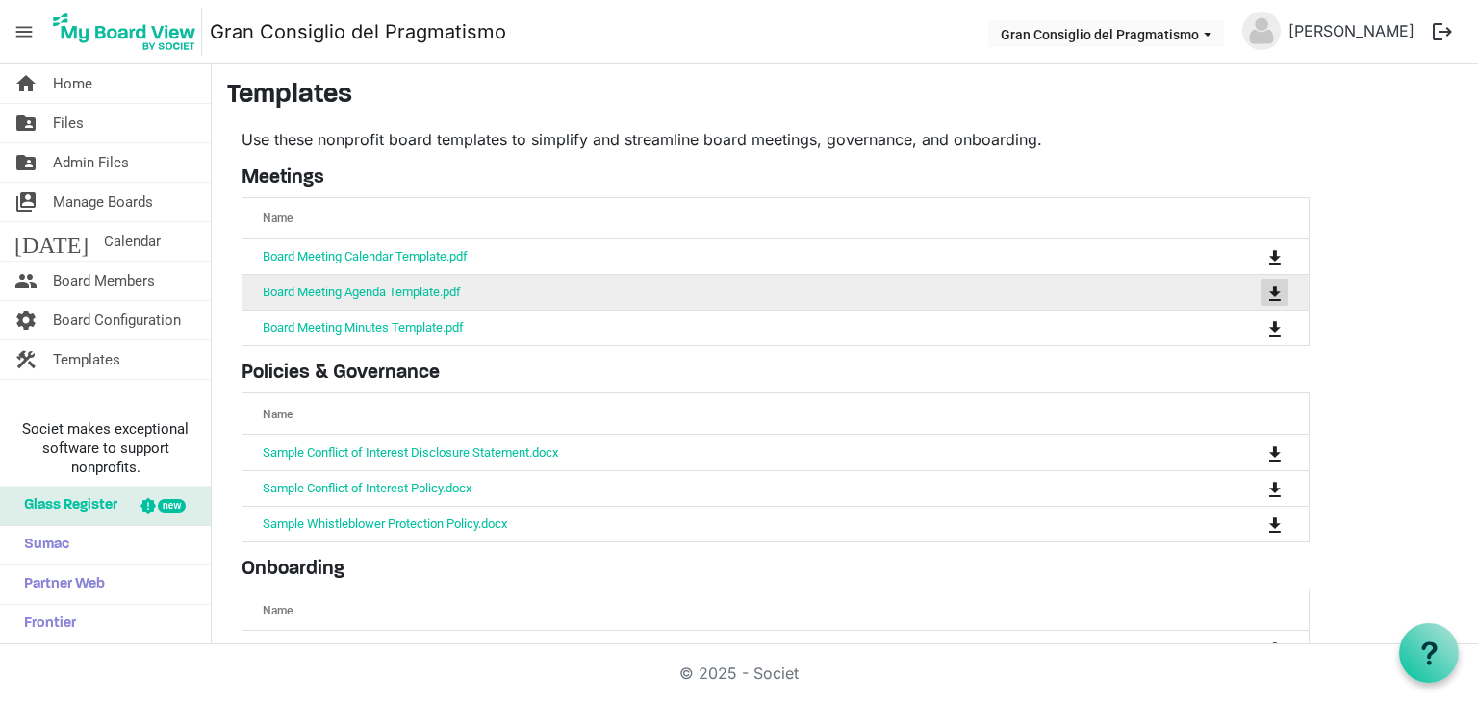
click at [1281, 292] on span "is Command column column header" at bounding box center [1275, 293] width 12 height 15
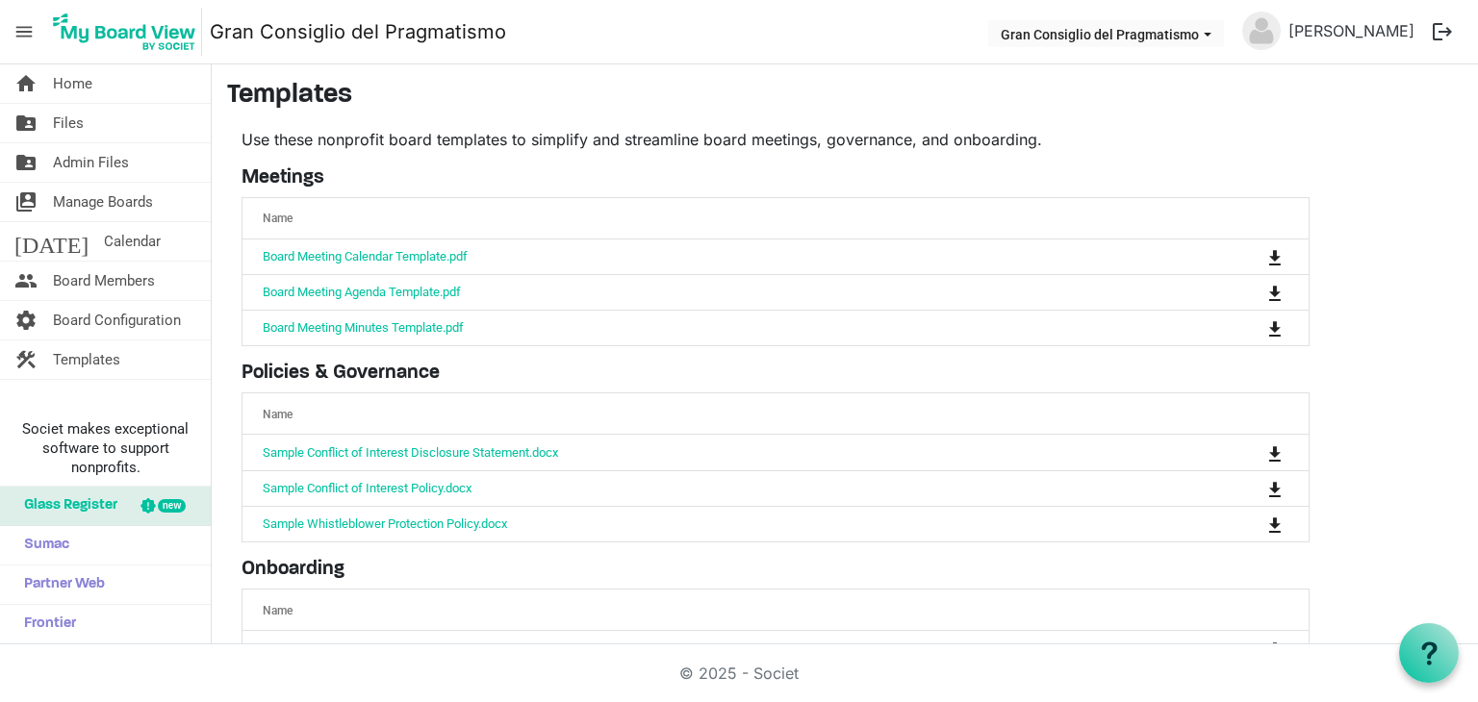
click at [45, 66] on link "home Home" at bounding box center [105, 83] width 211 height 38
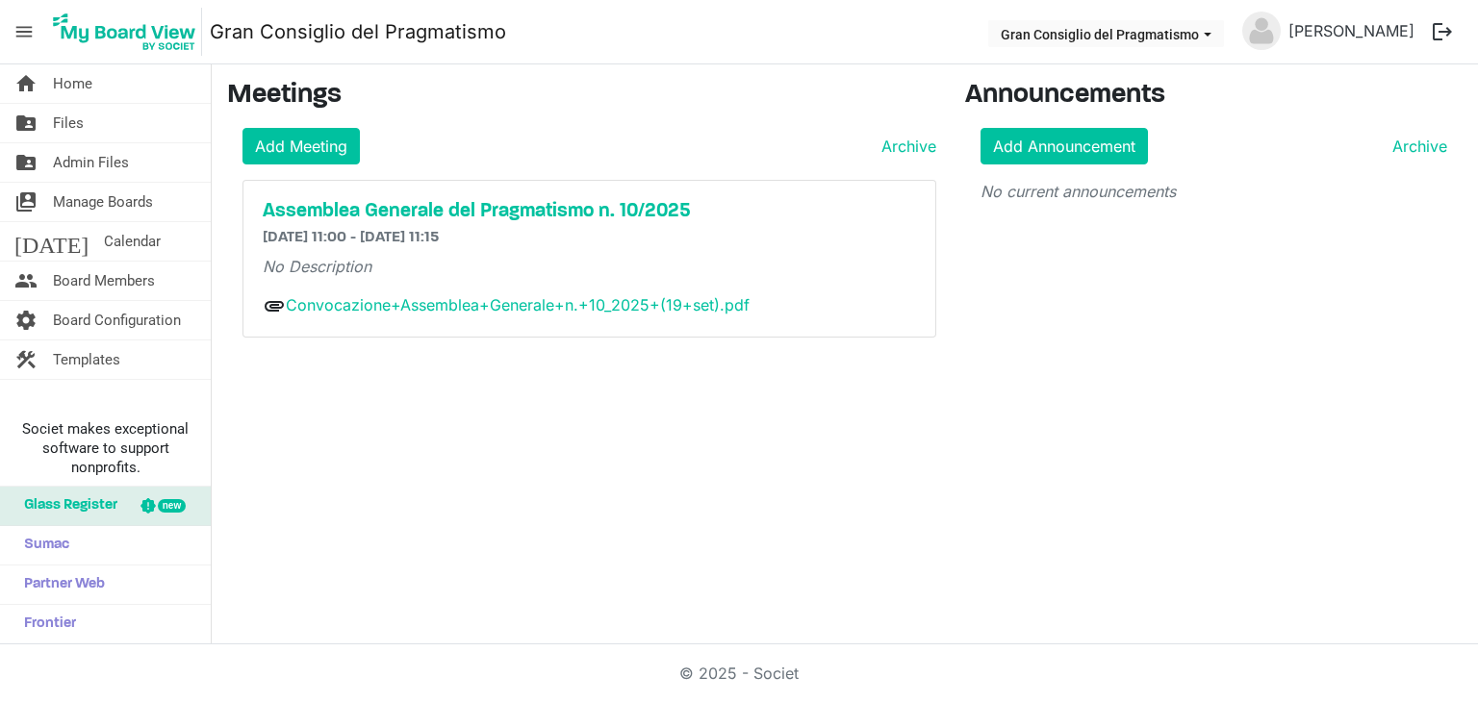
click at [15, 13] on span "menu" at bounding box center [24, 31] width 37 height 37
click at [1035, 152] on link "Add Announcement" at bounding box center [1063, 146] width 167 height 37
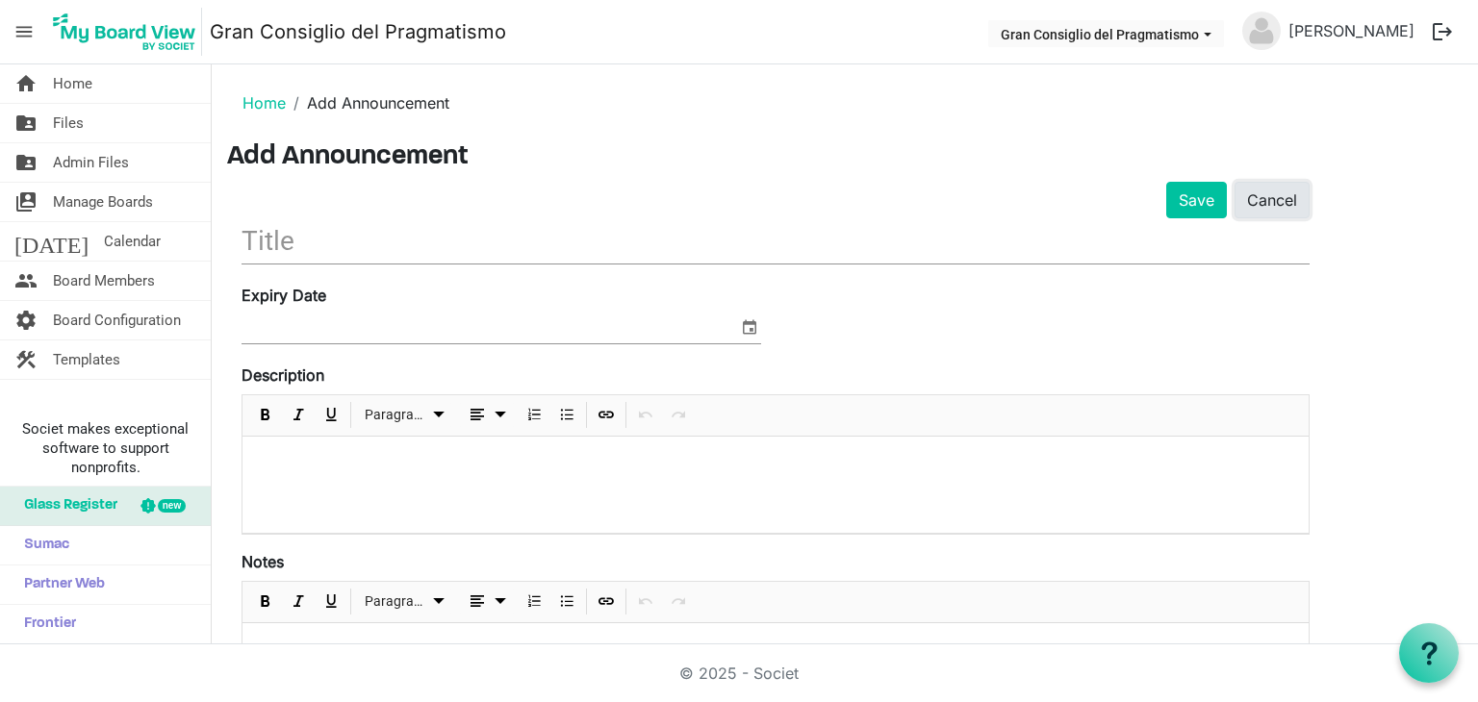
click at [1258, 205] on link "Cancel" at bounding box center [1271, 200] width 75 height 37
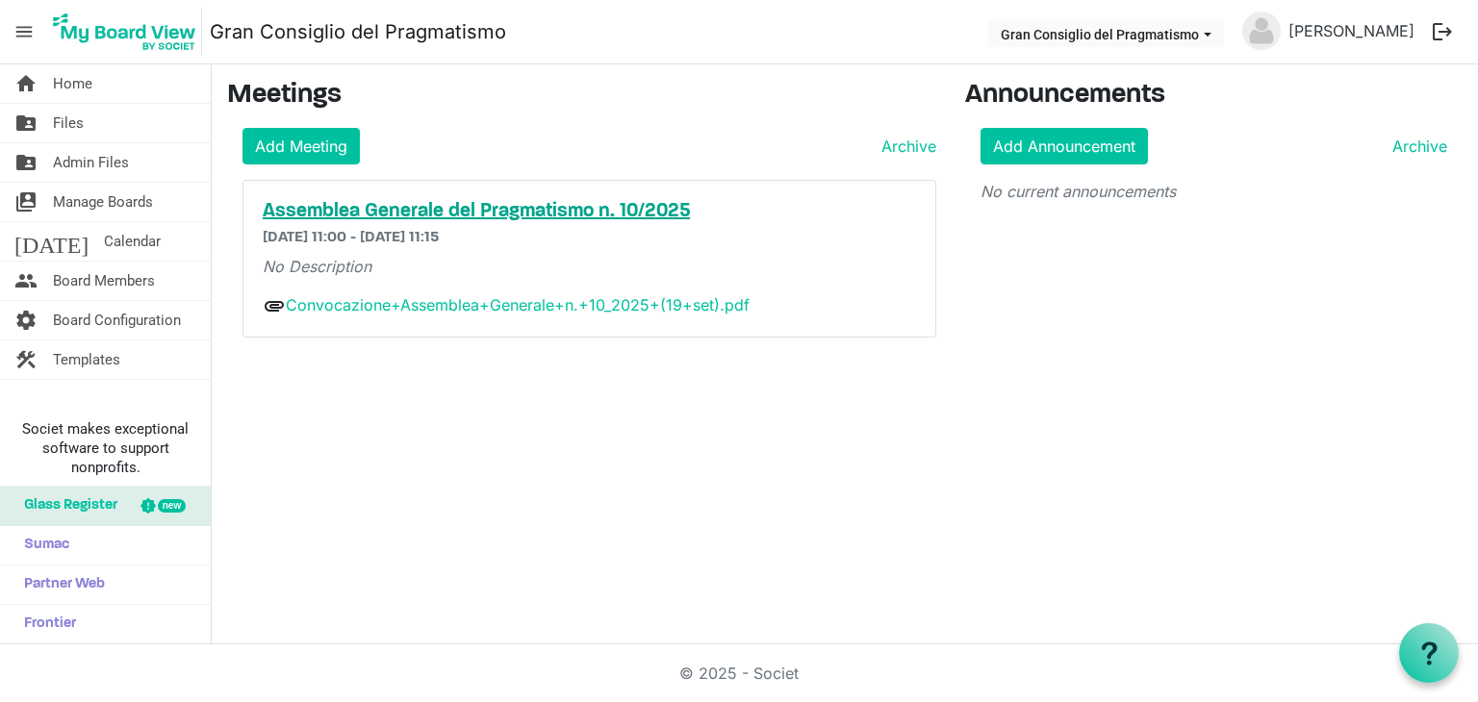
click at [512, 212] on h5 "Assemblea Generale del Pragmatismo n. 10/2025" at bounding box center [589, 211] width 653 height 23
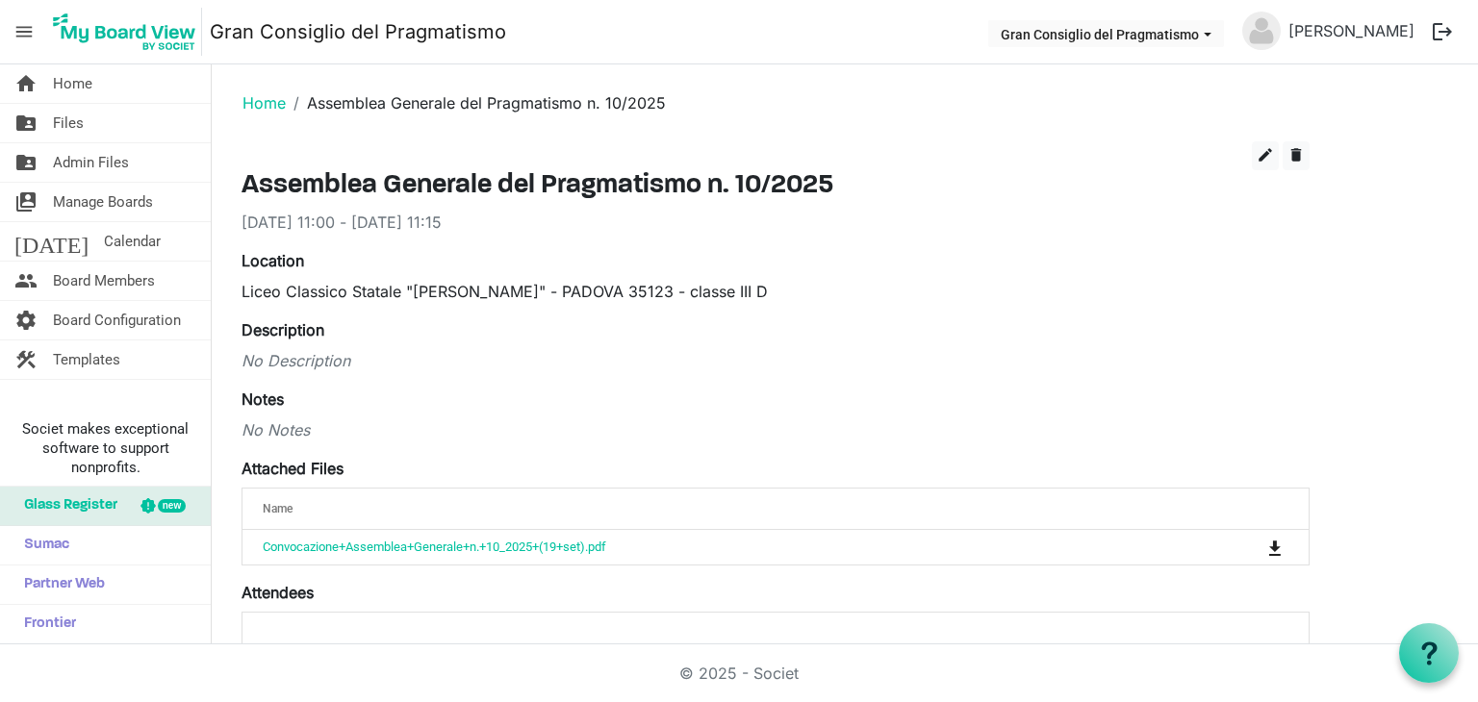
drag, startPoint x: 1477, startPoint y: 161, endPoint x: 1444, endPoint y: 286, distance: 129.3
click at [1444, 286] on html "menu Gran Consiglio del Pragmatismo Gran Consiglio del Pragmatismo [PERSON_NAME…" at bounding box center [739, 351] width 1478 height 702
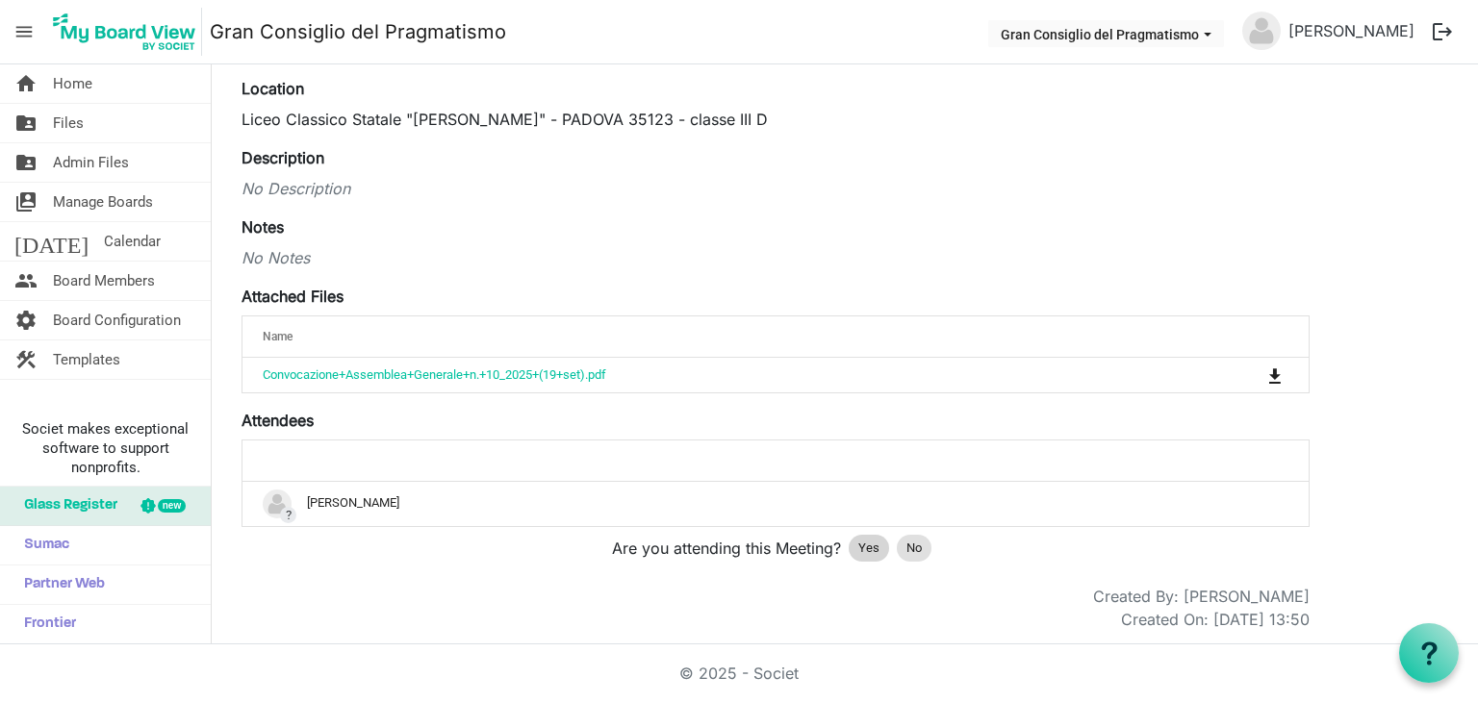
click at [867, 544] on span "Yes" at bounding box center [868, 548] width 21 height 19
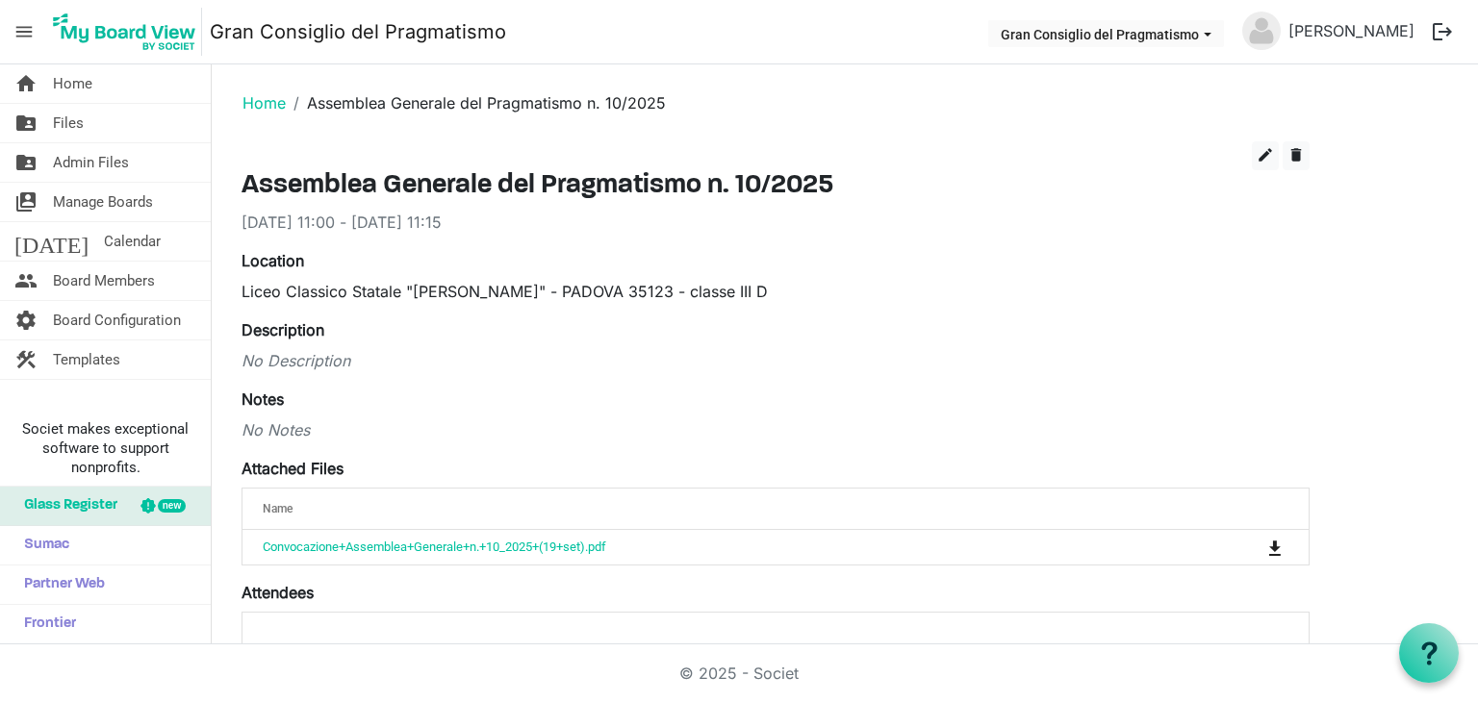
click at [84, 42] on img at bounding box center [124, 32] width 155 height 48
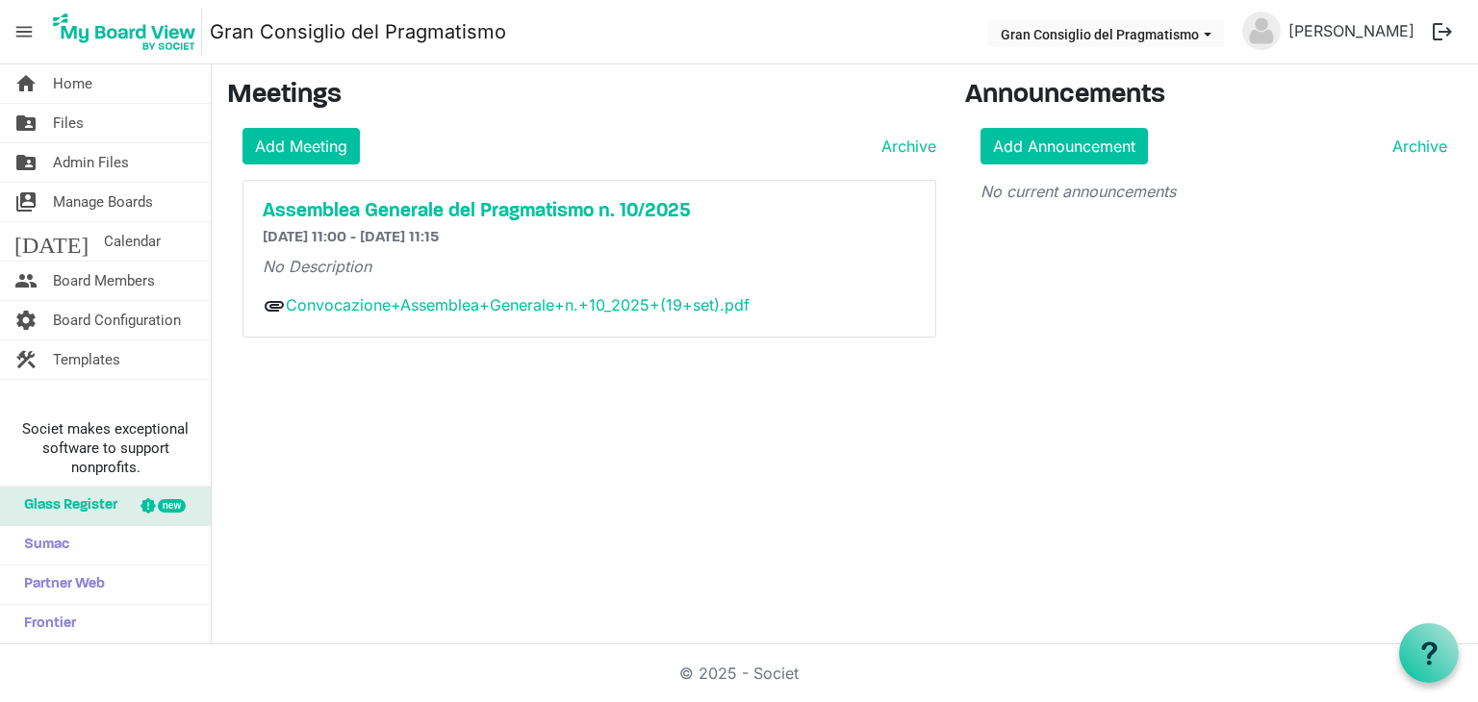
click at [444, 32] on link "Gran Consiglio del Pragmatismo" at bounding box center [358, 32] width 296 height 38
click at [108, 21] on img at bounding box center [124, 32] width 155 height 48
click at [13, 28] on span "menu" at bounding box center [24, 31] width 37 height 37
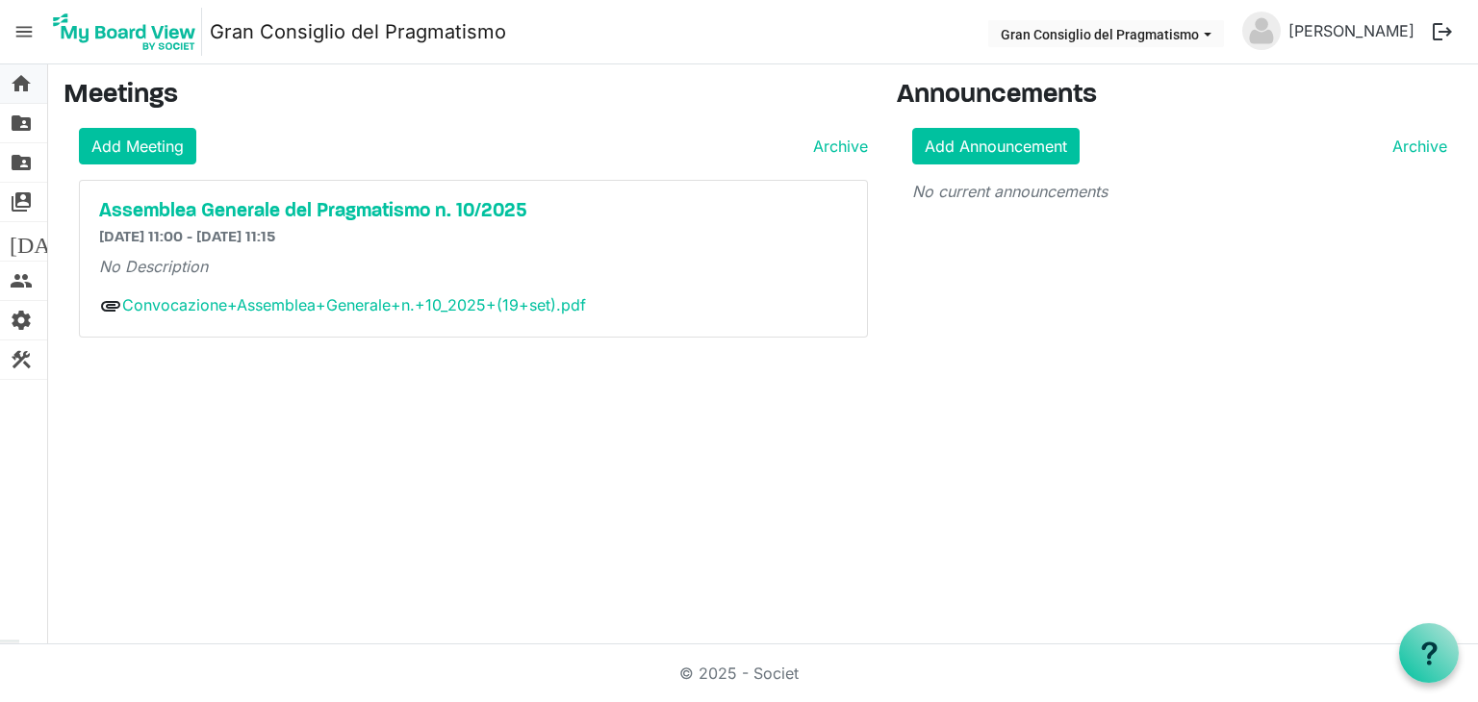
click at [16, 77] on span "home" at bounding box center [21, 83] width 23 height 38
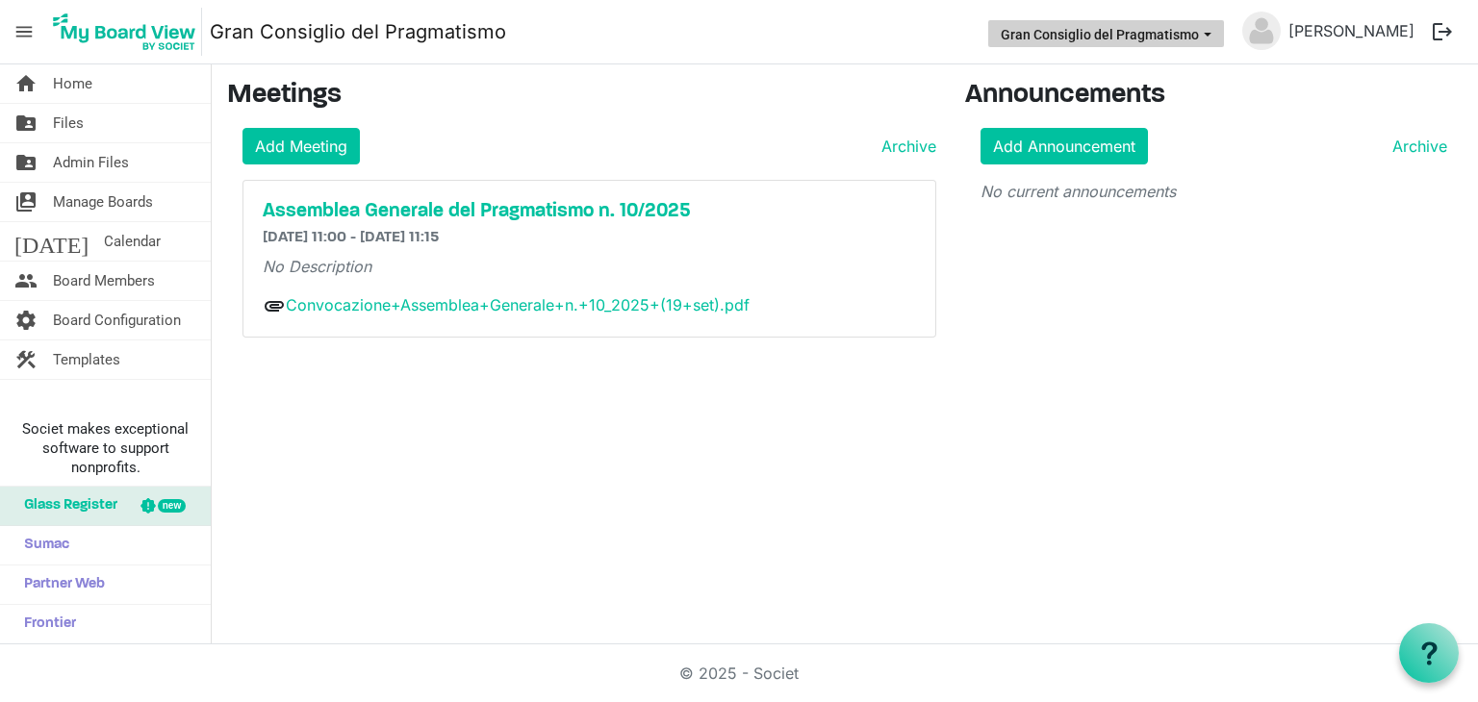
click at [1081, 28] on button "Gran Consiglio del Pragmatismo" at bounding box center [1106, 33] width 236 height 27
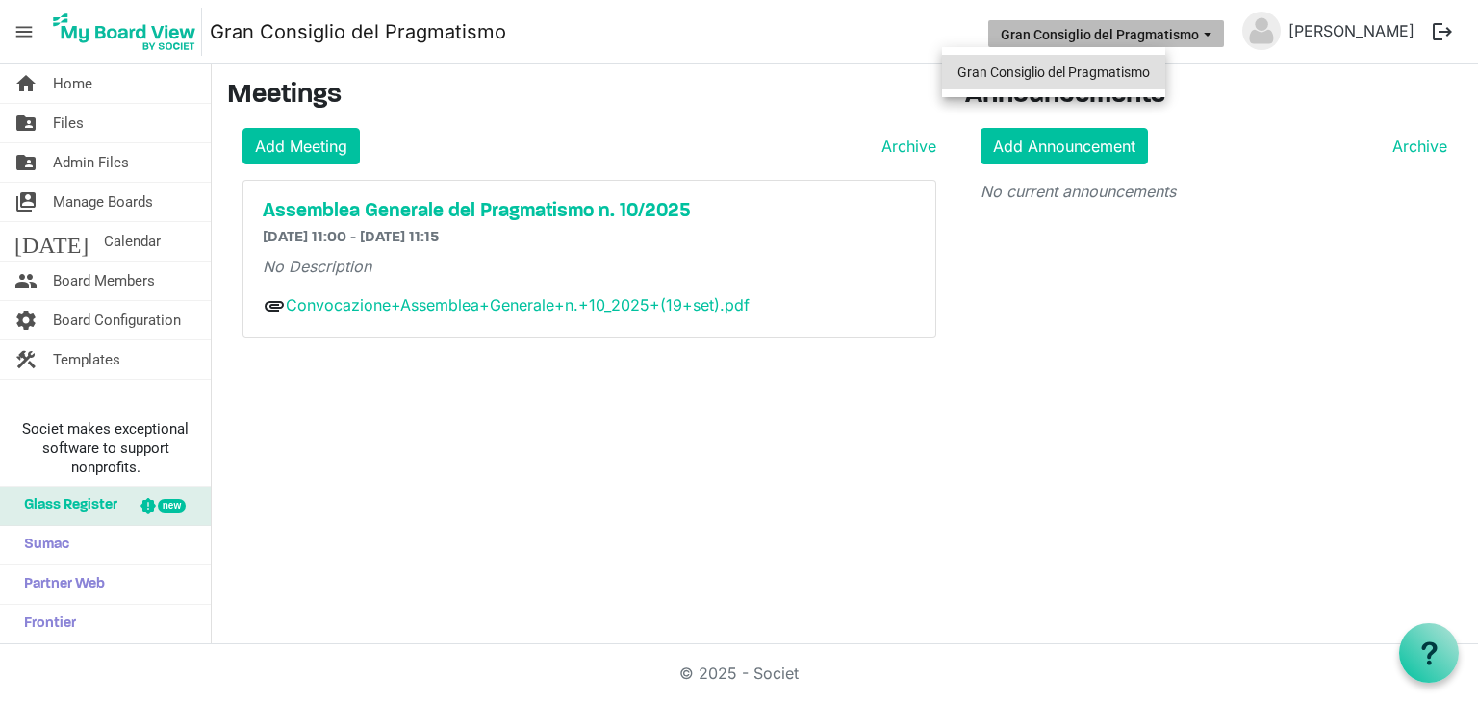
click at [1034, 82] on li "Gran Consiglio del Pragmatismo" at bounding box center [1053, 72] width 223 height 35
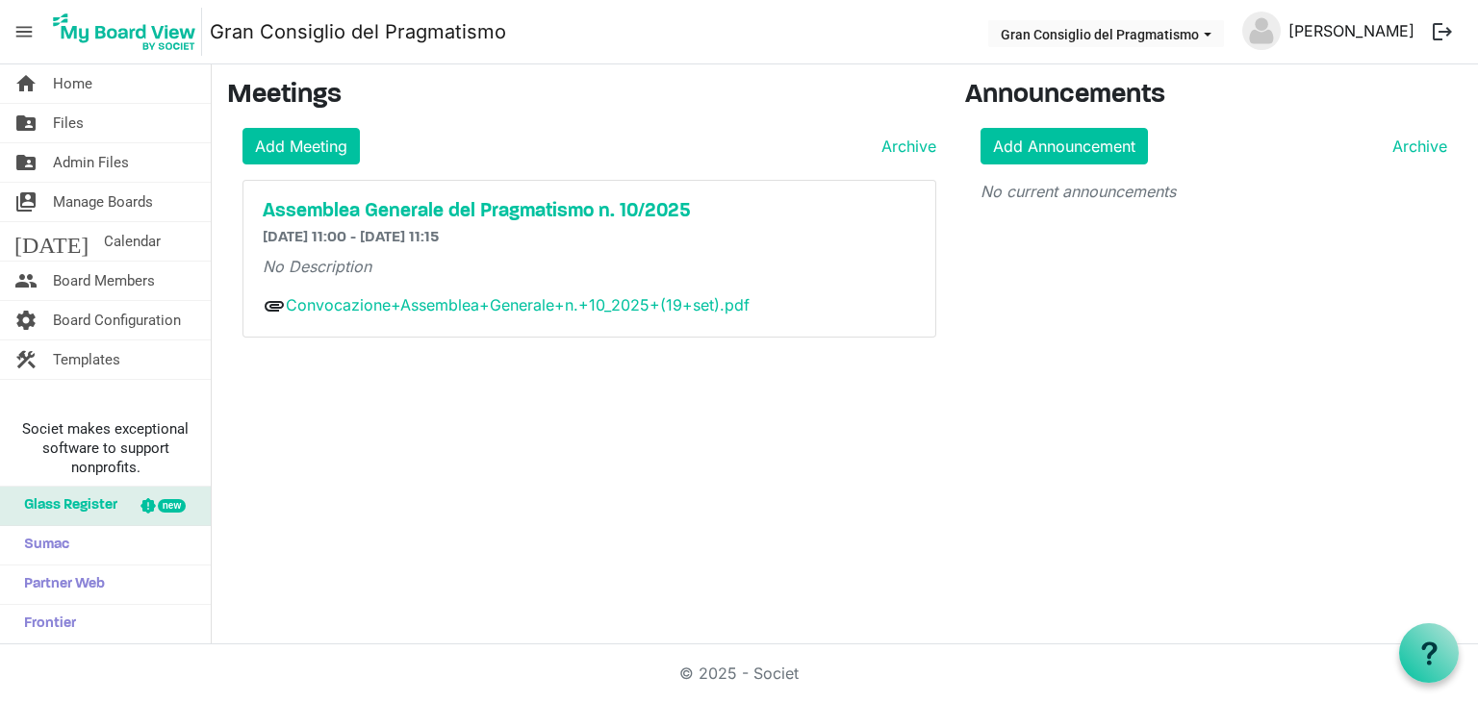
click at [1292, 28] on link "[PERSON_NAME]" at bounding box center [1351, 31] width 141 height 38
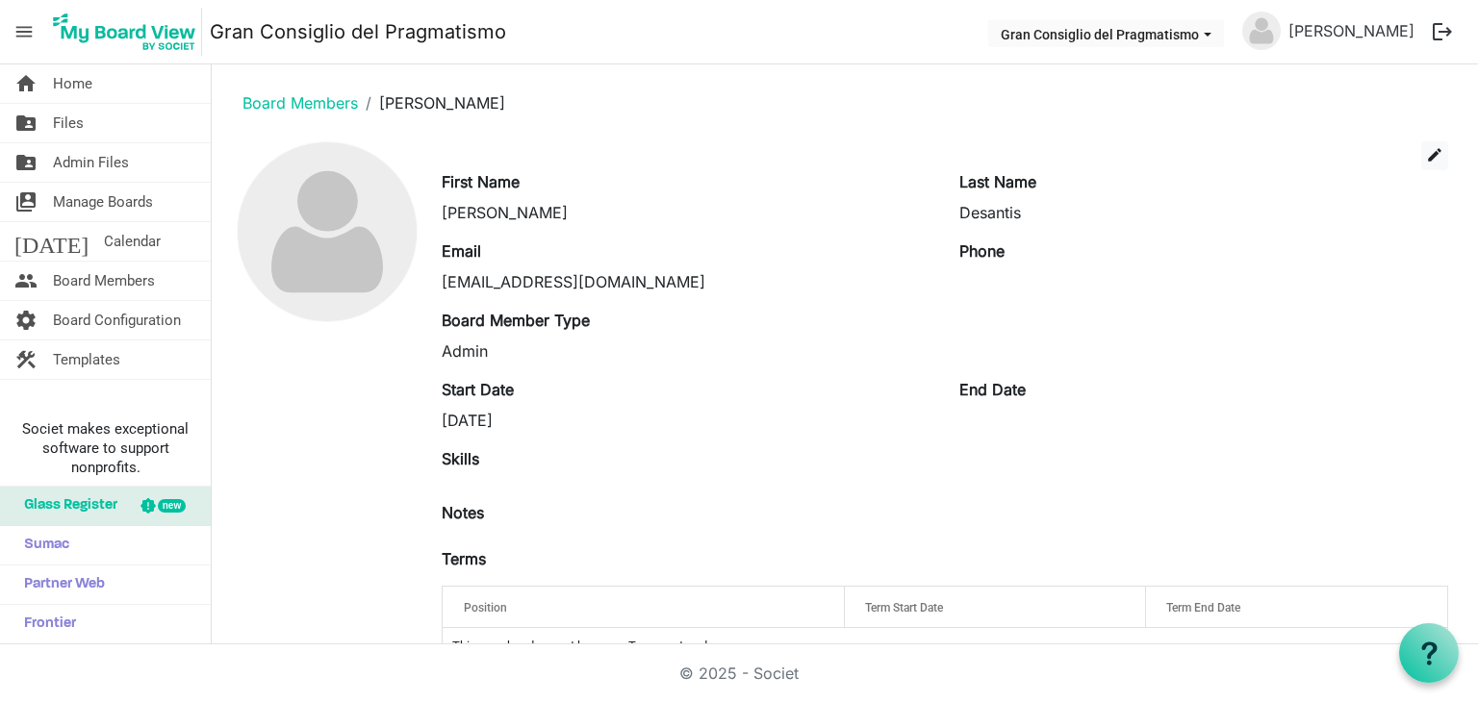
drag, startPoint x: 1477, startPoint y: 236, endPoint x: 1418, endPoint y: 390, distance: 164.7
click at [1418, 390] on html "menu Gran Consiglio del Pragmatismo Gran Consiglio del Pragmatismo [PERSON_NAME…" at bounding box center [739, 351] width 1478 height 702
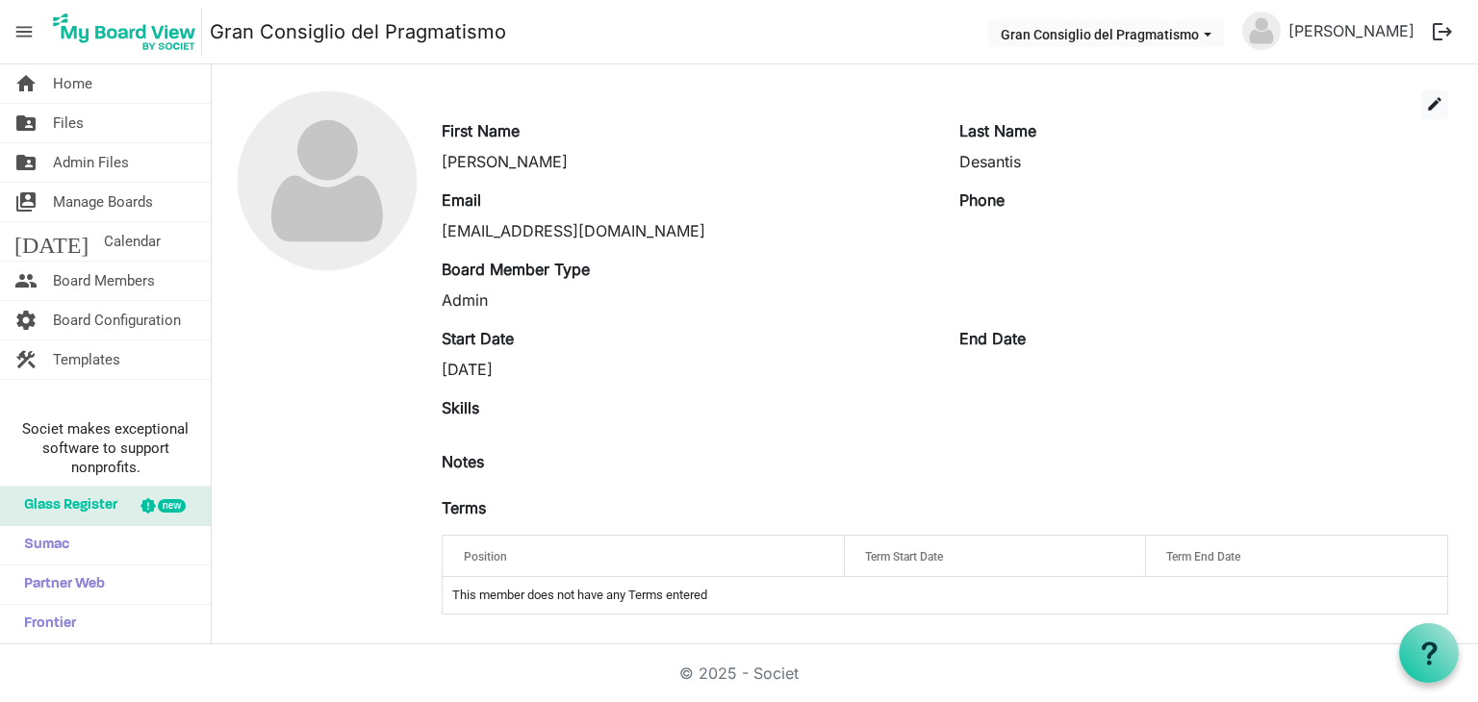
click at [642, 596] on td "This member does not have any Terms entered" at bounding box center [945, 595] width 1004 height 37
click at [585, 588] on td "This member does not have any Terms entered" at bounding box center [945, 595] width 1004 height 37
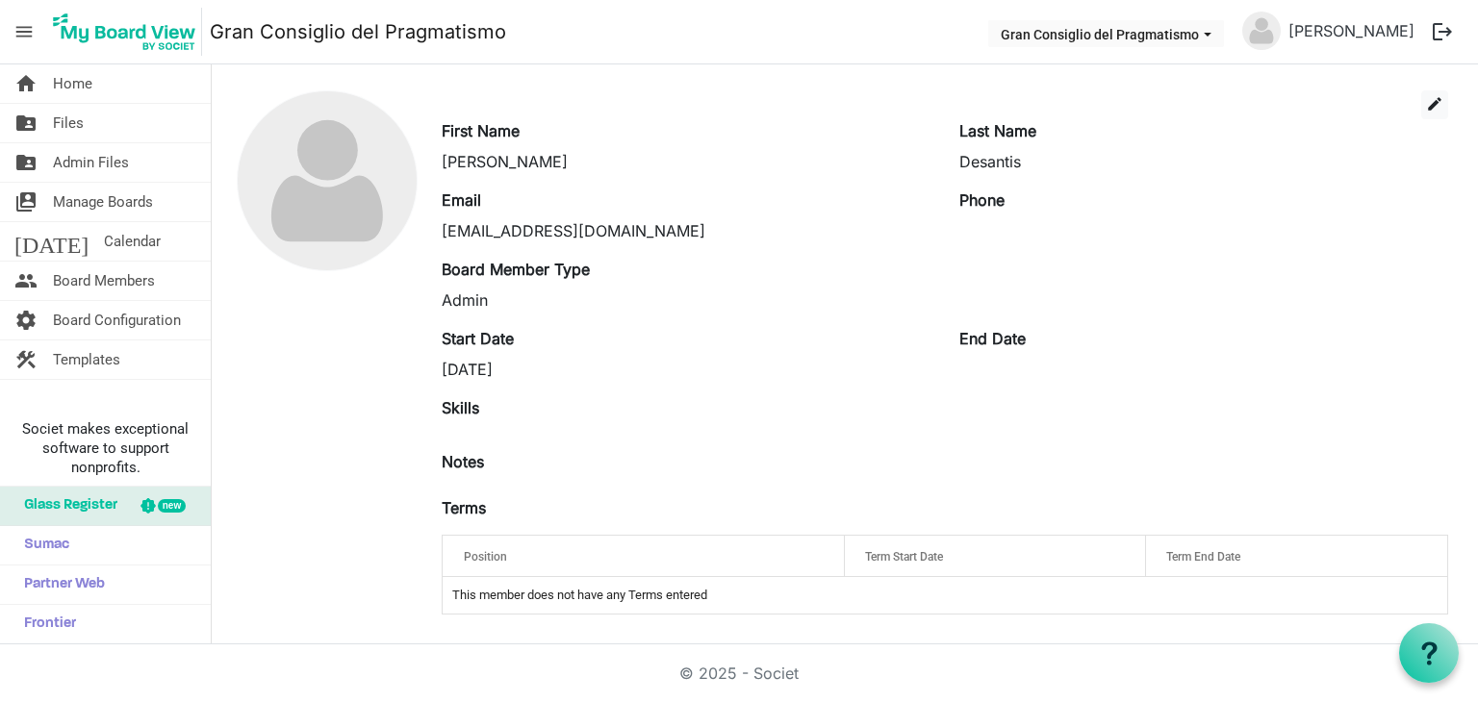
click at [585, 588] on td "This member does not have any Terms entered" at bounding box center [945, 595] width 1004 height 37
click at [1432, 107] on button "edit" at bounding box center [1434, 104] width 27 height 29
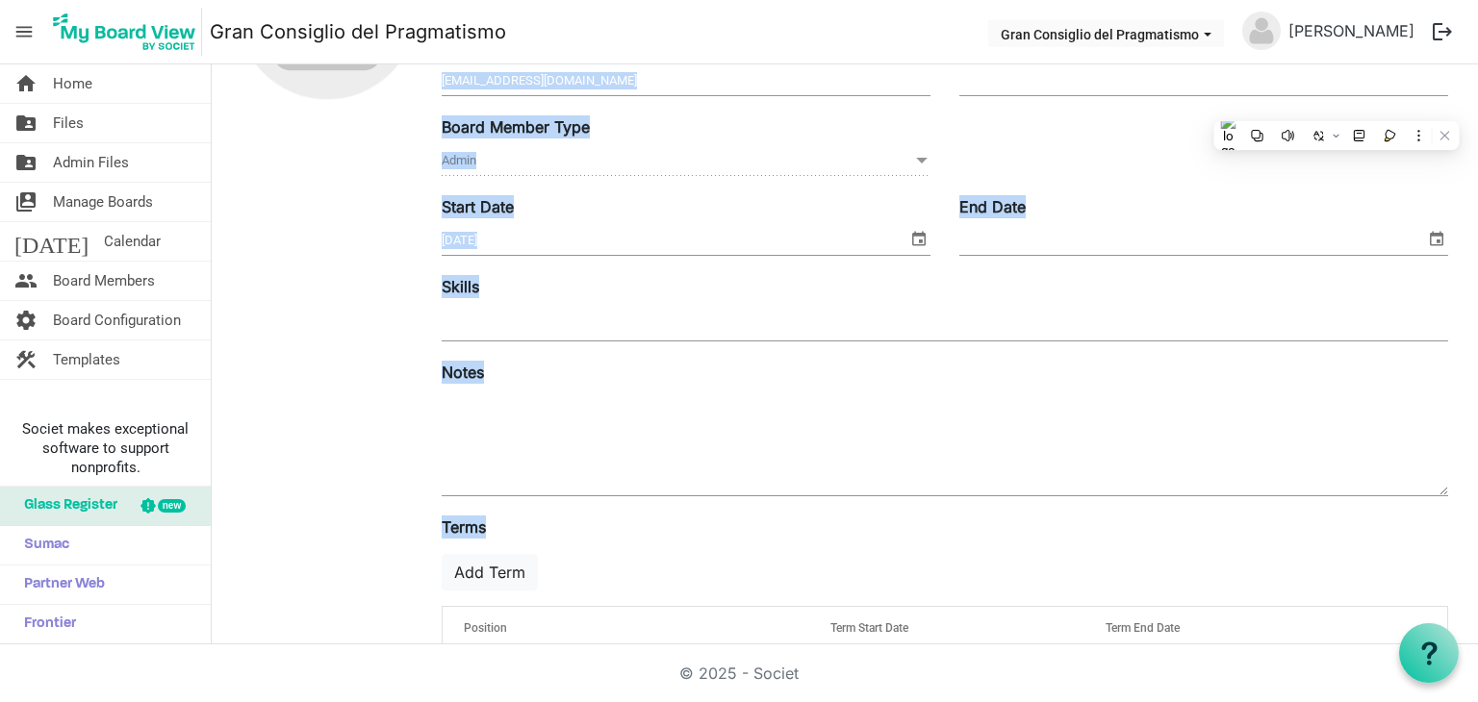
scroll to position [292, 0]
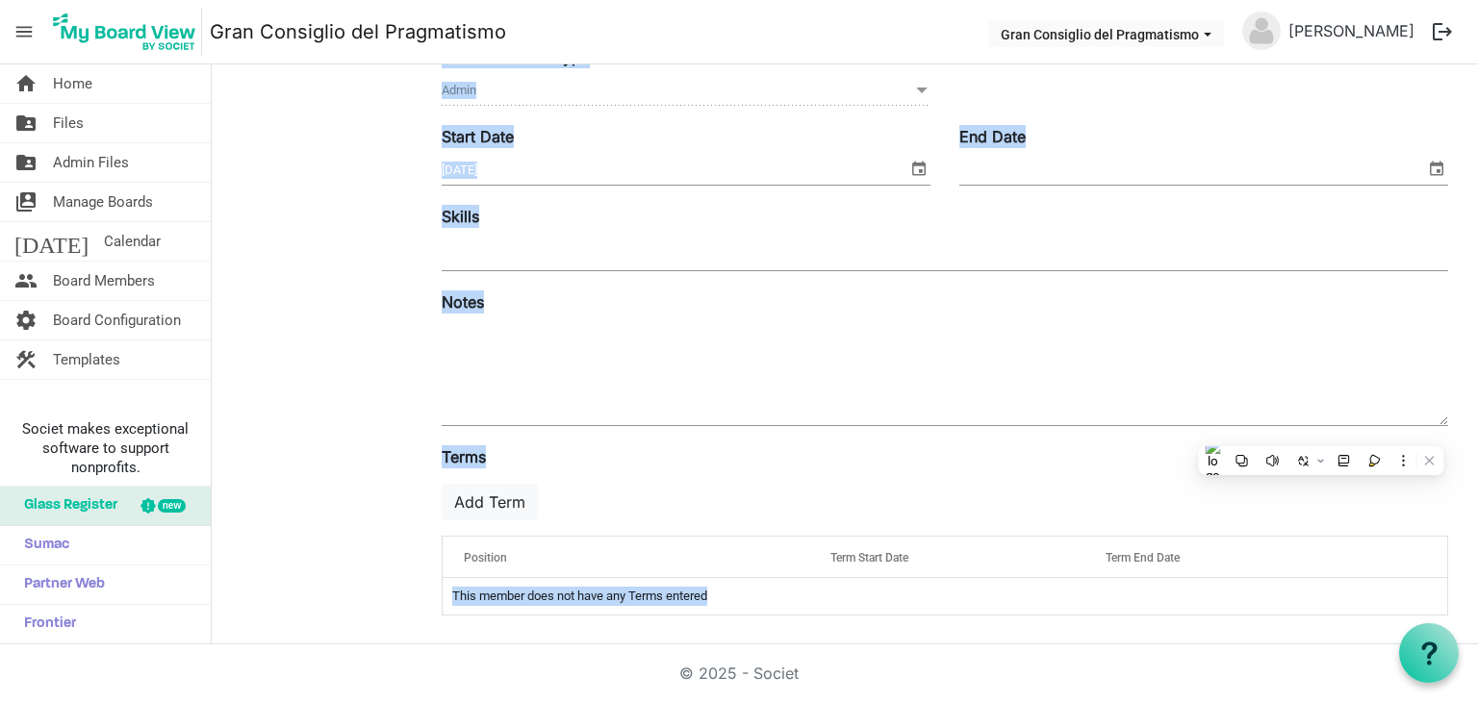
click at [496, 447] on div "Terms" at bounding box center [944, 460] width 1035 height 31
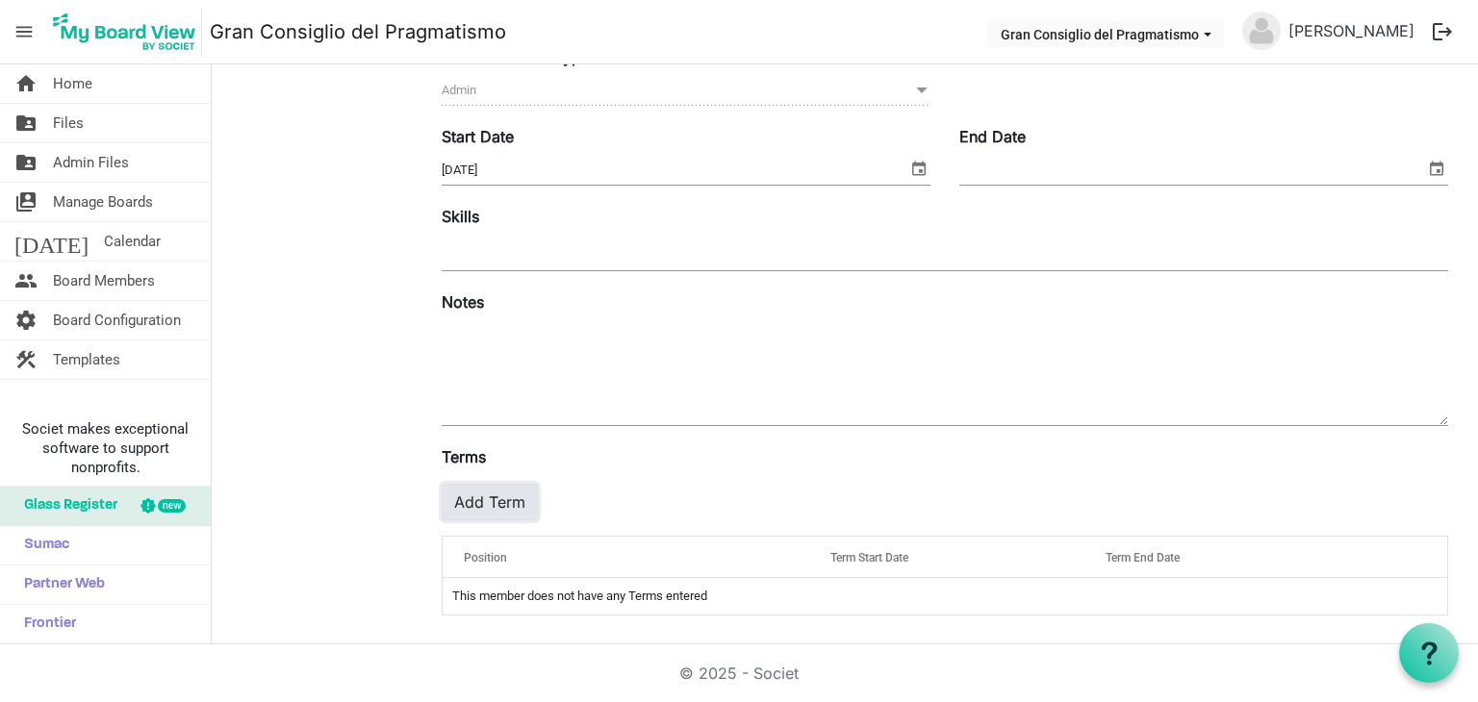
click at [481, 489] on button "Add Term" at bounding box center [490, 502] width 96 height 37
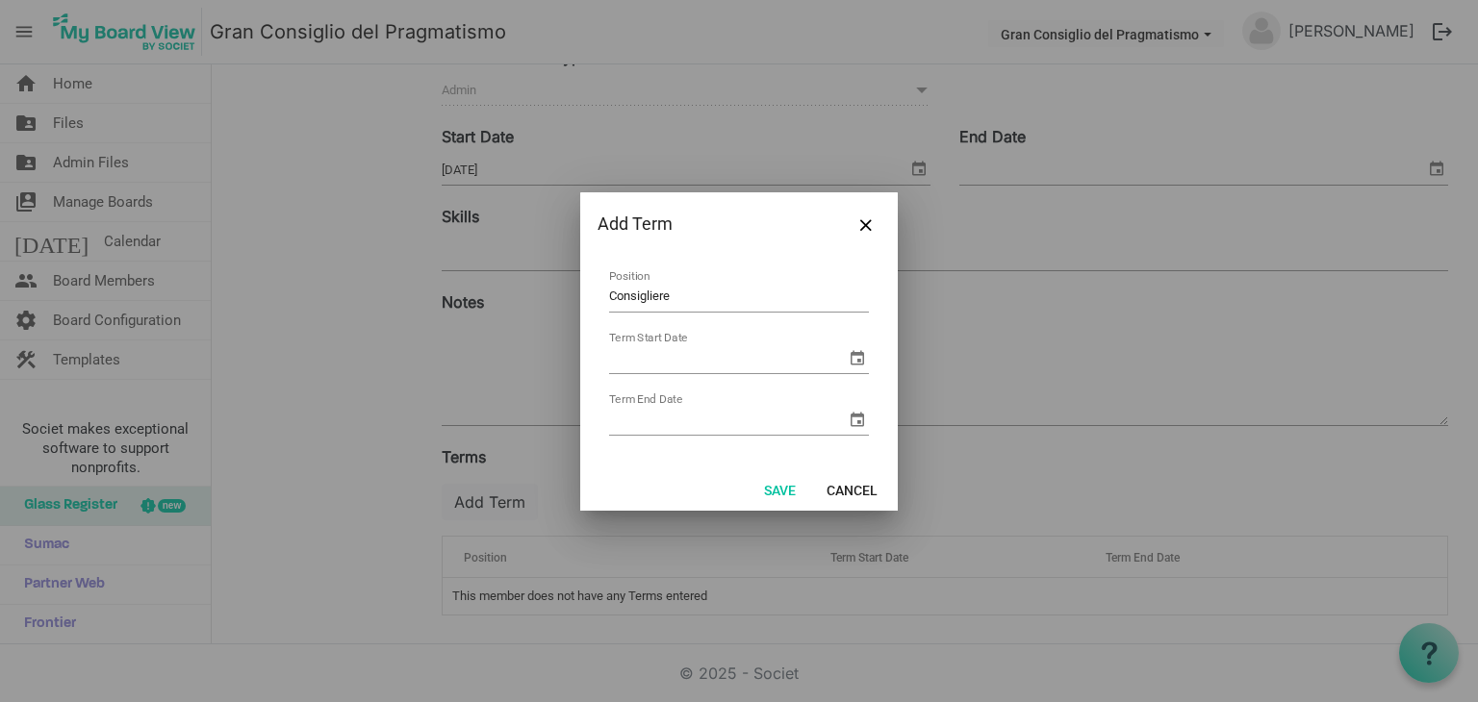
type input "Consigliere"
type input "[DATE]"
click at [776, 487] on button "Save" at bounding box center [779, 489] width 57 height 27
click at [743, 422] on input "Term End Date" at bounding box center [727, 420] width 237 height 29
type input "[DATE]"
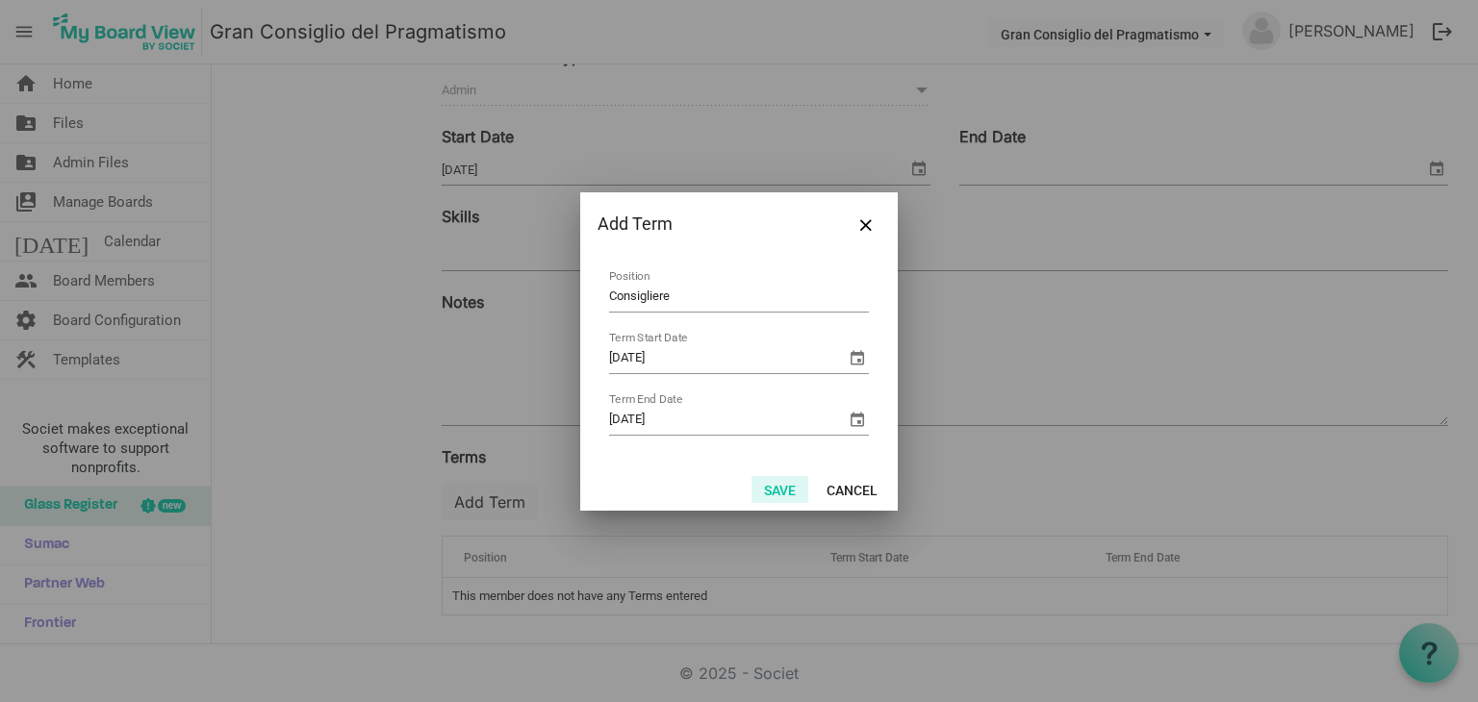
click button "Save" at bounding box center [779, 489] width 57 height 27
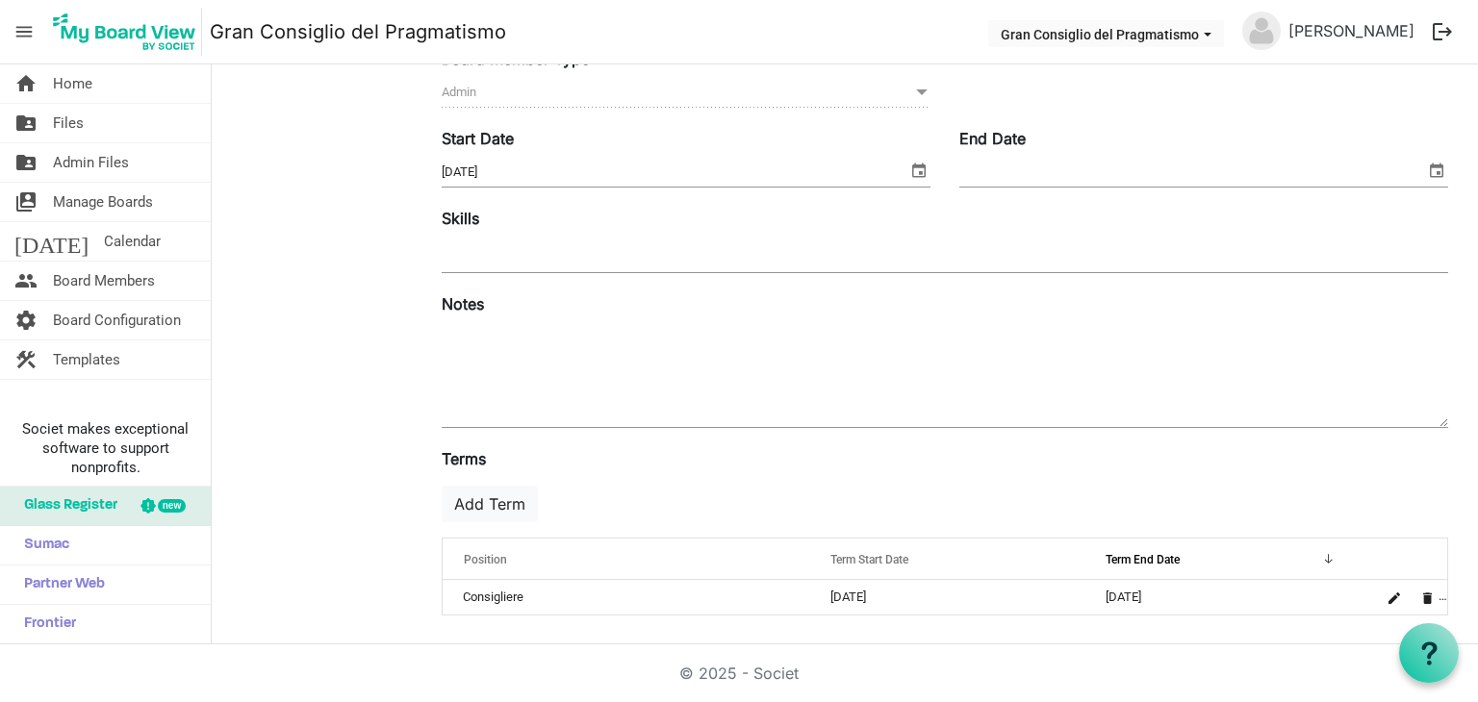
scroll to position [0, 0]
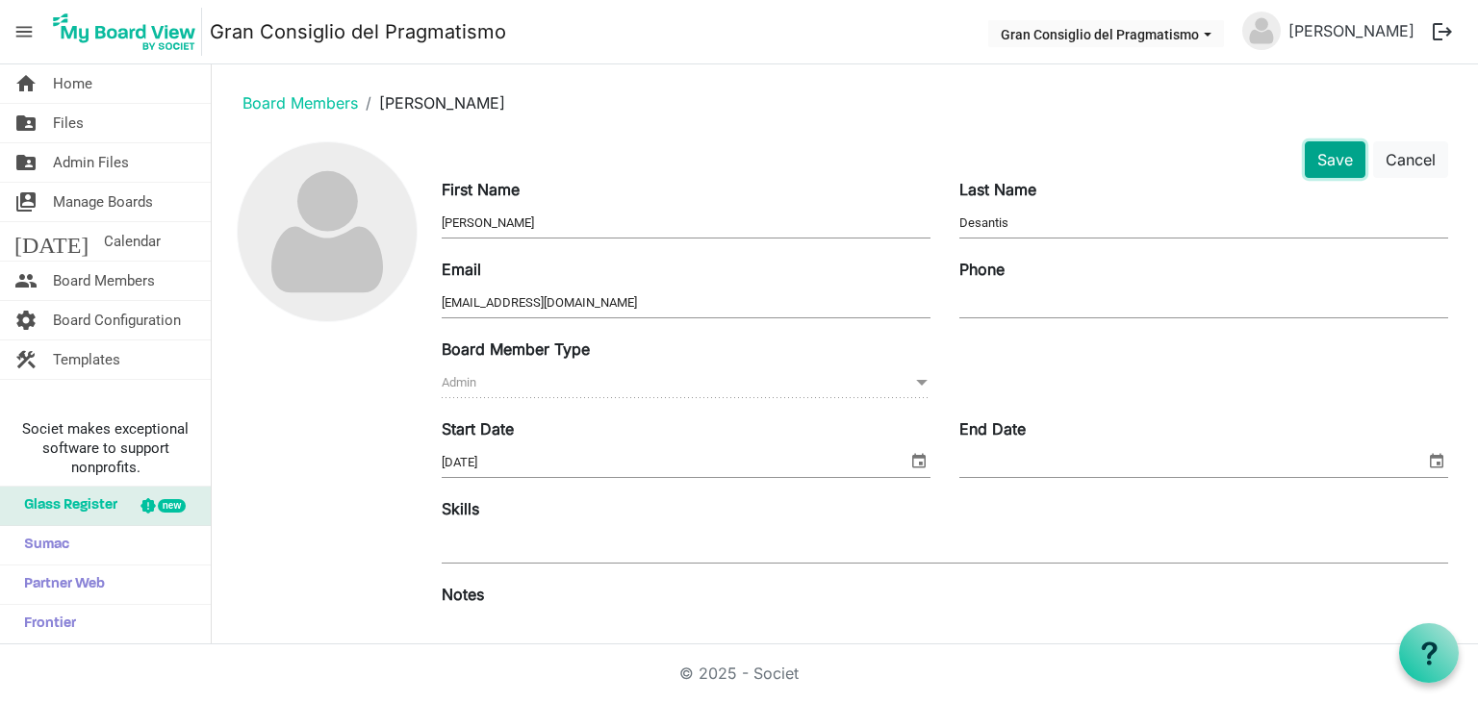
click at [1316, 173] on button "Save" at bounding box center [1335, 159] width 61 height 37
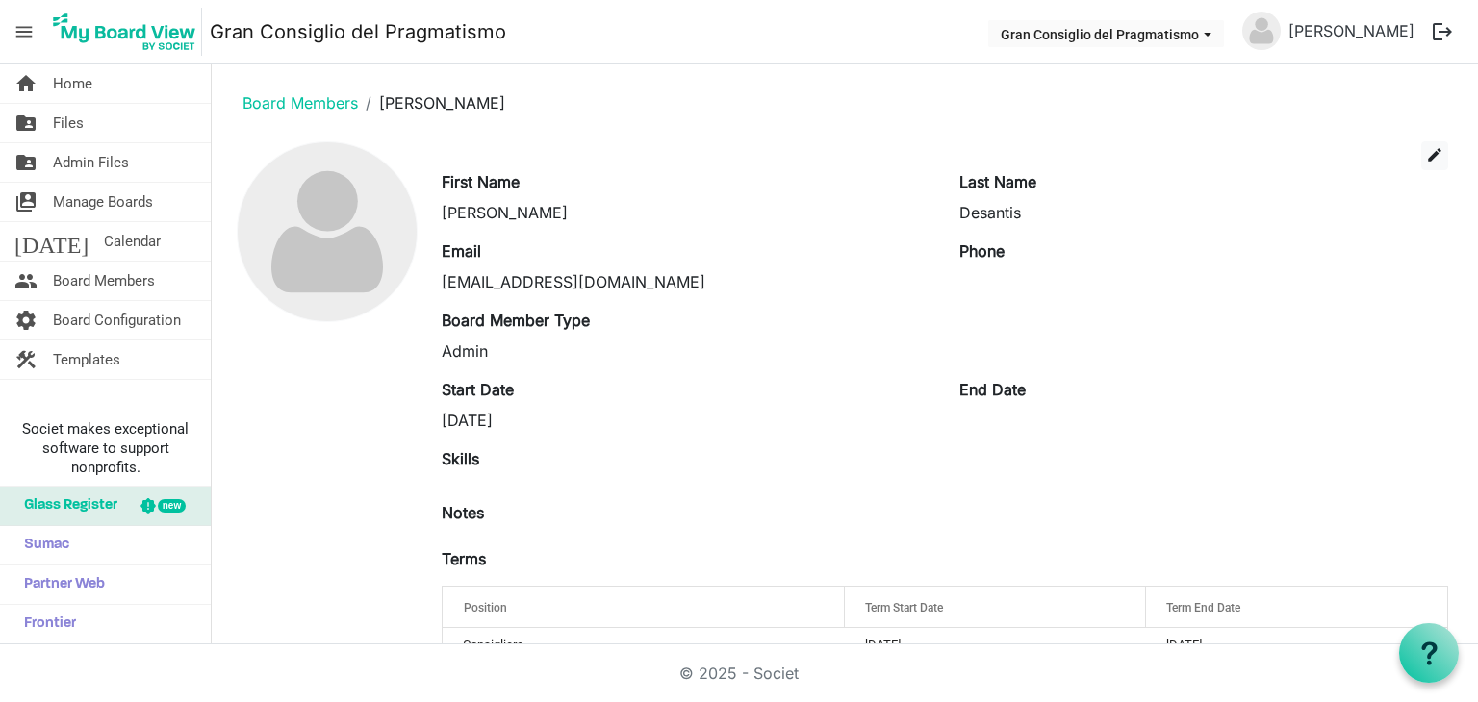
scroll to position [49, 0]
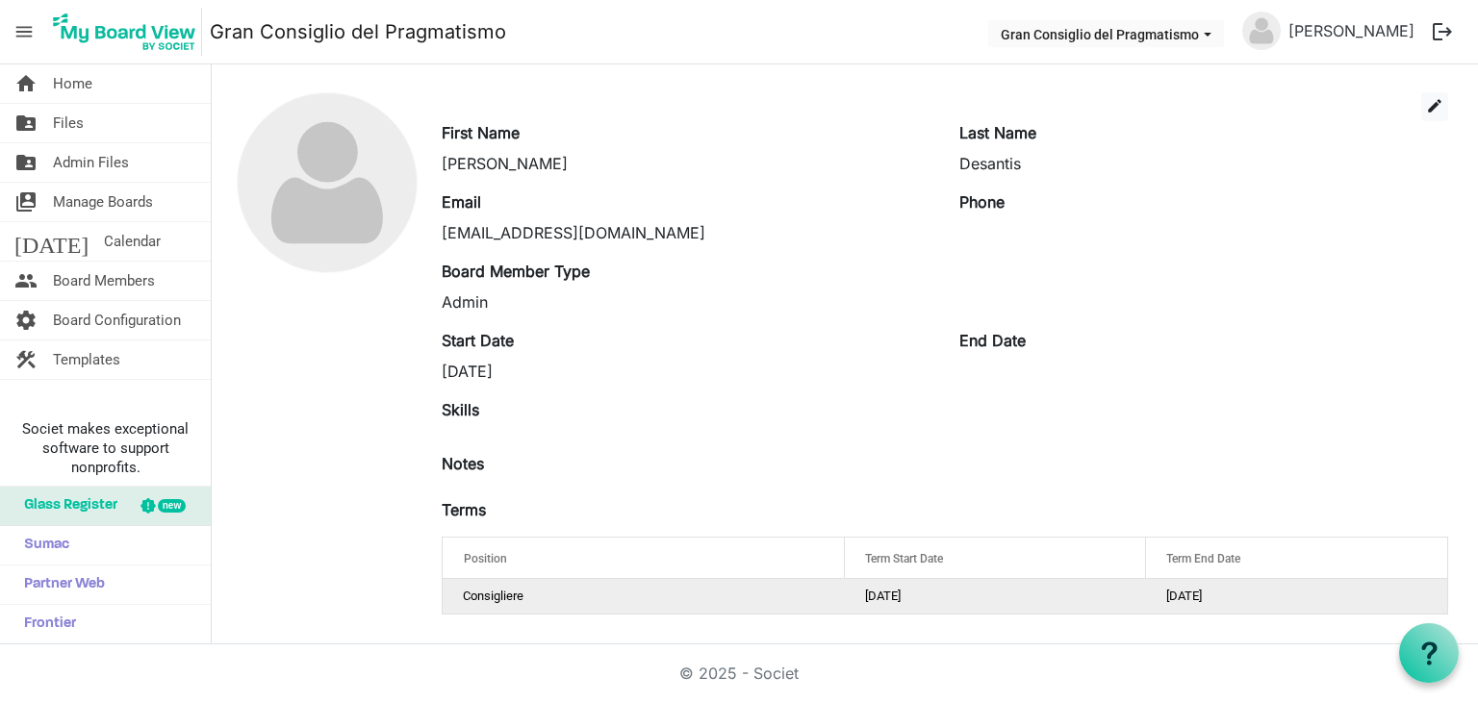
drag, startPoint x: 879, startPoint y: 596, endPoint x: 1231, endPoint y: 587, distance: 352.2
click at [1231, 587] on tr "Consigliere [DATE] [DATE]" at bounding box center [945, 596] width 1004 height 35
click at [1231, 587] on td "[DATE]" at bounding box center [1296, 596] width 301 height 35
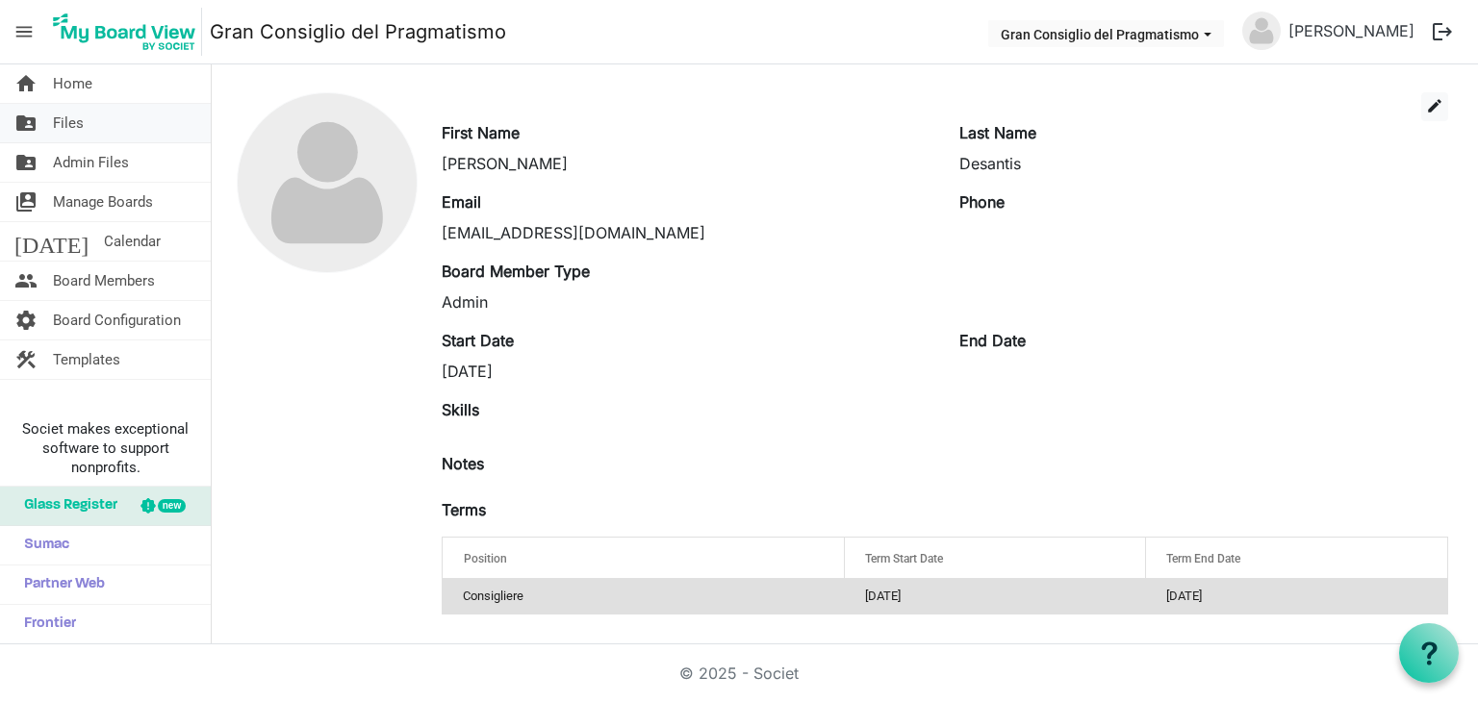
click at [122, 140] on link "folder_shared Files" at bounding box center [105, 123] width 211 height 38
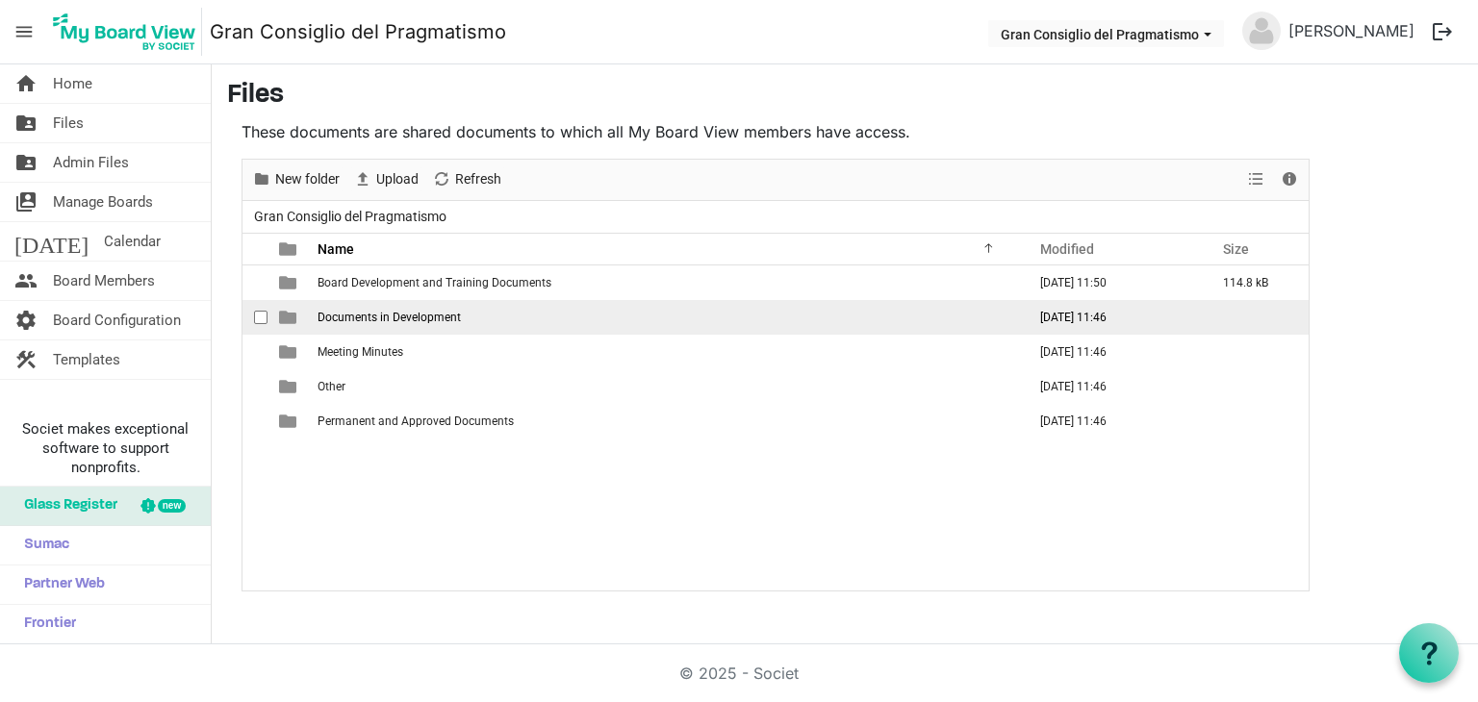
click at [596, 309] on td "Documents in Development" at bounding box center [666, 317] width 708 height 35
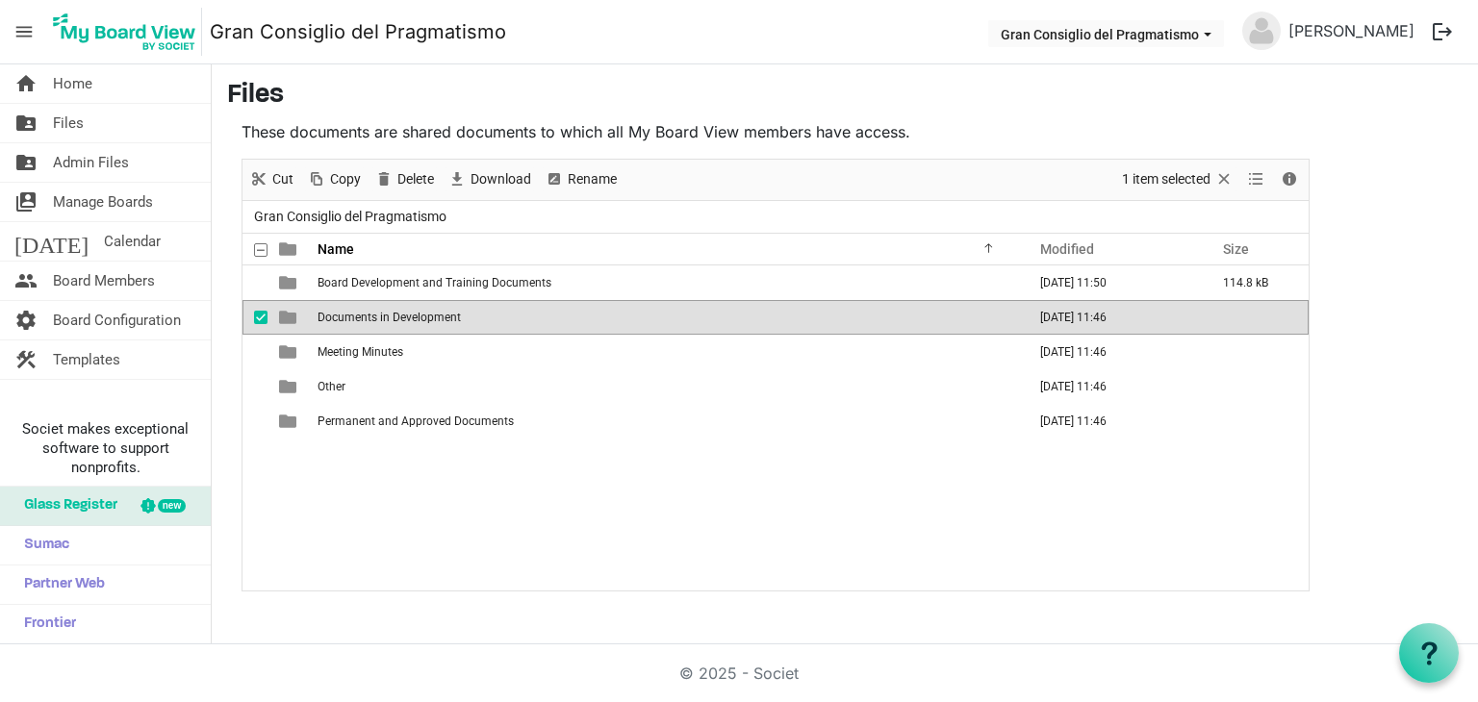
click at [596, 309] on td "Documents in Development" at bounding box center [666, 317] width 708 height 35
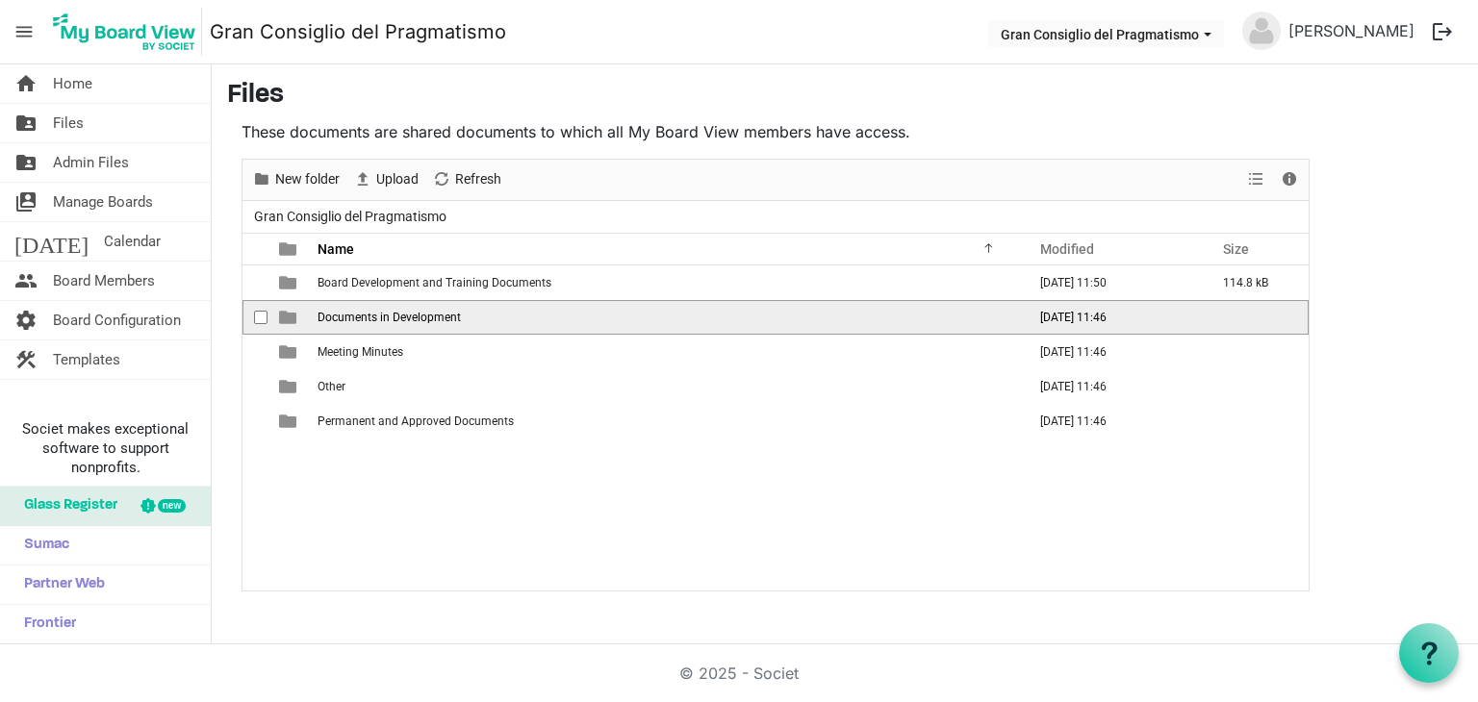
click at [596, 309] on td "Documents in Development" at bounding box center [666, 317] width 708 height 35
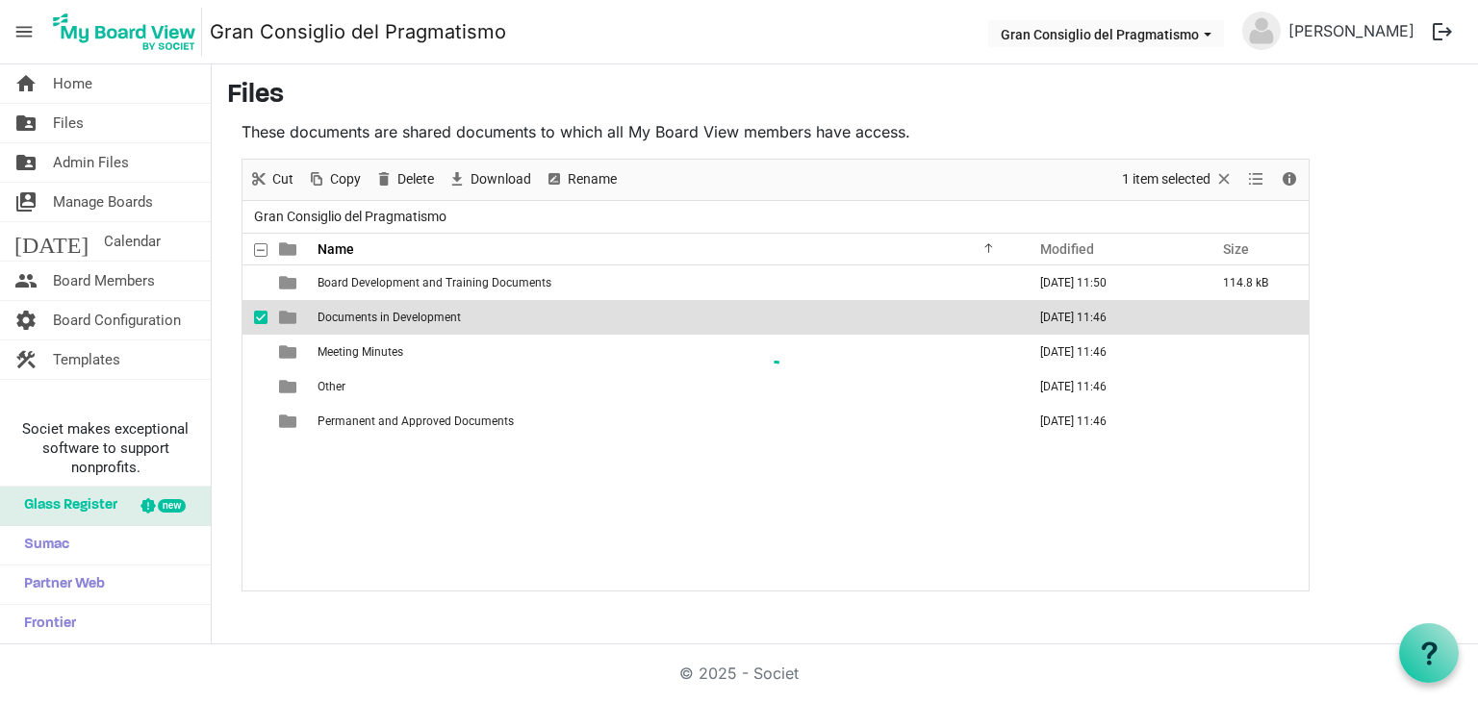
click at [596, 309] on div at bounding box center [775, 375] width 1066 height 431
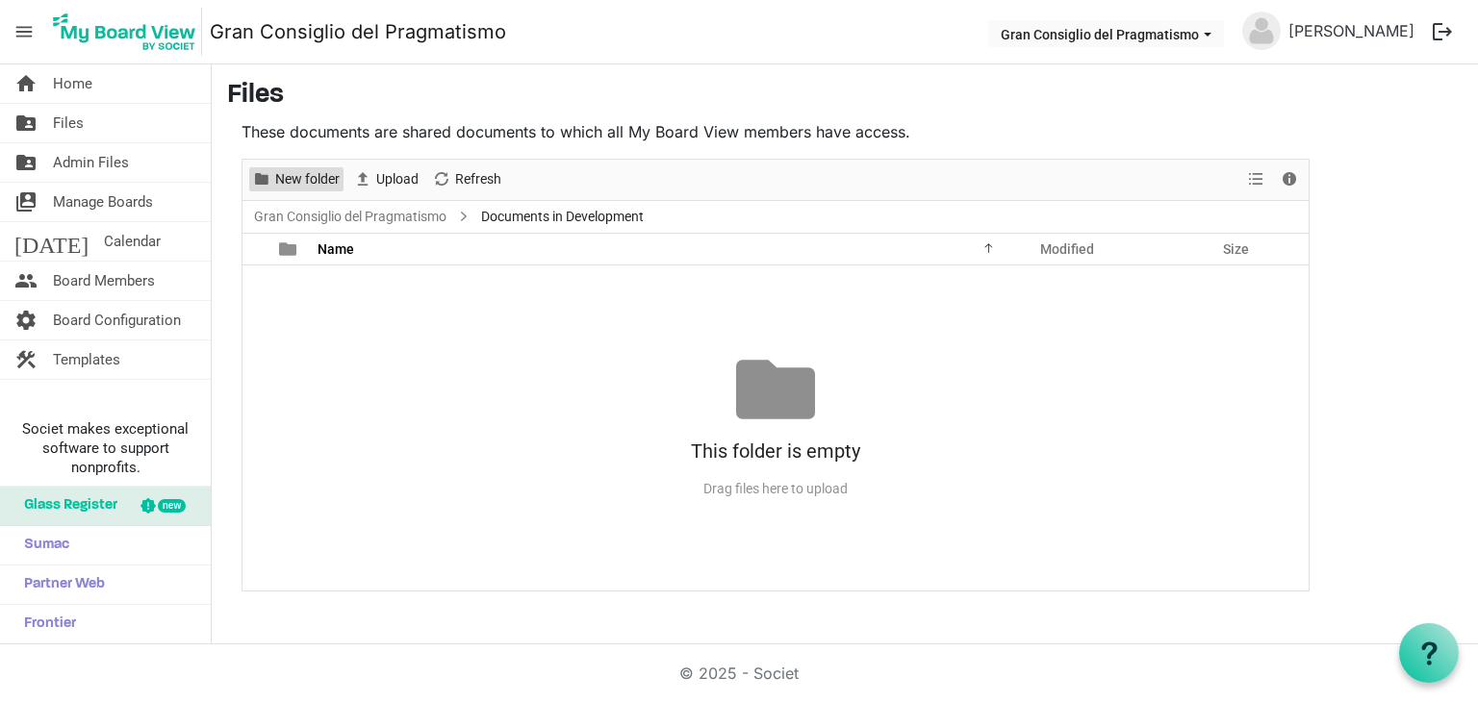
click at [293, 180] on span "New folder" at bounding box center [307, 179] width 68 height 24
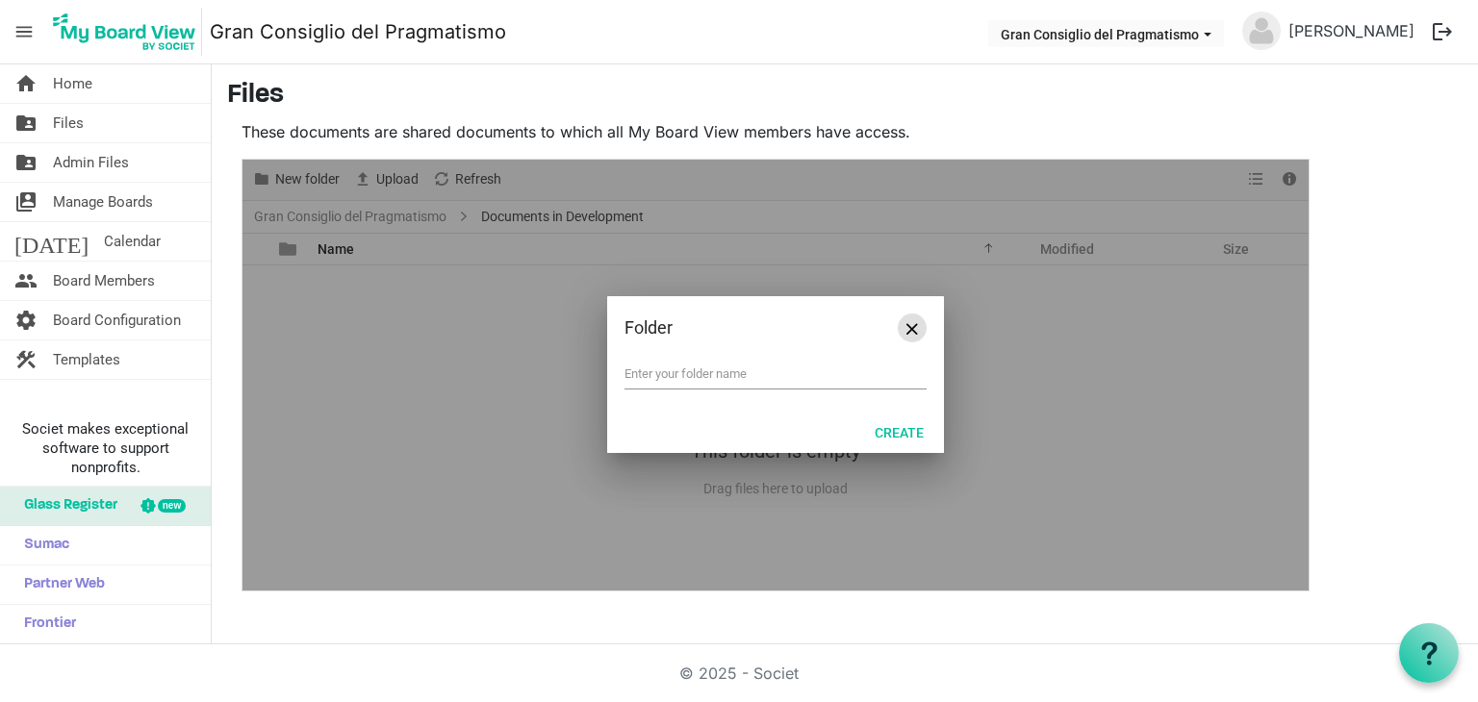
click at [901, 336] on button "Close" at bounding box center [912, 328] width 29 height 29
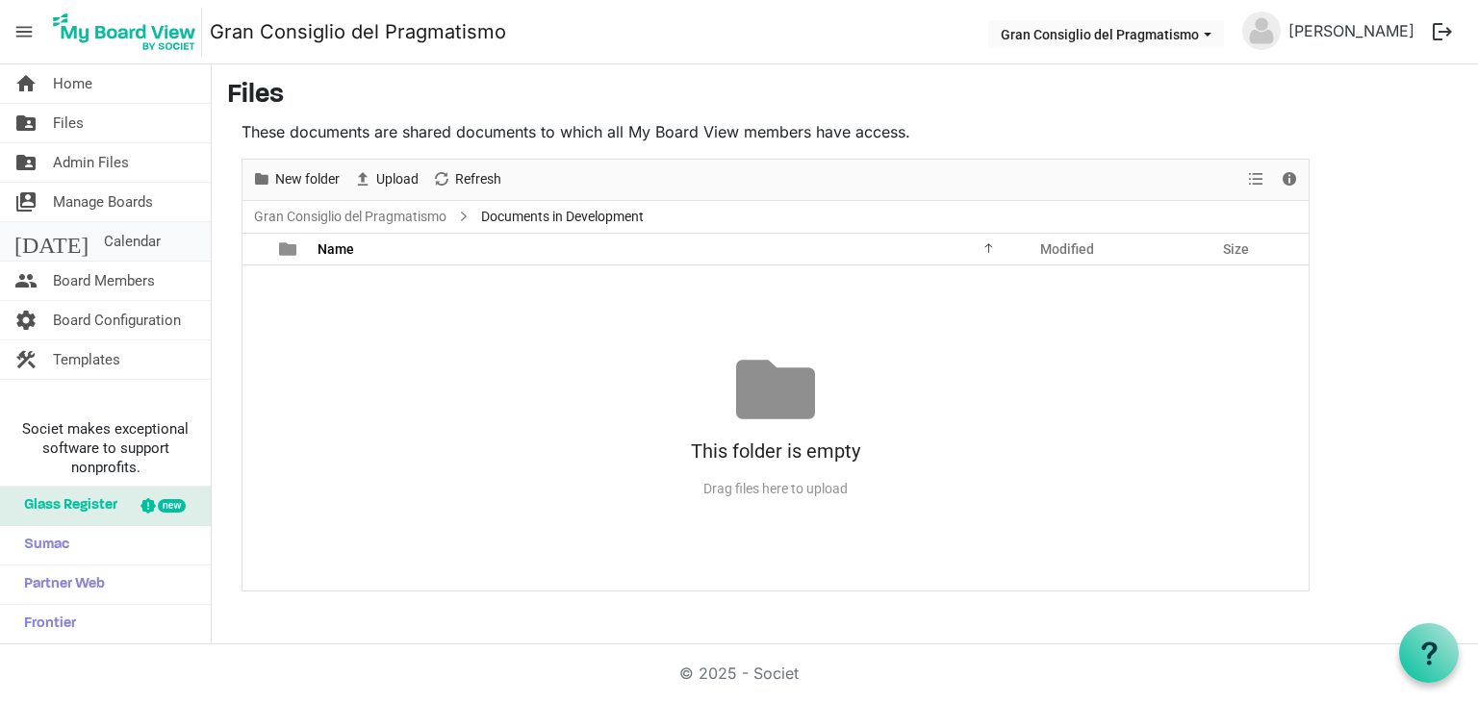
click at [143, 224] on link "today Calendar" at bounding box center [105, 241] width 211 height 38
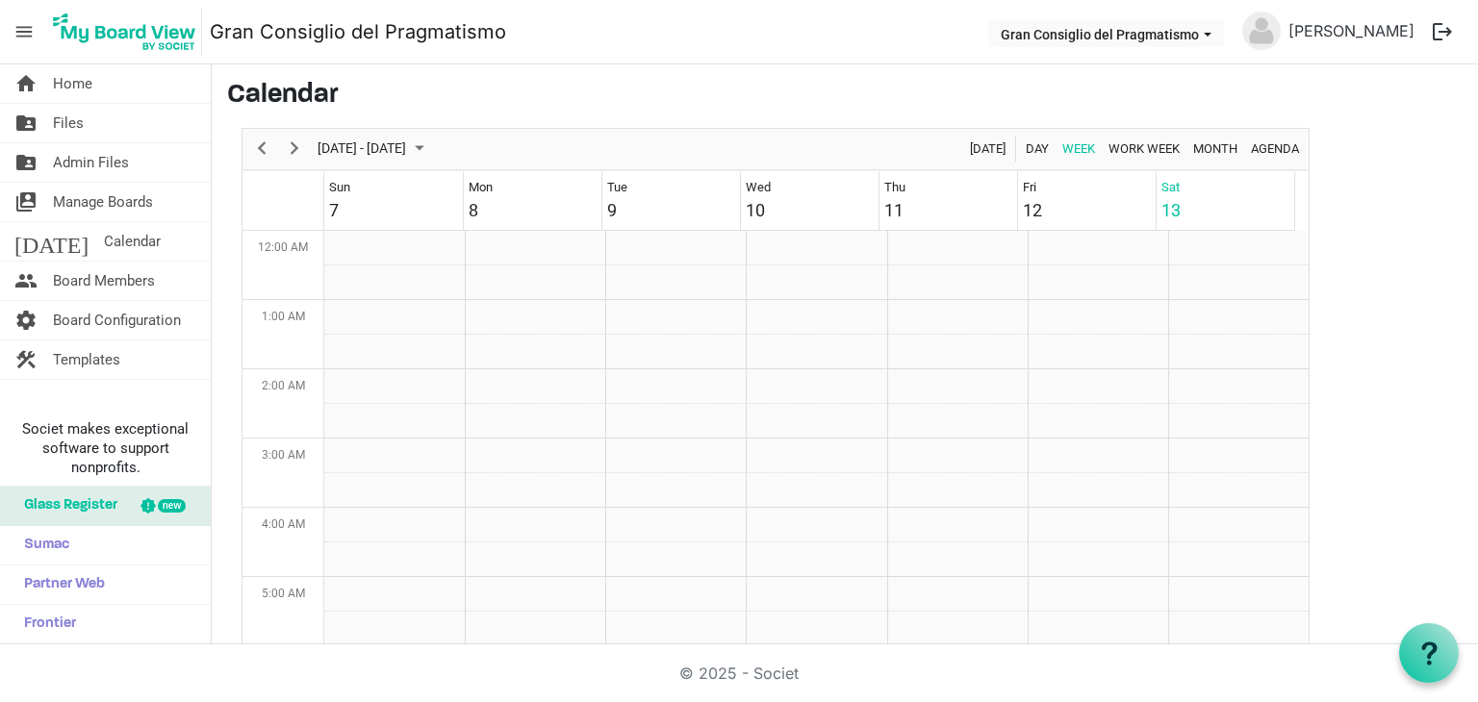
click at [162, 196] on link "switch_account Manage Boards" at bounding box center [105, 202] width 211 height 38
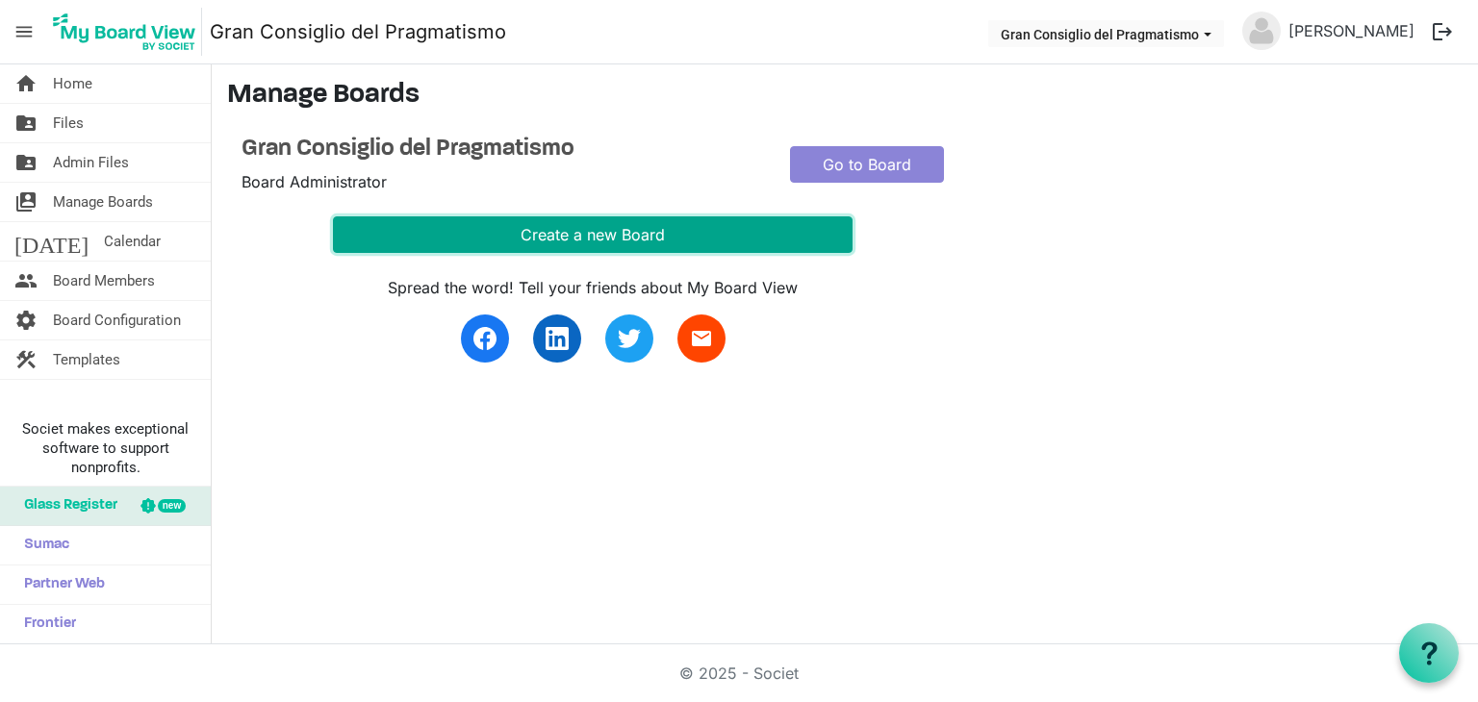
click at [735, 227] on button "Create a new Board" at bounding box center [593, 234] width 520 height 37
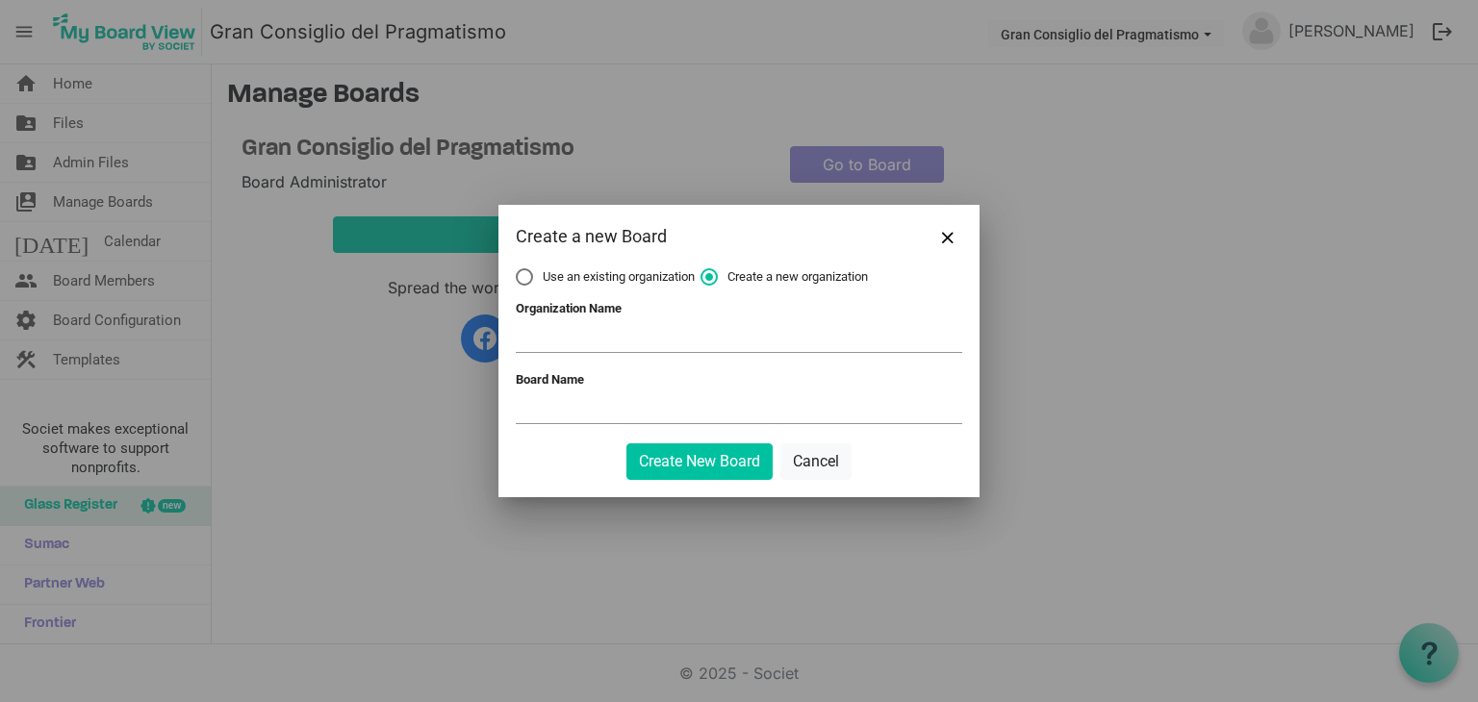
click at [591, 279] on span "Use an existing organization" at bounding box center [605, 276] width 179 height 17
click at [517, 269] on input "Use an existing organization" at bounding box center [516, 268] width 1 height 1
radio input "true"
click at [762, 281] on span "Create a new organization" at bounding box center [783, 276] width 167 height 17
click at [701, 269] on input "Create a new organization" at bounding box center [700, 268] width 1 height 1
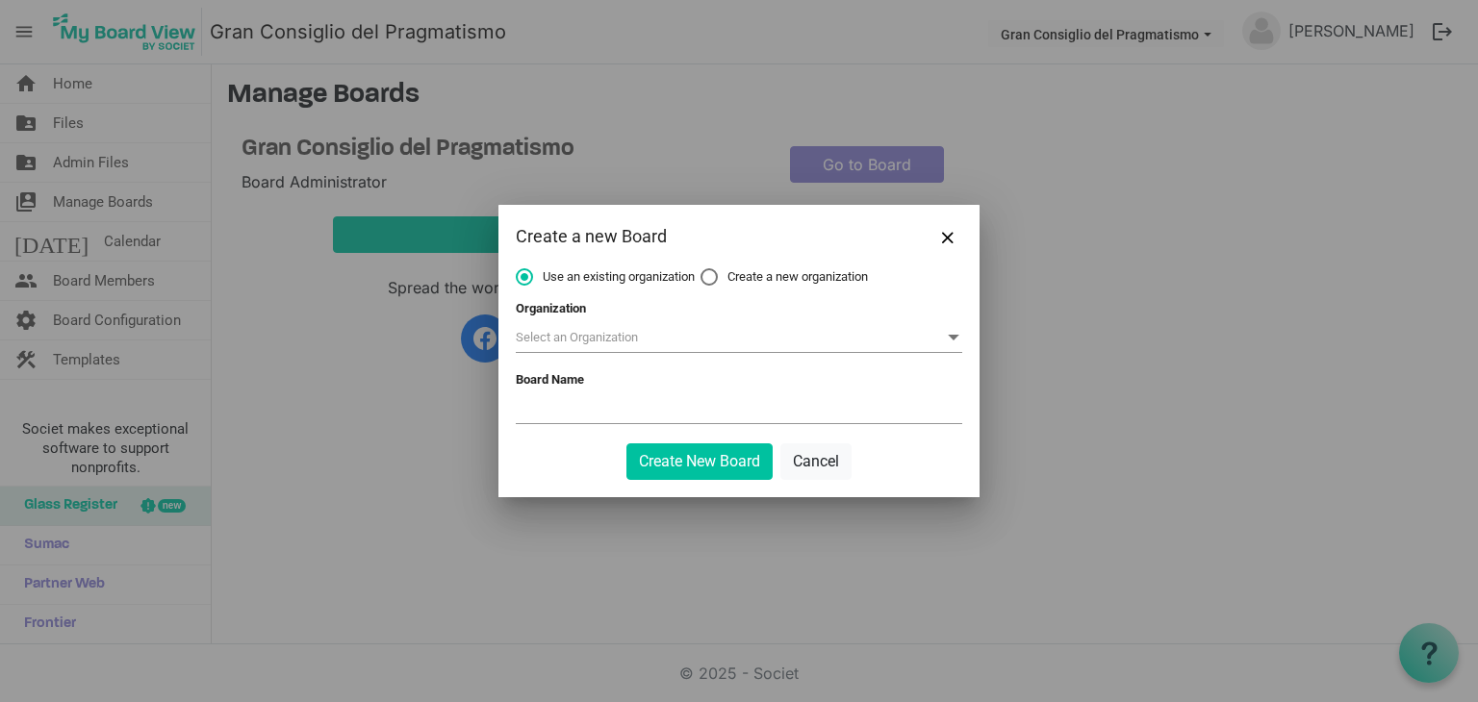
radio input "true"
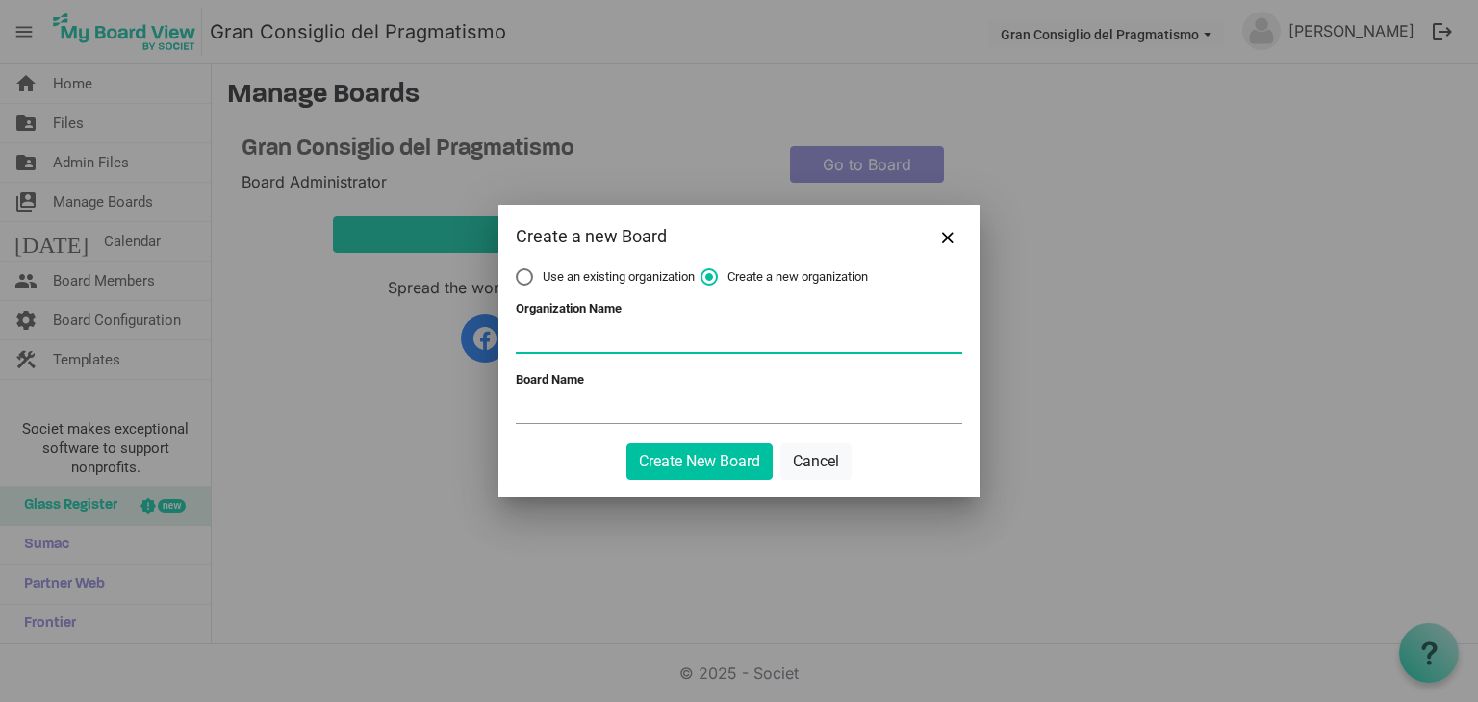
click at [679, 350] on input "Organization Name" at bounding box center [739, 337] width 446 height 29
type input "Classe I D"
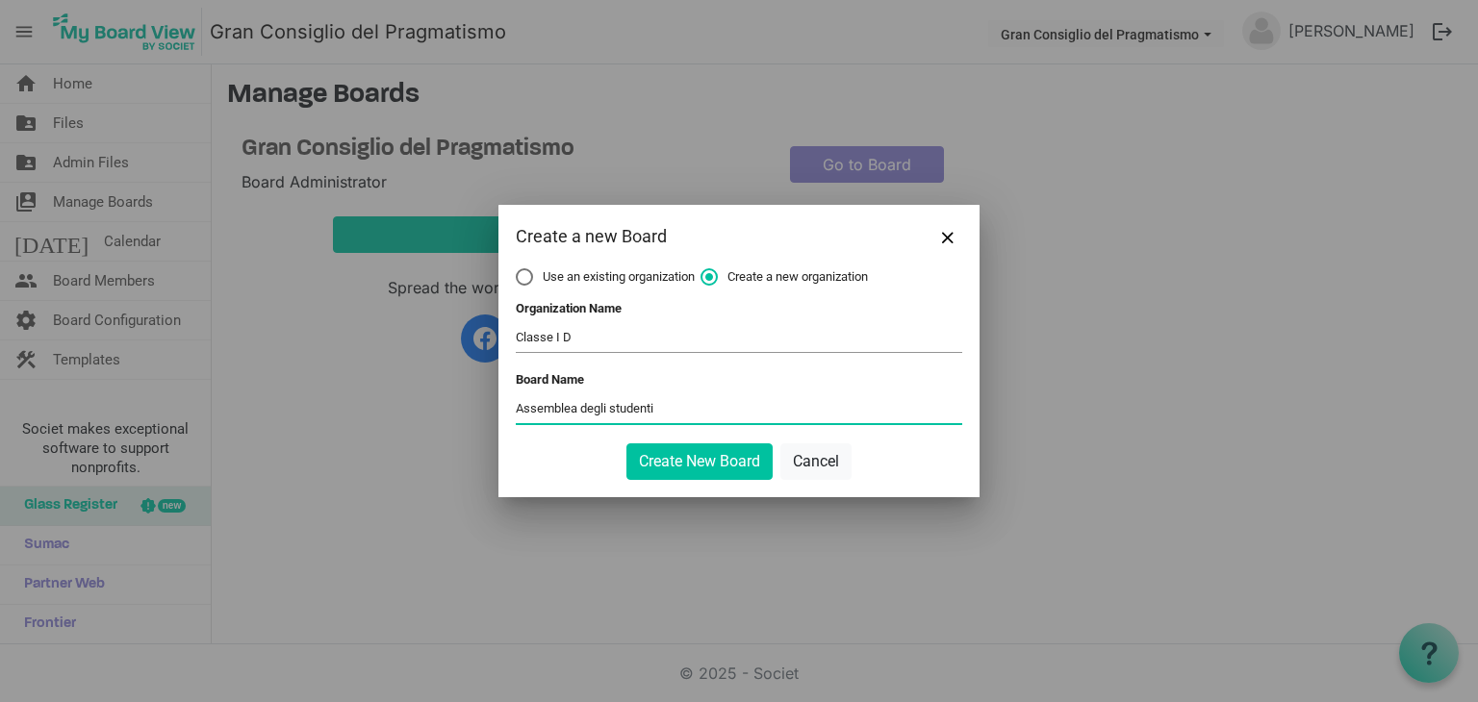
type input "Assemblea degli studenti"
click at [626, 444] on button "Create New Board" at bounding box center [699, 462] width 146 height 37
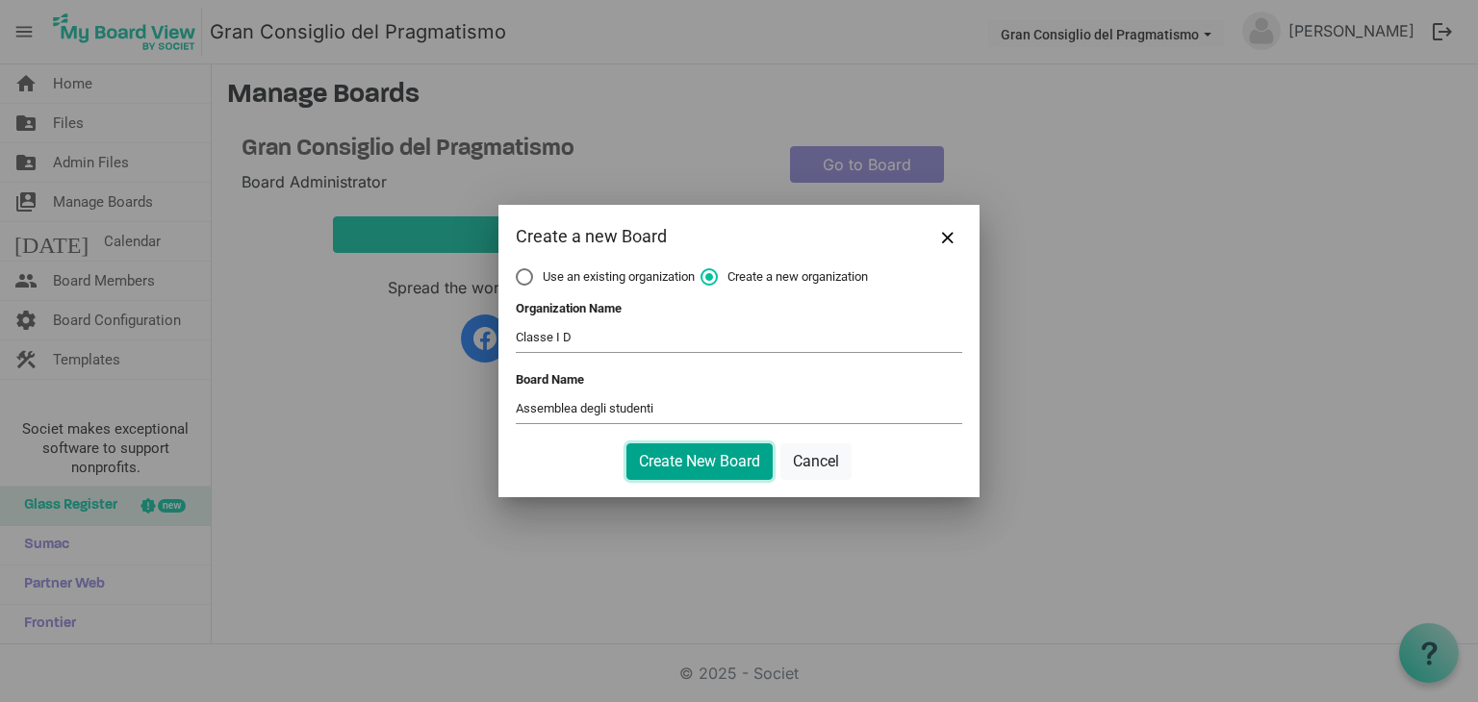
click at [735, 452] on button "Create New Board" at bounding box center [699, 462] width 146 height 37
